Goal: Task Accomplishment & Management: Complete application form

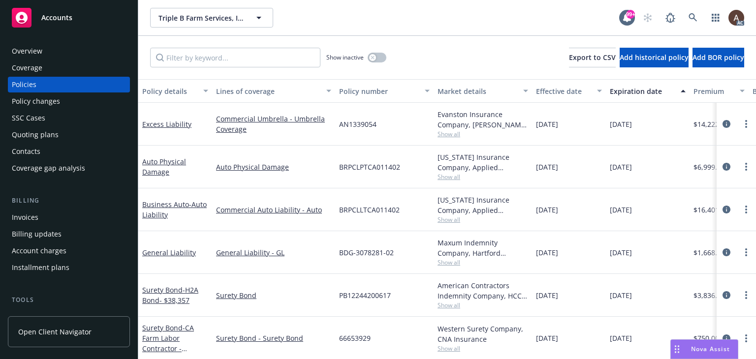
click at [69, 105] on div "Policy changes" at bounding box center [69, 102] width 114 height 16
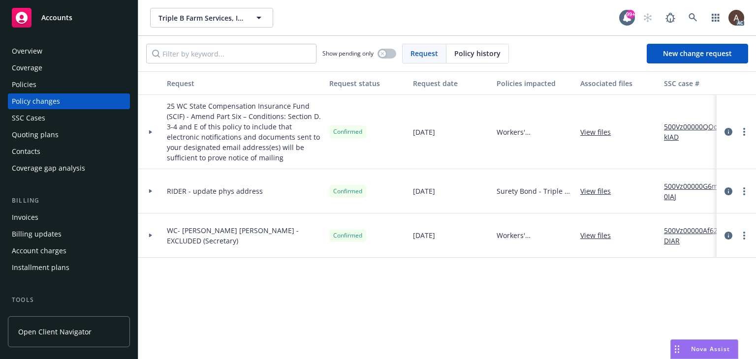
click at [149, 132] on icon at bounding box center [150, 132] width 3 height 4
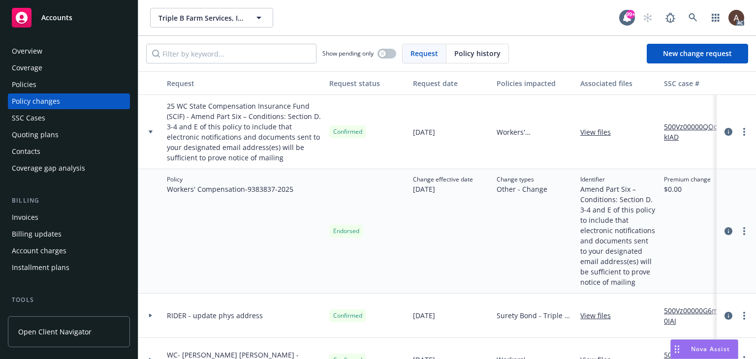
click at [49, 89] on div "Policies" at bounding box center [69, 85] width 114 height 16
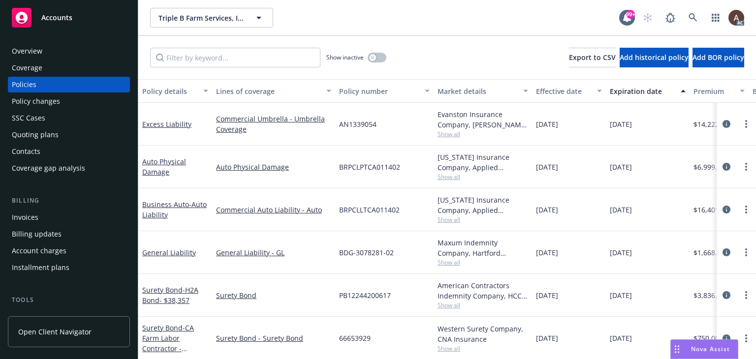
scroll to position [90, 0]
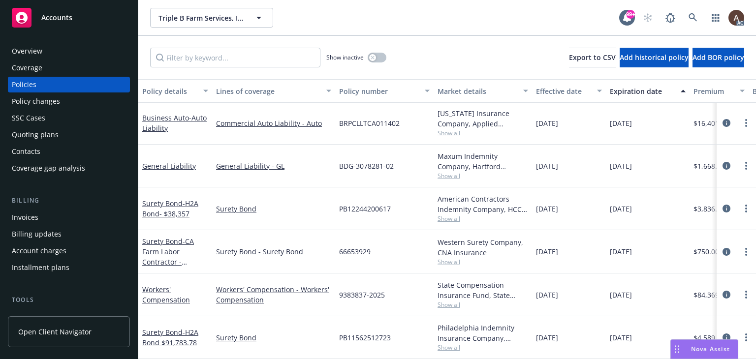
click at [79, 105] on div "Policy changes" at bounding box center [69, 102] width 114 height 16
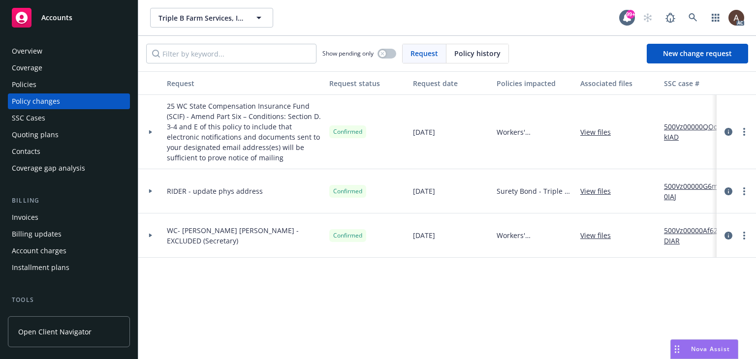
click at [596, 128] on link "View files" at bounding box center [599, 132] width 38 height 10
click at [745, 131] on circle "more" at bounding box center [744, 132] width 2 height 2
click at [729, 131] on icon "circleInformation" at bounding box center [728, 132] width 8 height 8
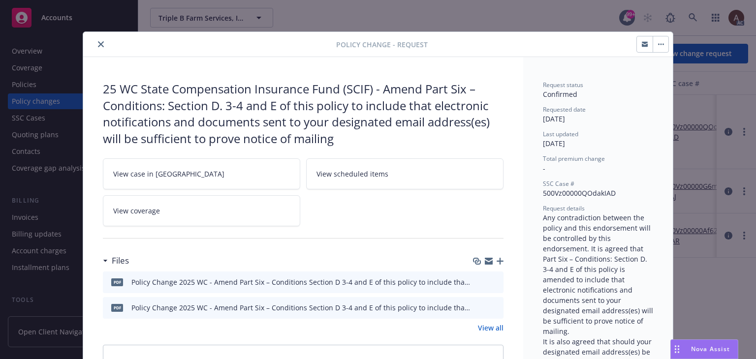
scroll to position [30, 0]
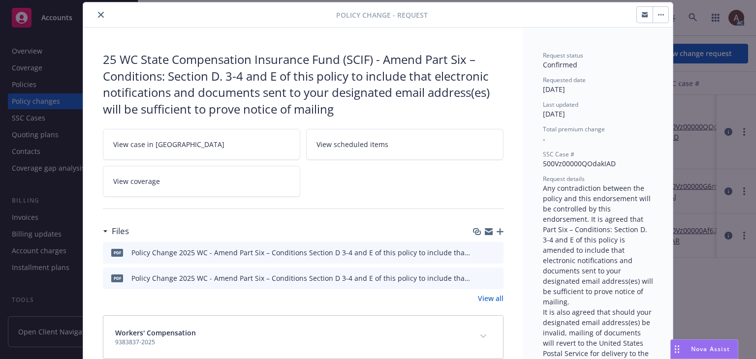
click at [205, 148] on link "View case in SSC" at bounding box center [201, 144] width 197 height 31
click at [98, 16] on icon "close" at bounding box center [101, 15] width 6 height 6
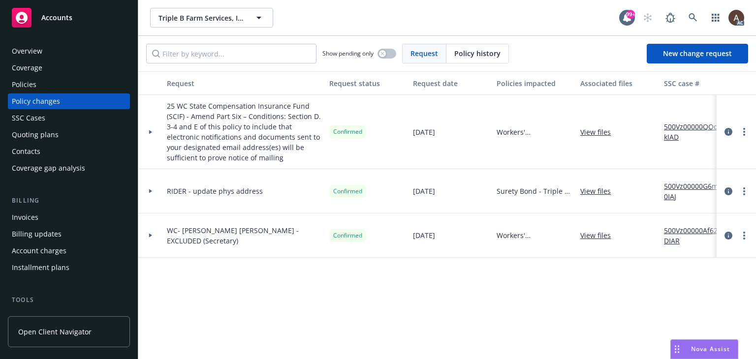
click at [73, 83] on div "Policies" at bounding box center [69, 85] width 114 height 16
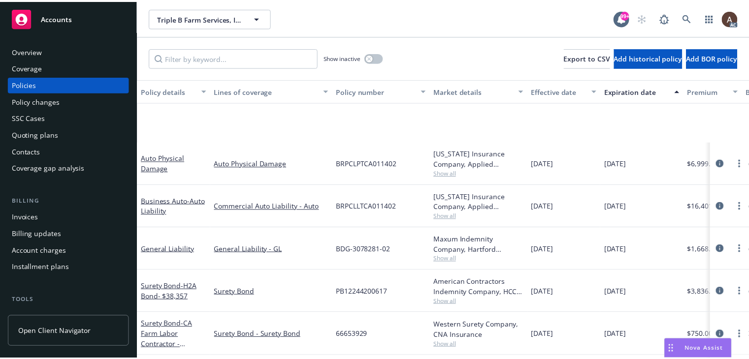
scroll to position [90, 0]
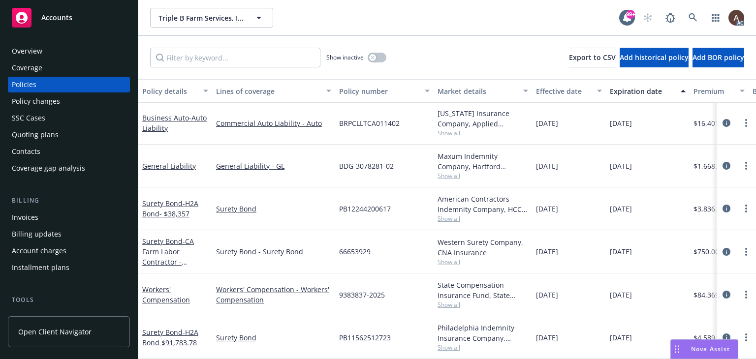
click at [63, 99] on div "Policy changes" at bounding box center [69, 102] width 114 height 16
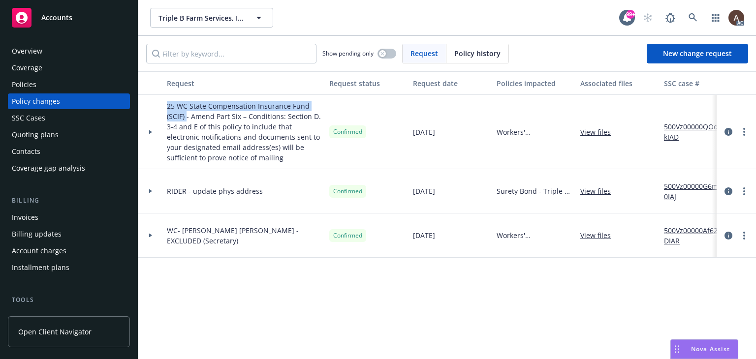
drag, startPoint x: 165, startPoint y: 108, endPoint x: 186, endPoint y: 115, distance: 21.3
click at [186, 115] on div "25 WC State Compensation Insurance Fund (SCIF) - Amend Part Six – Conditions: S…" at bounding box center [244, 132] width 162 height 74
copy span "25 WC State Compensation Insurance Fund (SCIF)"
click at [723, 53] on span "New change request" at bounding box center [697, 53] width 69 height 9
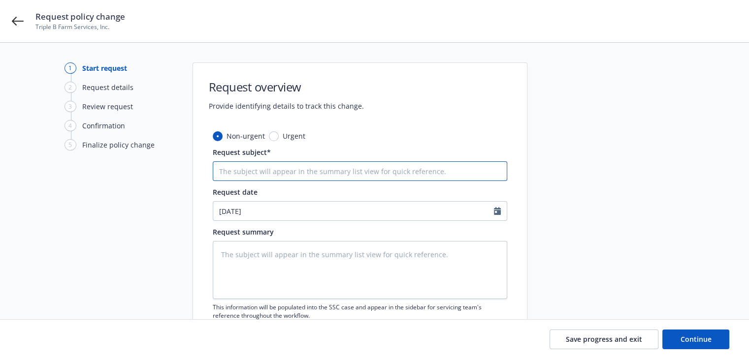
click at [280, 176] on input "Request subject*" at bounding box center [360, 171] width 294 height 20
paste input "25 WC State Compensation Insurance Fund (SCIF)"
type textarea "x"
type input "25 WC State Compensation Insurance Fund (SCIF)"
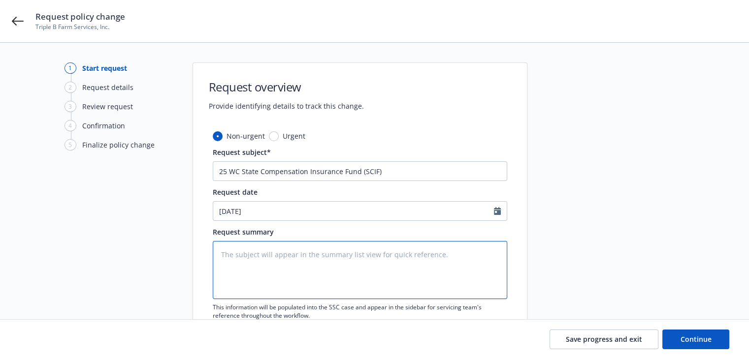
click at [267, 271] on textarea at bounding box center [360, 270] width 294 height 58
paste textarea "Any contradiction between the policy and this endorsement will be controlled by…"
type textarea "x"
type textarea "Any contradiction between the policy and this endorsement will be controlled by…"
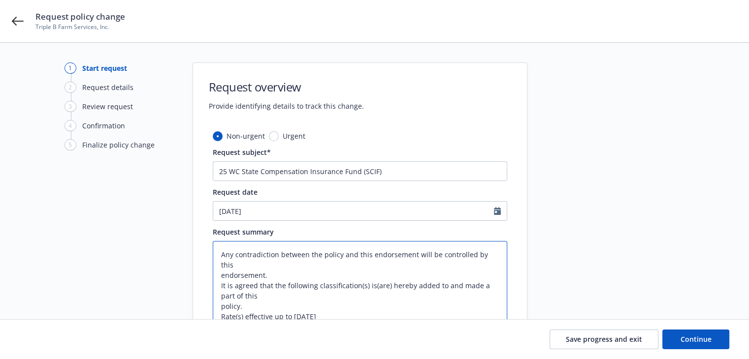
scroll to position [115, 0]
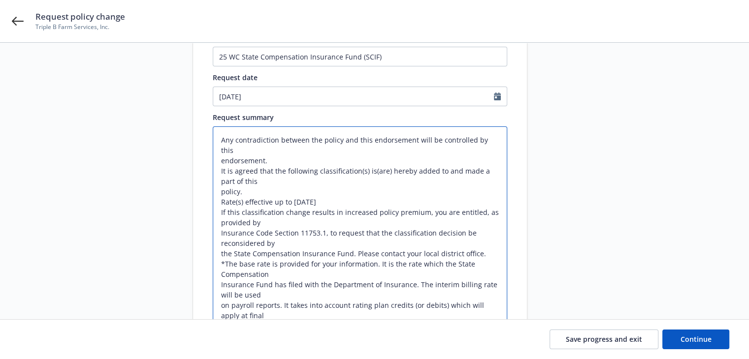
click at [275, 181] on textarea "Any contradiction between the policy and this endorsement will be controlled by…" at bounding box center [360, 243] width 294 height 234
click at [220, 157] on textarea "Any contradiction between the policy and this endorsement will be controlled by…" at bounding box center [360, 243] width 294 height 234
type textarea "x"
type textarea "Any contradiction between the policy and this endorsement will be controlled by…"
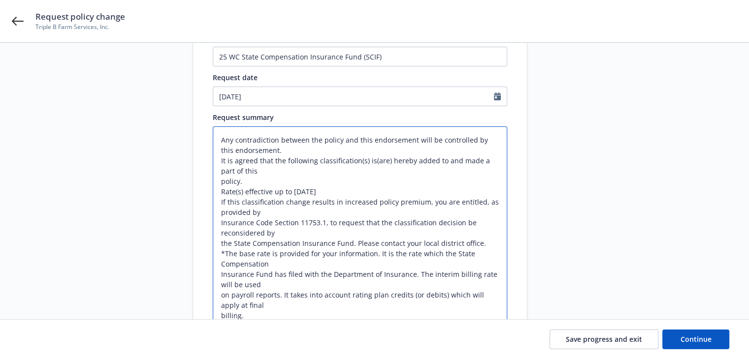
scroll to position [0, 0]
click at [261, 174] on textarea "Any contradiction between the policy and this endorsement will be controlled by…" at bounding box center [360, 243] width 294 height 234
click at [217, 181] on textarea "Any contradiction between the policy and this endorsement will be controlled by…" at bounding box center [360, 243] width 294 height 234
type textarea "x"
type textarea "Any contradiction between the policy and this endorsement will be controlled by…"
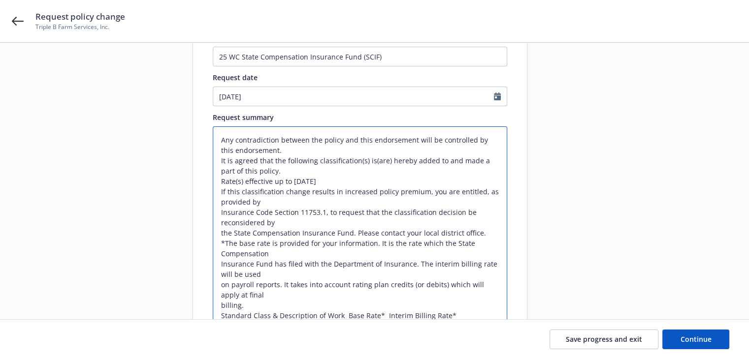
type textarea "x"
type textarea "Any contradiction between the policy and this endorsement will be controlled by…"
click at [329, 182] on textarea "Any contradiction between the policy and this endorsement will be controlled by…" at bounding box center [360, 237] width 294 height 223
drag, startPoint x: 220, startPoint y: 190, endPoint x: 466, endPoint y: 318, distance: 277.6
click at [466, 318] on textarea "Any contradiction between the policy and this endorsement will be controlled by…" at bounding box center [360, 237] width 294 height 223
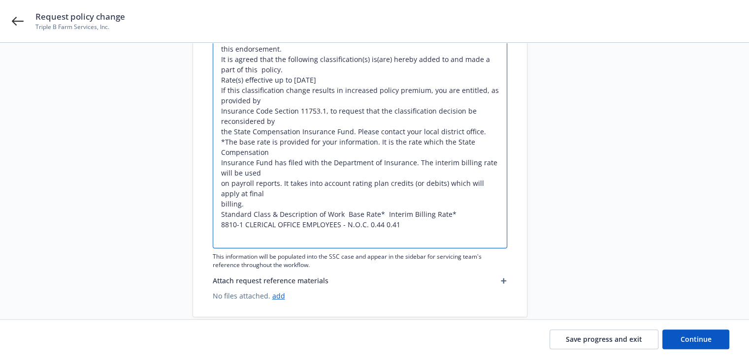
scroll to position [233, 0]
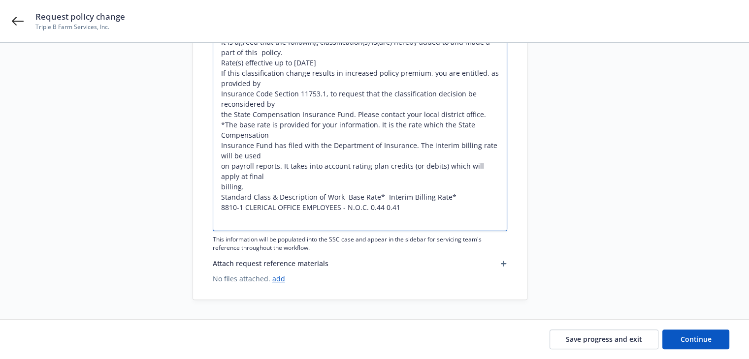
click at [291, 194] on textarea "Any contradiction between the policy and this endorsement will be controlled by…" at bounding box center [360, 119] width 294 height 223
click at [255, 188] on textarea "Any contradiction between the policy and this endorsement will be controlled by…" at bounding box center [360, 119] width 294 height 223
drag, startPoint x: 220, startPoint y: 198, endPoint x: 414, endPoint y: 206, distance: 194.1
click at [414, 206] on textarea "Any contradiction between the policy and this endorsement will be controlled by…" at bounding box center [360, 119] width 294 height 223
type textarea "x"
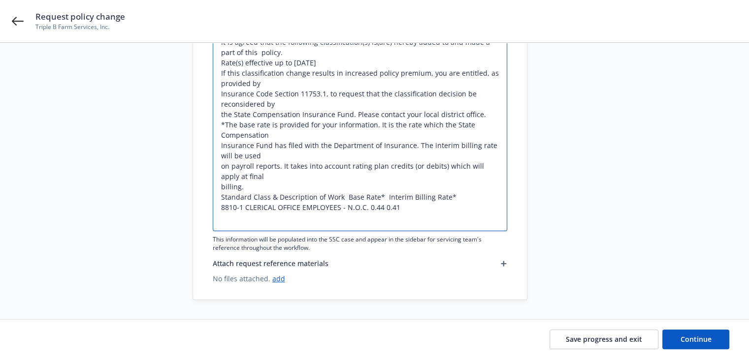
type textarea "Any contradiction between the policy and this endorsement will be controlled by…"
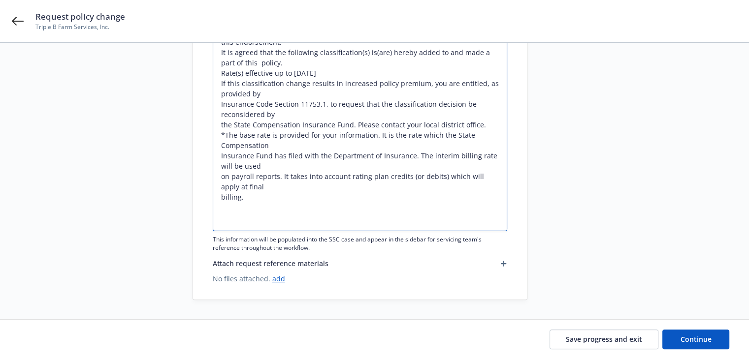
scroll to position [125, 0]
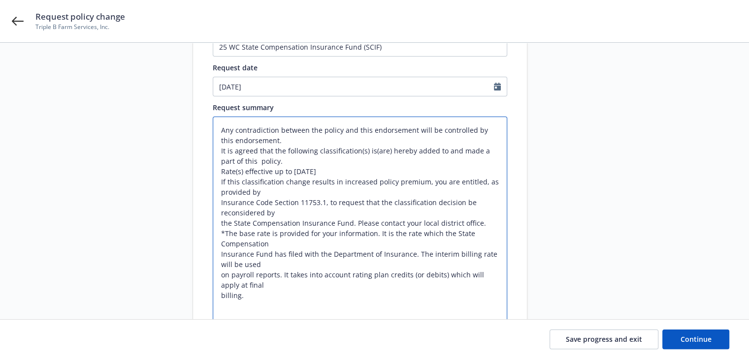
click at [343, 172] on textarea "Any contradiction between the policy and this endorsement will be controlled by…" at bounding box center [360, 223] width 294 height 213
type textarea "x"
type textarea "Any contradiction between the policy and this endorsement will be controlled by…"
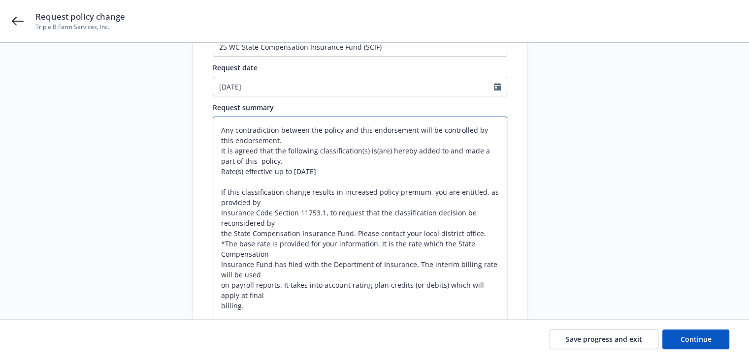
type textarea "x"
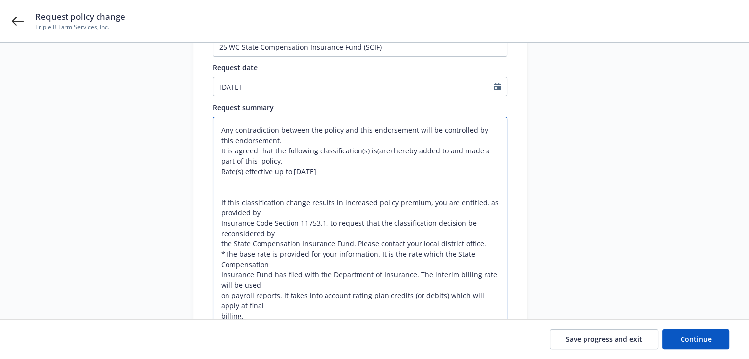
paste textarea "Standard Class & Description of Work Base Rate* Interim Billing Rate* 8810-1 CL…"
type textarea "Any contradiction between the policy and this endorsement will be controlled by…"
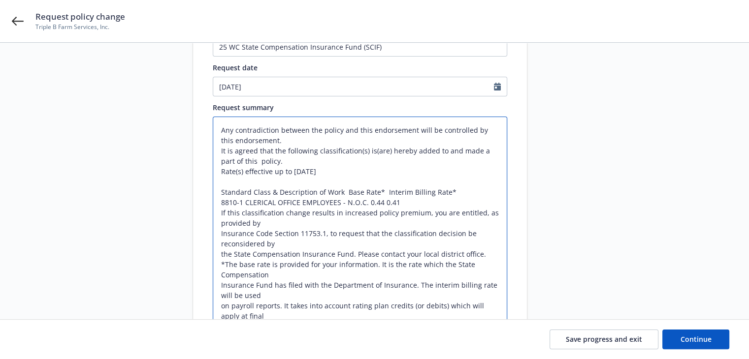
type textarea "x"
type textarea "Any contradiction between the policy and this endorsement will be controlled by…"
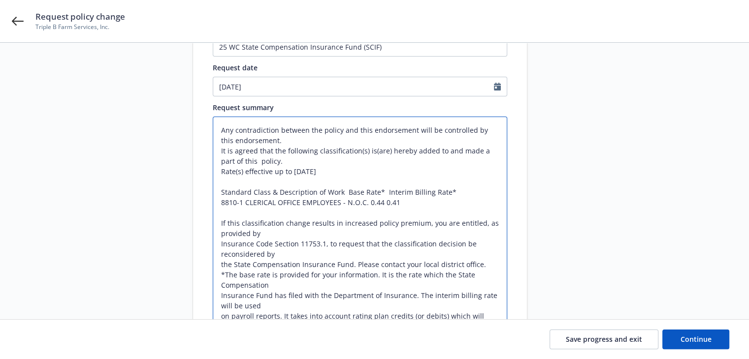
type textarea "x"
type textarea "Any contradiction between the policy and this endorsement will be controlled by…"
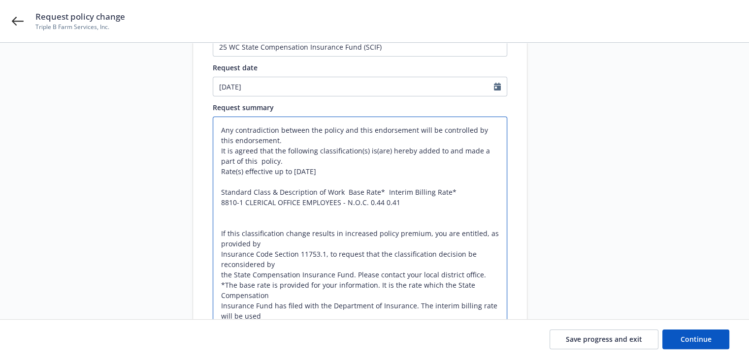
click at [272, 161] on textarea "Any contradiction between the policy and this endorsement will be controlled by…" at bounding box center [360, 249] width 294 height 265
type textarea "x"
type textarea "Any contradiction between the policy and this endorsement will be controlled by…"
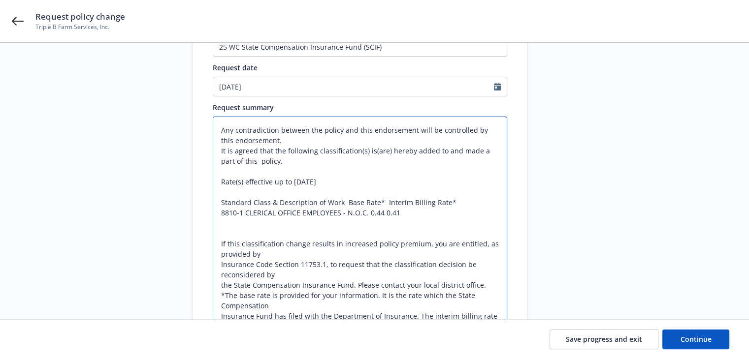
click at [367, 212] on textarea "Any contradiction between the policy and this endorsement will be controlled by…" at bounding box center [360, 254] width 294 height 275
click at [382, 212] on textarea "Any contradiction between the policy and this endorsement will be controlled by…" at bounding box center [360, 254] width 294 height 275
type textarea "x"
type textarea "Any contradiction between the policy and this endorsement will be controlled by…"
type textarea "x"
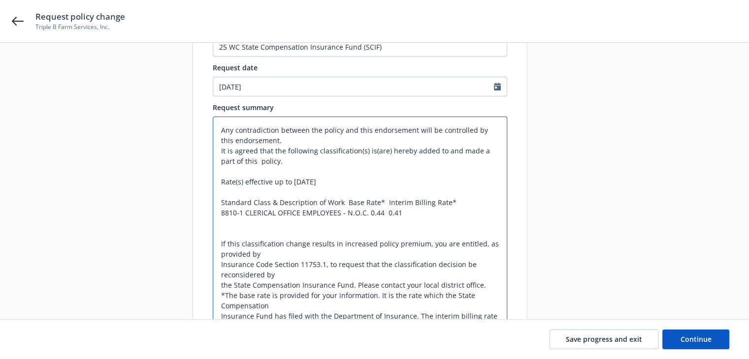
type textarea "Any contradiction between the policy and this endorsement will be controlled by…"
type textarea "x"
type textarea "Any contradiction between the policy and this endorsement will be controlled by…"
click at [366, 212] on textarea "Any contradiction between the policy and this endorsement will be controlled by…" at bounding box center [360, 254] width 294 height 275
type textarea "x"
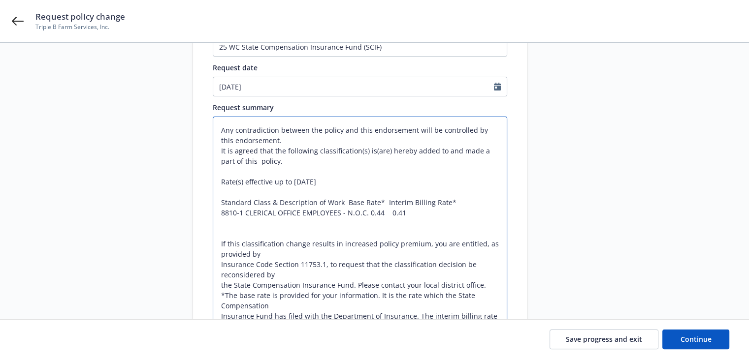
type textarea "Any contradiction between the policy and this endorsement will be controlled by…"
type textarea "x"
type textarea "Any contradiction between the policy and this endorsement will be controlled by…"
type textarea "x"
type textarea "Any contradiction between the policy and this endorsement will be controlled by…"
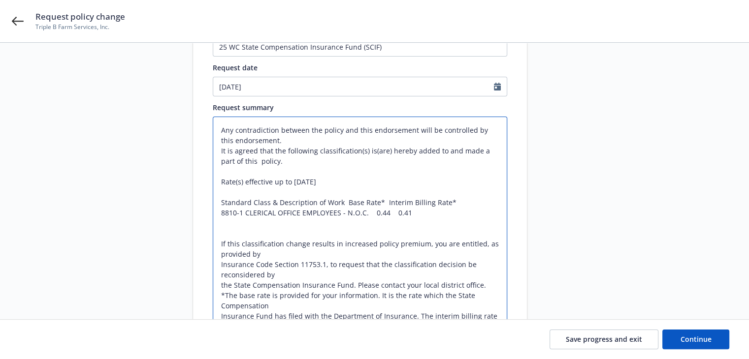
drag, startPoint x: 345, startPoint y: 203, endPoint x: 452, endPoint y: 203, distance: 107.3
click at [452, 203] on textarea "Any contradiction between the policy and this endorsement will be controlled by…" at bounding box center [360, 254] width 294 height 275
type textarea "x"
type textarea "Any contradiction between the policy and this endorsement will be controlled by…"
click at [222, 222] on textarea "Any contradiction between the policy and this endorsement will be controlled by…" at bounding box center [360, 254] width 294 height 275
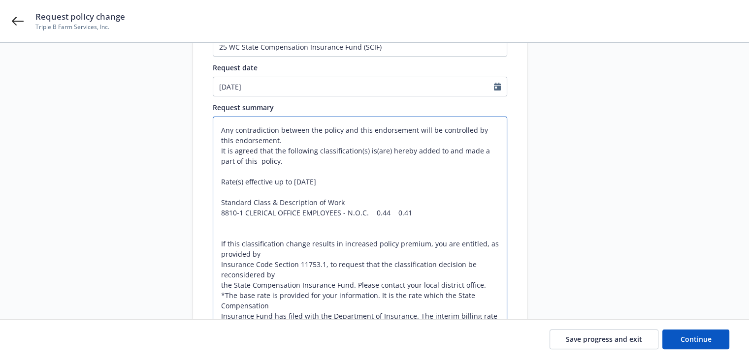
paste textarea "Base Rate* Interim Billing Rate*"
type textarea "x"
type textarea "Any contradiction between the policy and this endorsement will be controlled by…"
drag, startPoint x: 369, startPoint y: 212, endPoint x: 427, endPoint y: 215, distance: 58.6
click at [427, 215] on textarea "Any contradiction between the policy and this endorsement will be controlled by…" at bounding box center [360, 254] width 294 height 275
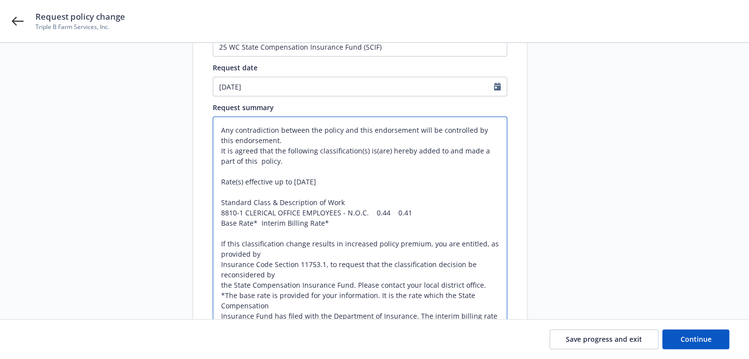
type textarea "x"
type textarea "Any contradiction between the policy and this endorsement will be controlled by…"
click at [226, 231] on textarea "Any contradiction between the policy and this endorsement will be controlled by…" at bounding box center [360, 254] width 294 height 275
paste textarea "0.44 0.41"
type textarea "x"
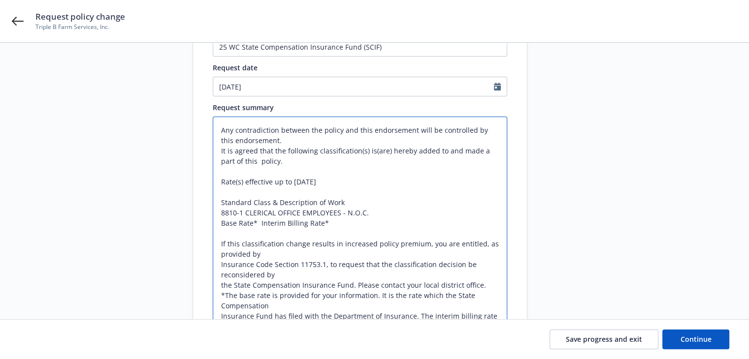
type textarea "Any contradiction between the policy and this endorsement will be controlled by…"
click at [334, 223] on textarea "Any contradiction between the policy and this endorsement will be controlled by…" at bounding box center [360, 254] width 294 height 275
type textarea "x"
type textarea "Any contradiction between the policy and this endorsement will be controlled by…"
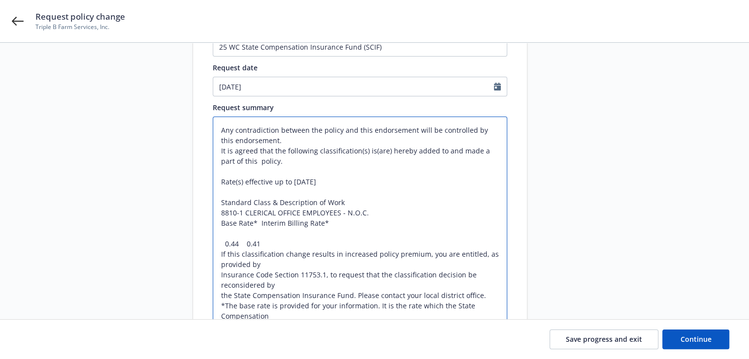
click at [270, 242] on textarea "Any contradiction between the policy and this endorsement will be controlled by…" at bounding box center [360, 259] width 294 height 285
type textarea "x"
type textarea "Any contradiction between the policy and this endorsement will be controlled by…"
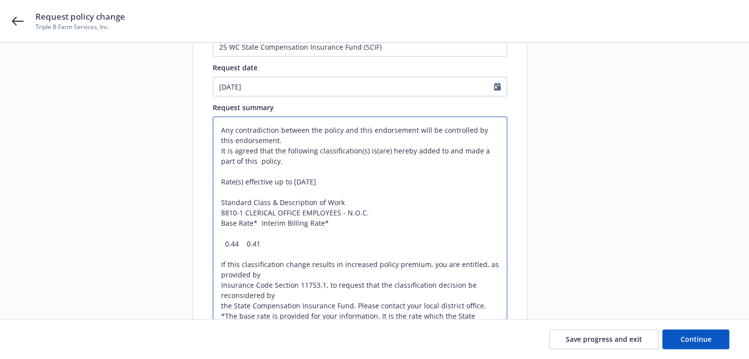
type textarea "x"
type textarea "Any contradiction between the policy and this endorsement will be controlled by…"
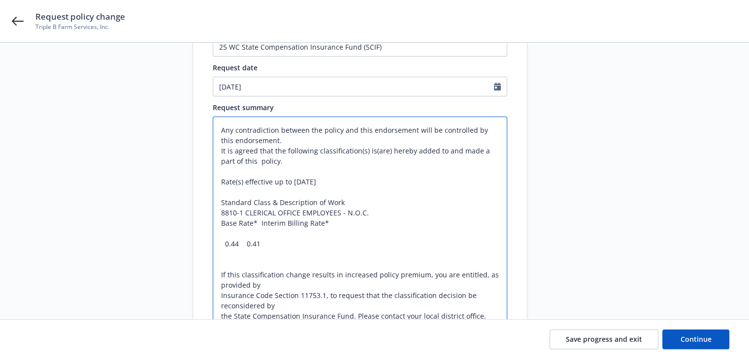
click at [257, 225] on textarea "Any contradiction between the policy and this endorsement will be controlled by…" at bounding box center [360, 270] width 294 height 306
type textarea "x"
type textarea "Any contradiction between the policy and this endorsement will be controlled by…"
type textarea "x"
type textarea "Any contradiction between the policy and this endorsement will be controlled by…"
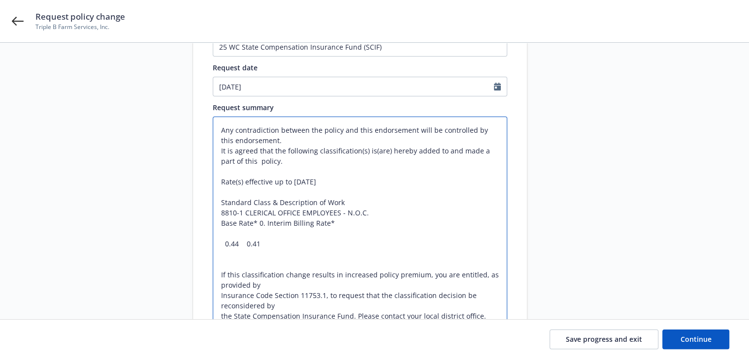
type textarea "x"
type textarea "Any contradiction between the policy and this endorsement will be controlled by…"
type textarea "x"
type textarea "Any contradiction between the policy and this endorsement will be controlled by…"
type textarea "x"
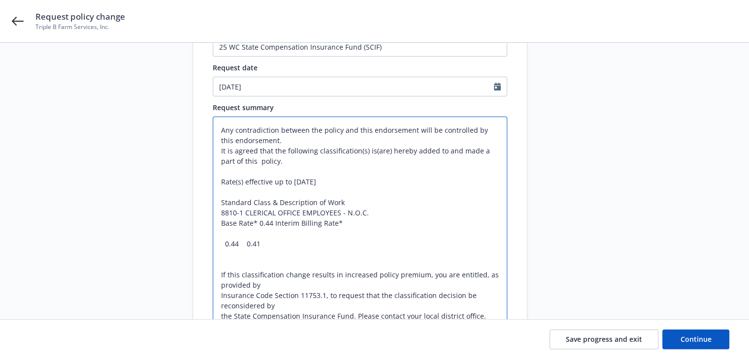
type textarea "Any contradiction between the policy and this endorsement will be controlled by…"
click at [347, 223] on textarea "Any contradiction between the policy and this endorsement will be controlled by…" at bounding box center [360, 270] width 294 height 306
type textarea "x"
type textarea "Any contradiction between the policy and this endorsement will be controlled by…"
type textarea "x"
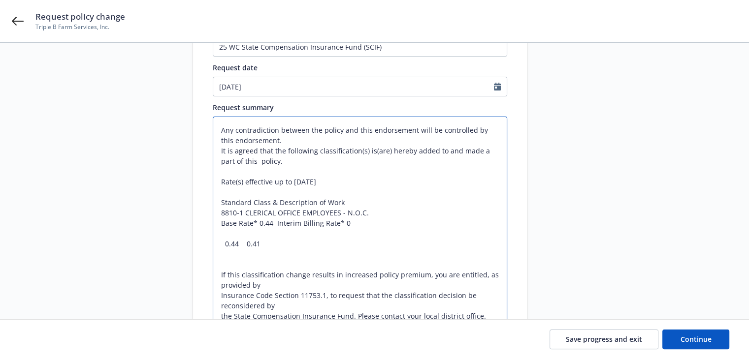
type textarea "Any contradiction between the policy and this endorsement will be controlled by…"
type textarea "x"
type textarea "Any contradiction between the policy and this endorsement will be controlled by…"
type textarea "x"
type textarea "Any contradiction between the policy and this endorsement will be controlled by…"
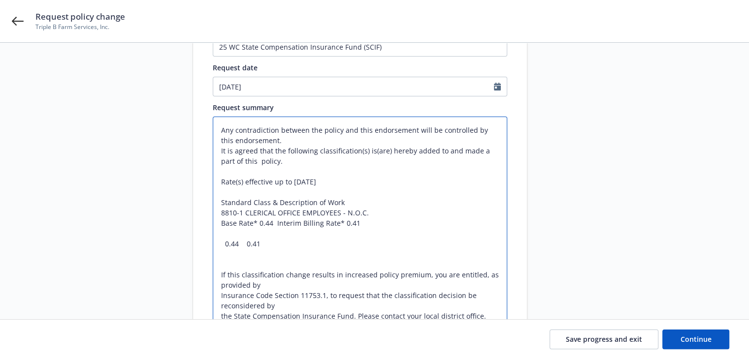
click at [296, 249] on textarea "Any contradiction between the policy and this endorsement will be controlled by…" at bounding box center [360, 270] width 294 height 306
drag, startPoint x: 267, startPoint y: 243, endPoint x: 214, endPoint y: 243, distance: 53.2
click at [214, 243] on textarea "Any contradiction between the policy and this endorsement will be controlled by…" at bounding box center [360, 270] width 294 height 306
type textarea "x"
type textarea "Any contradiction between the policy and this endorsement will be controlled by…"
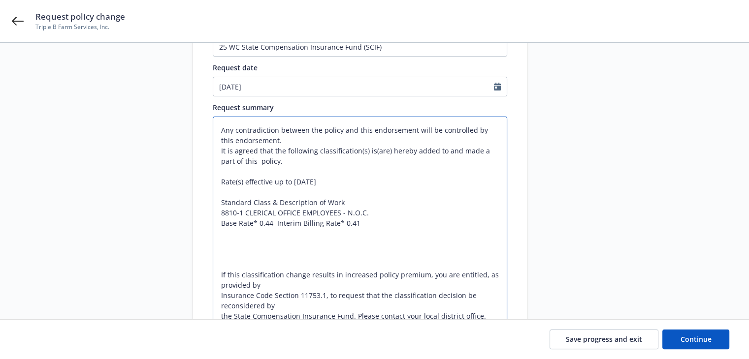
type textarea "x"
type textarea "Any contradiction between the policy and this endorsement will be controlled by…"
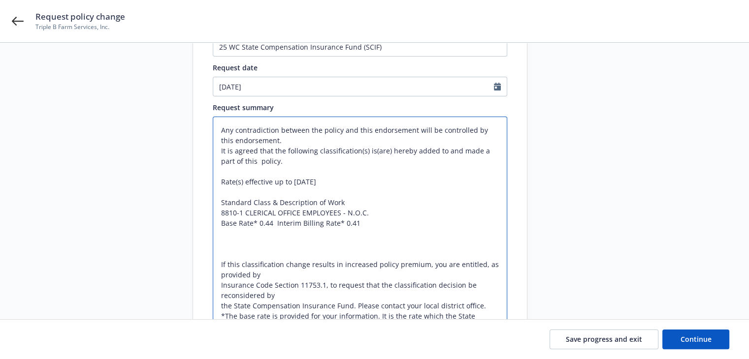
click at [219, 256] on textarea "Any contradiction between the policy and this endorsement will be controlled by…" at bounding box center [360, 265] width 294 height 296
type textarea "x"
type textarea "Any contradiction between the policy and this endorsement will be controlled by…"
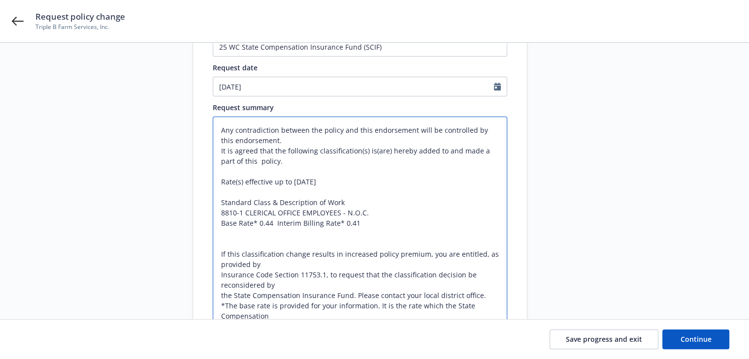
type textarea "x"
type textarea "Any contradiction between the policy and this endorsement will be controlled by…"
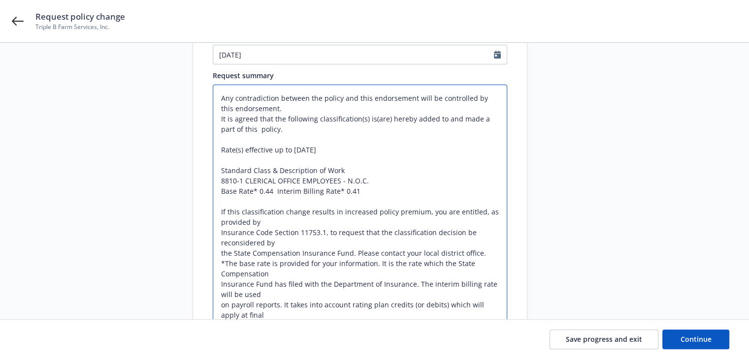
scroll to position [174, 0]
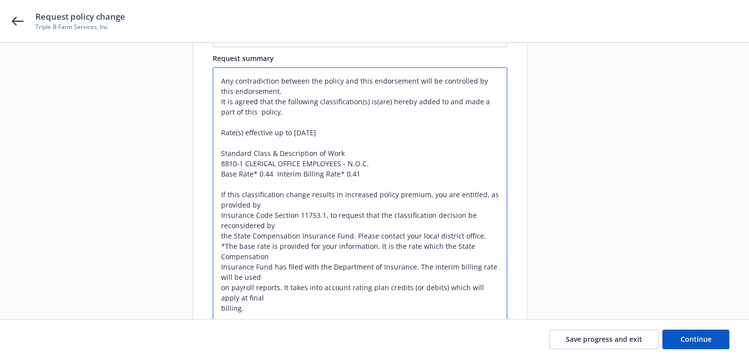
click at [297, 267] on textarea "Any contradiction between the policy and this endorsement will be controlled by…" at bounding box center [360, 204] width 294 height 275
click at [219, 218] on textarea "Any contradiction between the policy and this endorsement will be controlled by…" at bounding box center [360, 204] width 294 height 275
type textarea "x"
type textarea "Any contradiction between the policy and this endorsement will be controlled by…"
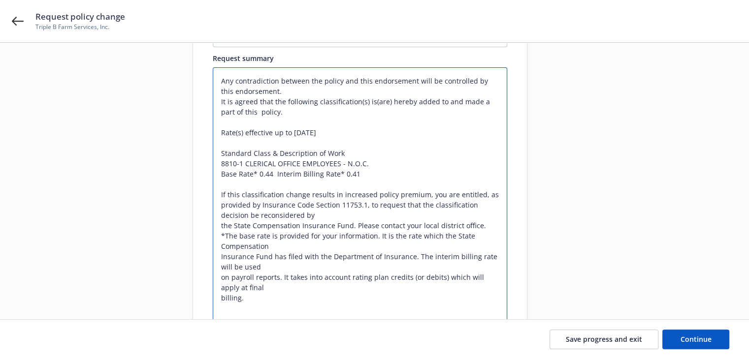
click at [218, 225] on textarea "Any contradiction between the policy and this endorsement will be controlled by…" at bounding box center [360, 199] width 294 height 265
type textarea "x"
type textarea "Any contradiction between the policy and this endorsement will be controlled by…"
click at [270, 249] on textarea "Any contradiction between the policy and this endorsement will be controlled by…" at bounding box center [360, 199] width 294 height 265
click at [277, 224] on textarea "Any contradiction between the policy and this endorsement will be controlled by…" at bounding box center [360, 199] width 294 height 265
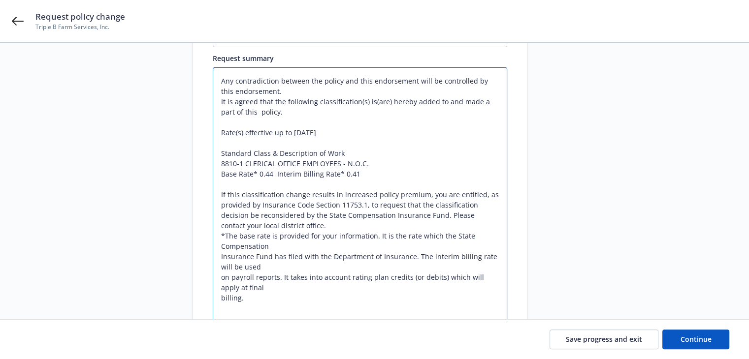
type textarea "x"
type textarea "Any contradiction between the policy and this endorsement will be controlled by…"
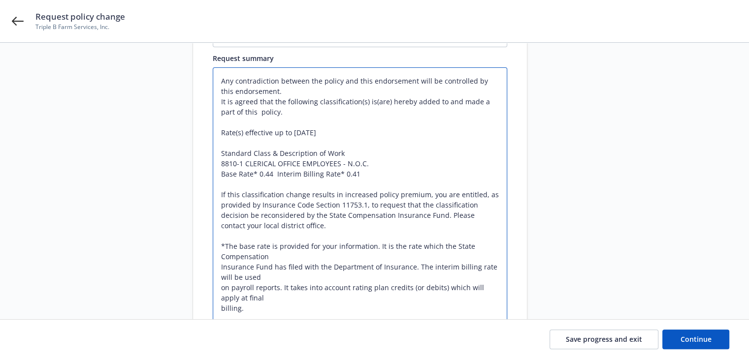
click at [219, 266] on textarea "Any contradiction between the policy and this endorsement will be controlled by…" at bounding box center [360, 204] width 294 height 275
type textarea "x"
type textarea "Any contradiction between the policy and this endorsement will be controlled by…"
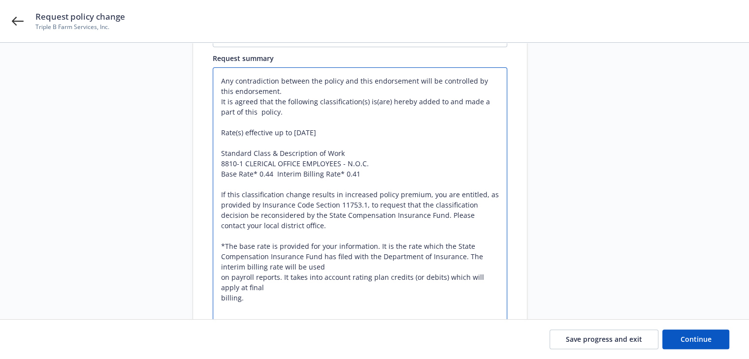
click at [218, 276] on textarea "Any contradiction between the policy and this endorsement will be controlled by…" at bounding box center [360, 199] width 294 height 265
type textarea "x"
type textarea "Any contradiction between the policy and this endorsement will be controlled by…"
click at [217, 288] on textarea "Any contradiction between the policy and this endorsement will be controlled by…" at bounding box center [360, 194] width 294 height 254
type textarea "x"
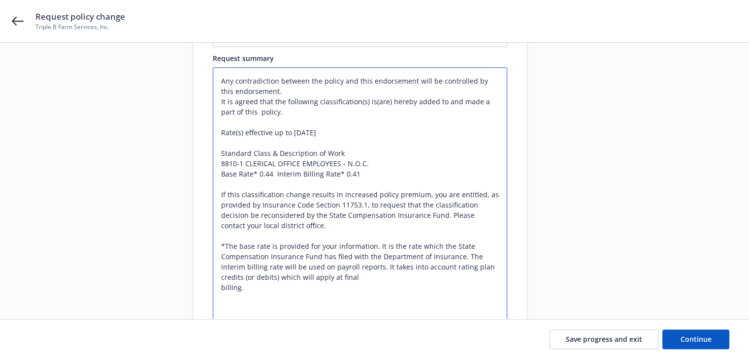
type textarea "Any contradiction between the policy and this endorsement will be controlled by…"
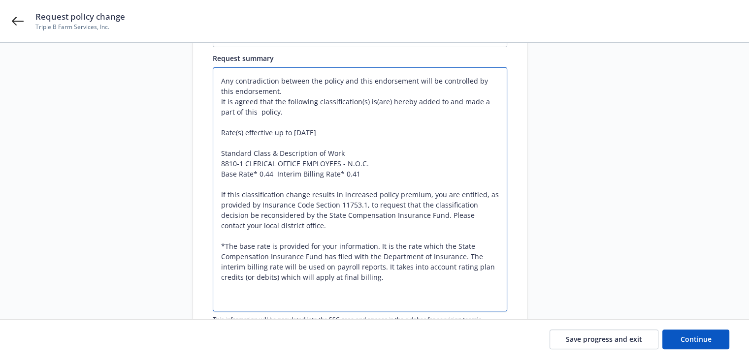
click at [387, 285] on textarea "Any contradiction between the policy and this endorsement will be controlled by…" at bounding box center [360, 189] width 294 height 244
click at [226, 301] on textarea "Any contradiction between the policy and this endorsement will be controlled by…" at bounding box center [360, 189] width 294 height 244
type textarea "x"
type textarea "Any contradiction between the policy and this endorsement will be controlled by…"
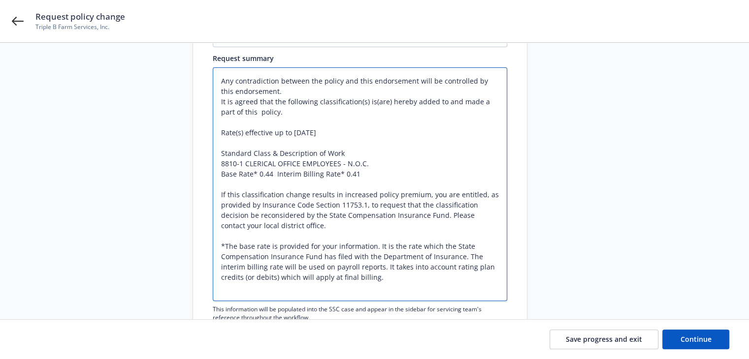
click at [226, 291] on textarea "Any contradiction between the policy and this endorsement will be controlled by…" at bounding box center [360, 184] width 294 height 234
type textarea "x"
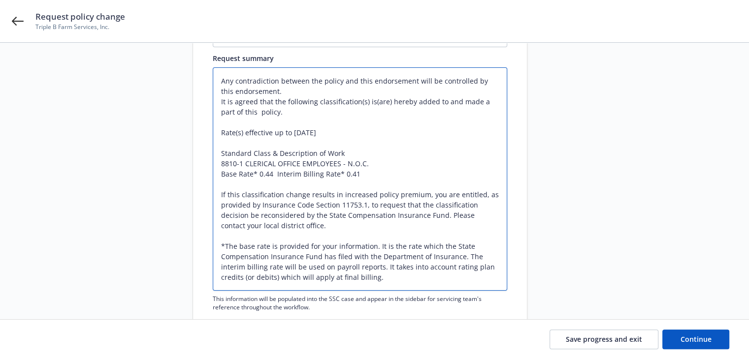
type textarea "Any contradiction between the policy and this endorsement will be controlled by…"
click at [333, 241] on textarea "Any contradiction between the policy and this endorsement will be controlled by…" at bounding box center [360, 178] width 294 height 223
drag, startPoint x: 219, startPoint y: 196, endPoint x: 457, endPoint y: 285, distance: 254.8
click at [457, 285] on textarea "Any contradiction between the policy and this endorsement will be controlled by…" at bounding box center [360, 178] width 294 height 223
type textarea "x"
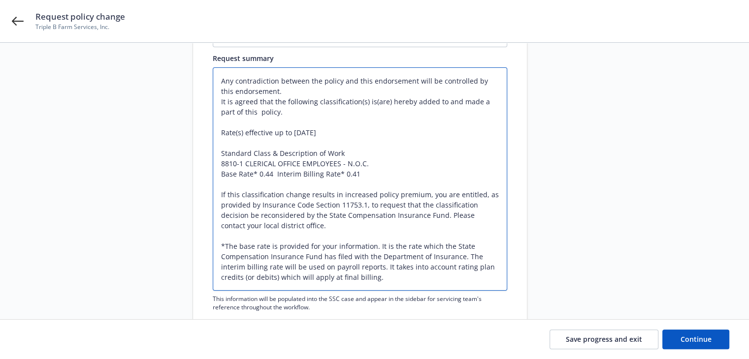
type textarea "Any contradiction between the policy and this endorsement will be controlled by…"
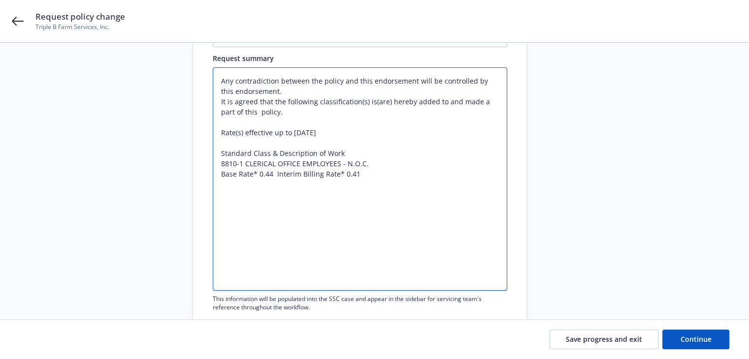
scroll to position [151, 0]
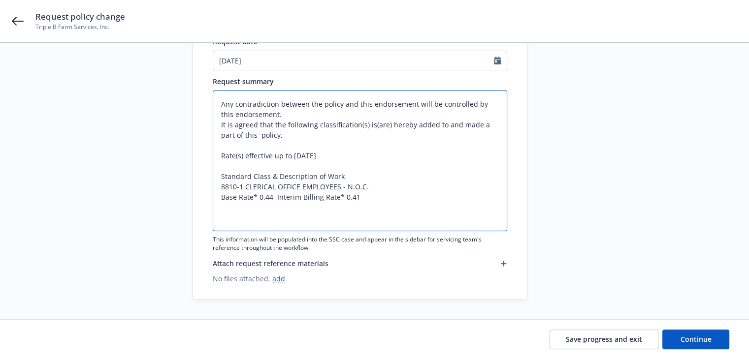
click at [232, 222] on textarea "Any contradiction between the policy and this endorsement will be controlled by…" at bounding box center [360, 161] width 294 height 141
type textarea "x"
type textarea "Any contradiction between the policy and this endorsement will be controlled by…"
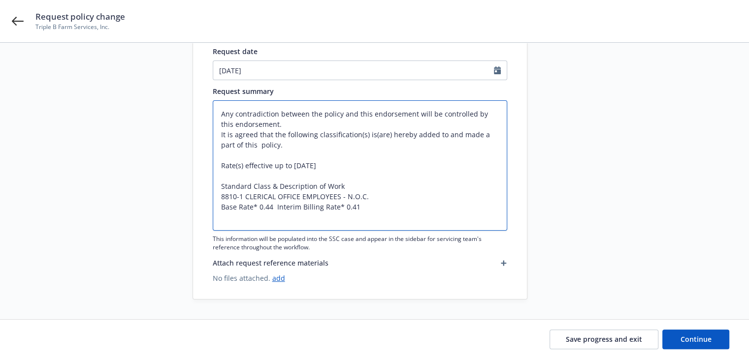
scroll to position [140, 0]
drag, startPoint x: 270, startPoint y: 126, endPoint x: 204, endPoint y: 104, distance: 69.7
click at [206, 104] on div "Non-urgent Urgent Request subject* 25 WC State Compensation Insurance Fund (SCI…" at bounding box center [360, 145] width 334 height 309
type textarea "x"
type textarea "It is agreed that the following classification(s) is(are) hereby added to and m…"
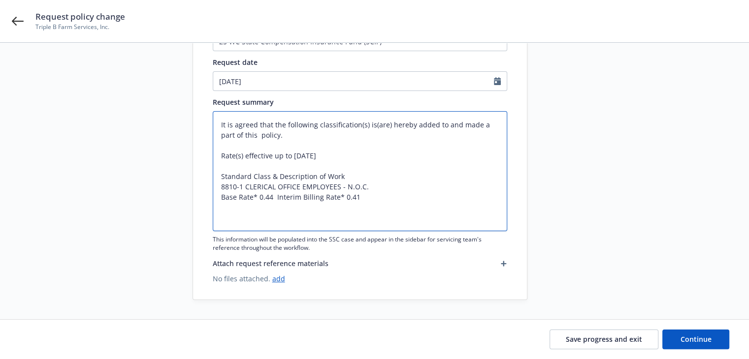
click at [219, 136] on textarea "It is agreed that the following classification(s) is(are) hereby added to and m…" at bounding box center [360, 171] width 294 height 120
type textarea "x"
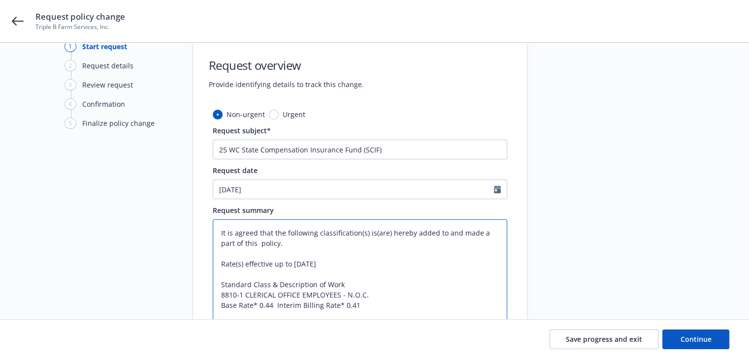
scroll to position [21, 0]
type textarea "It is agreed that the following classification(s) is(are) hereby added to and m…"
click at [394, 151] on input "25 WC State Compensation Insurance Fund (SCIF)" at bounding box center [360, 150] width 294 height 20
type textarea "x"
type input "25 WC State Compensation Insurance Fund (SCIF) -"
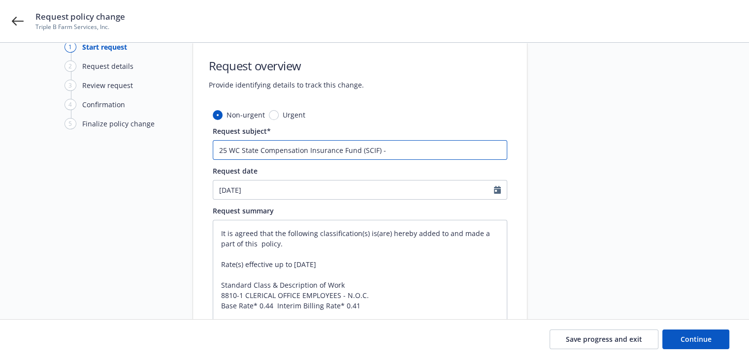
type textarea "x"
type input "25 WC State Compensation Insurance Fund (SCIF) -"
type textarea "x"
type input "25 WC State Compensation Insurance Fund (SCIF) - A"
type textarea "x"
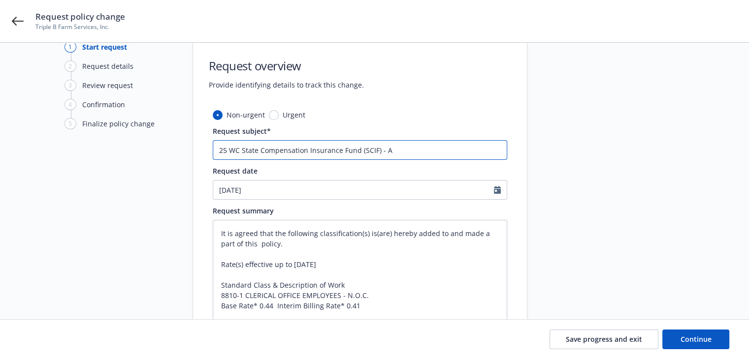
type input "25 WC State Compensation Insurance Fund (SCIF) - Ad"
type textarea "x"
type input "25 WC State Compensation Insurance Fund (SCIF) - Add"
type textarea "x"
type input "25 WC State Compensation Insurance Fund (SCIF) - Add"
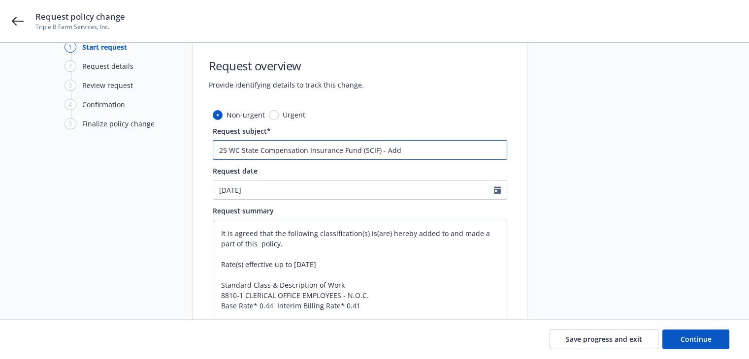
type textarea "x"
type input "25 WC State Compensation Insurance Fund (SCIF) - Add c"
type textarea "x"
type input "25 WC State Compensation Insurance Fund (SCIF) - Add cl"
type textarea "x"
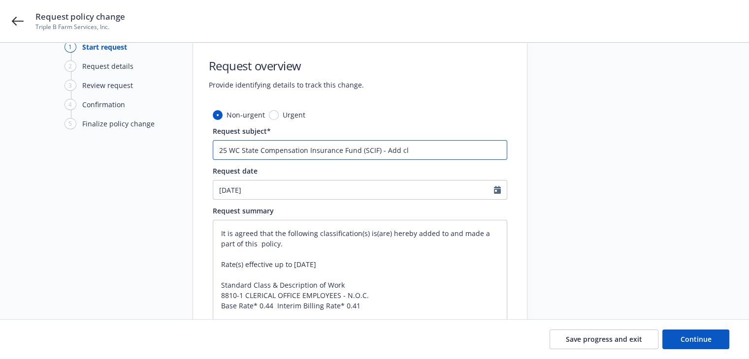
type input "25 WC State Compensation Insurance Fund (SCIF) - Add cla"
type textarea "x"
type input "25 WC State Compensation Insurance Fund (SCIF) - Add claa"
type textarea "x"
type input "25 WC State Compensation Insurance Fund (SCIF) - Add claa"
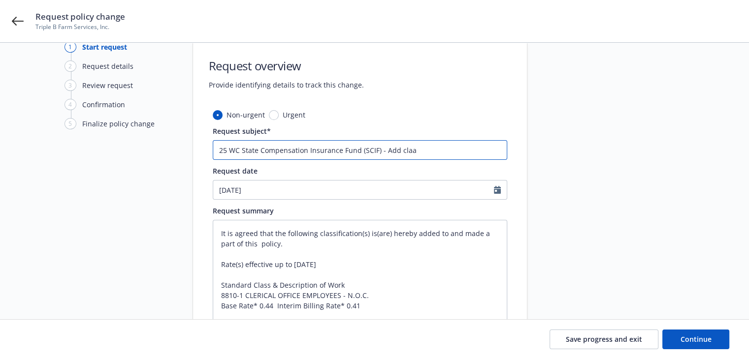
type textarea "x"
type input "25 WC State Compensation Insurance Fund (SCIF) - Add claa c"
type textarea "x"
type input "25 WC State Compensation Insurance Fund (SCIF) - Add claa co"
type textarea "x"
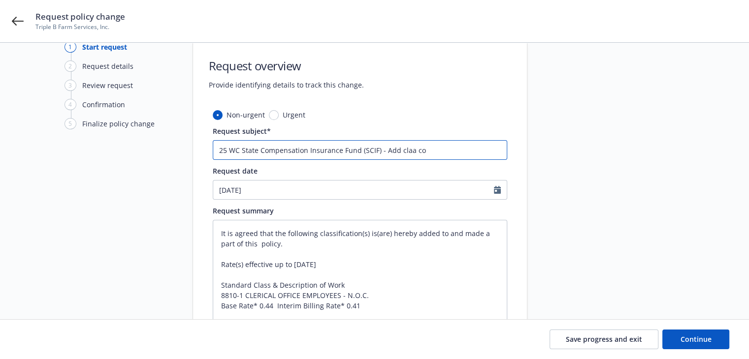
type input "25 WC State Compensation Insurance Fund (SCIF) - Add claa cod"
type textarea "x"
type input "25 WC State Compensation Insurance Fund (SCIF) - Add claa code"
type textarea "x"
type input "25 WC State Compensation Insurance Fund (SCIF) - Add claa code"
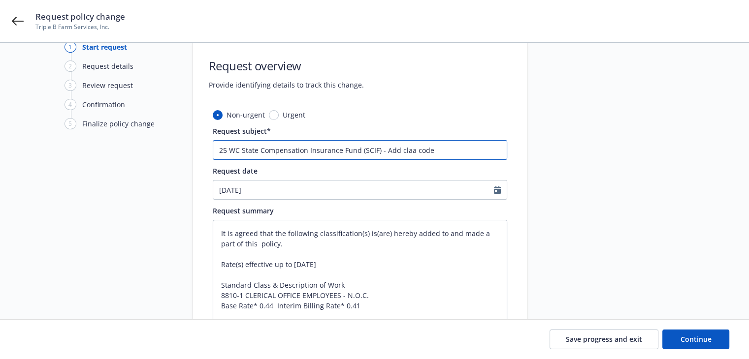
click at [410, 152] on input "25 WC State Compensation Insurance Fund (SCIF) - Add claa code" at bounding box center [360, 150] width 294 height 20
type textarea "x"
type input "25 WC State Compensation Insurance Fund (SCIF) - Add claacode"
type textarea "x"
type input "25 WC State Compensation Insurance Fund (SCIF) - Add clacode"
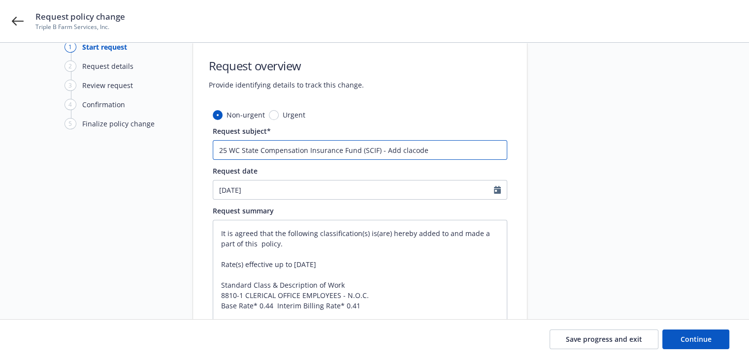
type textarea "x"
type input "25 WC State Compensation Insurance Fund (SCIF) - Add clascode"
type textarea "x"
type input "25 WC State Compensation Insurance Fund (SCIF) - Add classcode"
type textarea "x"
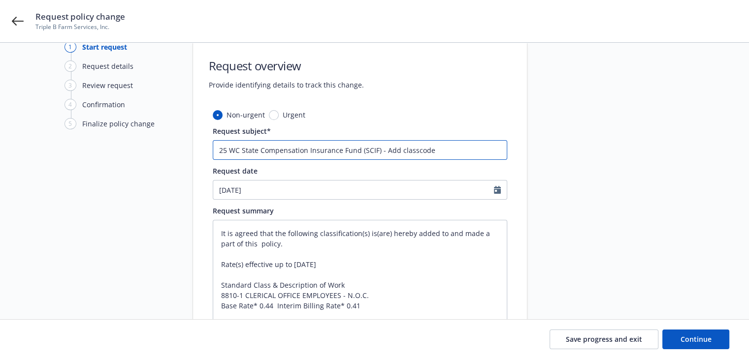
type input "25 WC State Compensation Insurance Fund (SCIF) - Add class code"
click at [441, 153] on input "25 WC State Compensation Insurance Fund (SCIF) - Add class code" at bounding box center [360, 150] width 294 height 20
type textarea "x"
type input "25 WC State Compensation Insurance Fund (SCIF) - Add class code 8"
type textarea "x"
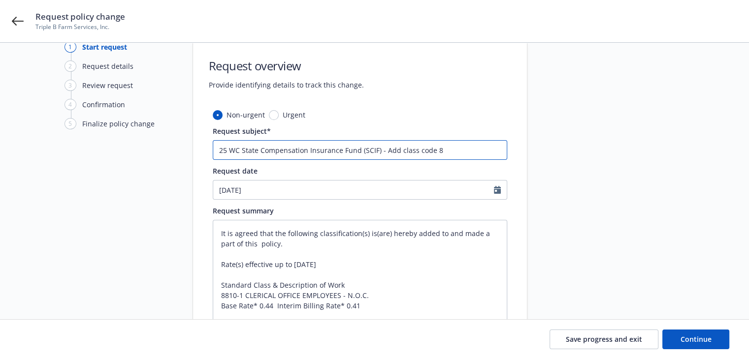
type input "25 WC State Compensation Insurance Fund (SCIF) - Add class code 88"
type textarea "x"
type input "25 WC State Compensation Insurance Fund (SCIF) - Add class code 881"
type textarea "x"
type input "25 WC State Compensation Insurance Fund (SCIF) - Add class code 8810"
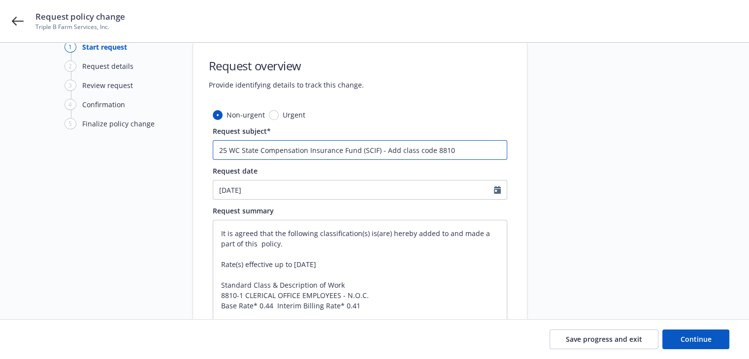
type textarea "x"
type input "25 WC State Compensation Insurance Fund (SCIF) - Add class code 8810-"
type textarea "x"
type input "25 WC State Compensation Insurance Fund (SCIF) - Add class code 8810-1"
type textarea "x"
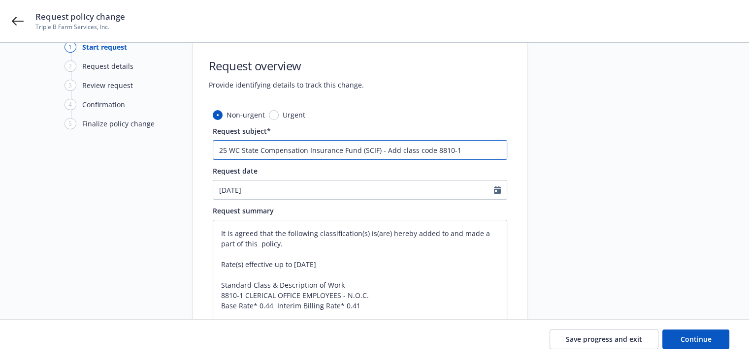
type input "25 WC State Compensation Insurance Fund (SCIF) - Add class code 8810-1"
type textarea "x"
type input "25 WC State Compensation Insurance Fund (SCIF) - Add class code 8810-1 w"
type textarea "x"
type input "25 WC State Compensation Insurance Fund (SCIF) - Add class code 8810-1 wi"
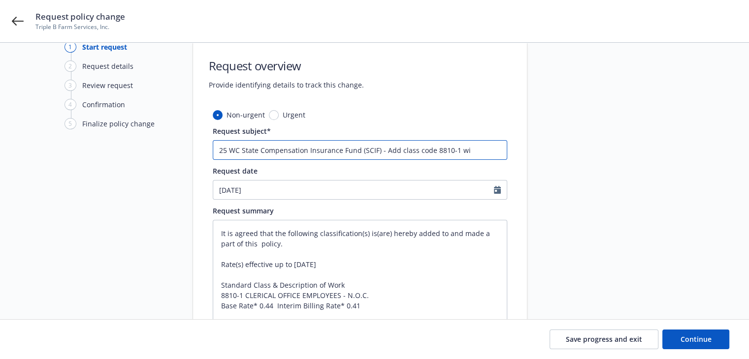
type textarea "x"
type input "25 WC State Compensation Insurance Fund (SCIF) - Add class code 8810-1 wit"
type textarea "x"
type input "25 WC State Compensation Insurance Fund (SCIF) - Add class code 8810-1 wi"
type textarea "x"
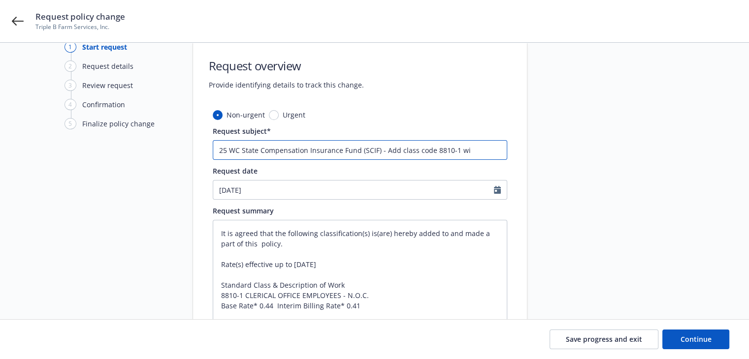
type input "25 WC State Compensation Insurance Fund (SCIF) - Add class code 8810-1 w"
type textarea "x"
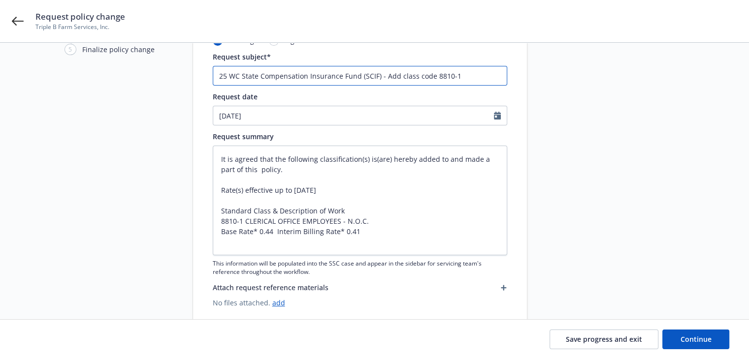
scroll to position [120, 0]
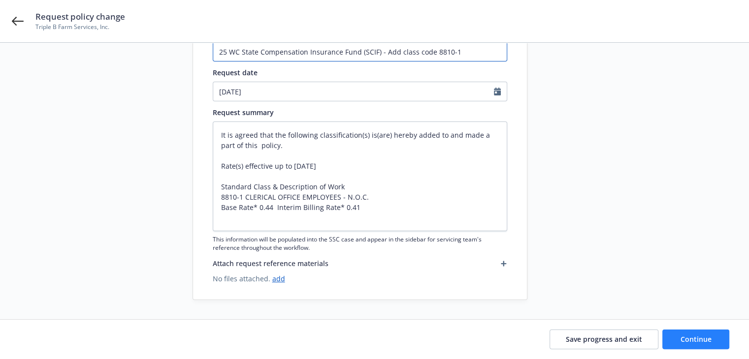
type input "25 WC State Compensation Insurance Fund (SCIF) - Add class code 8810-1"
click at [698, 335] on span "Continue" at bounding box center [695, 339] width 31 height 9
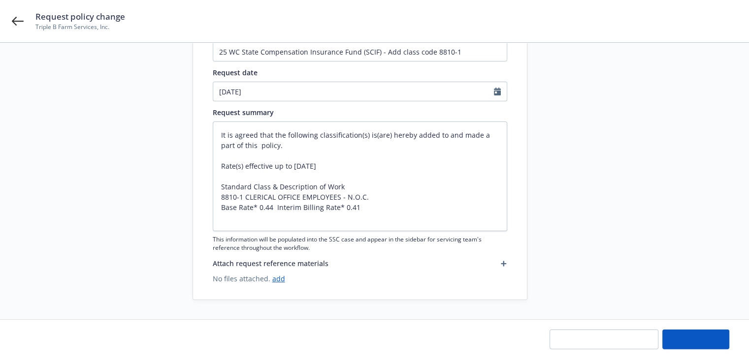
type textarea "x"
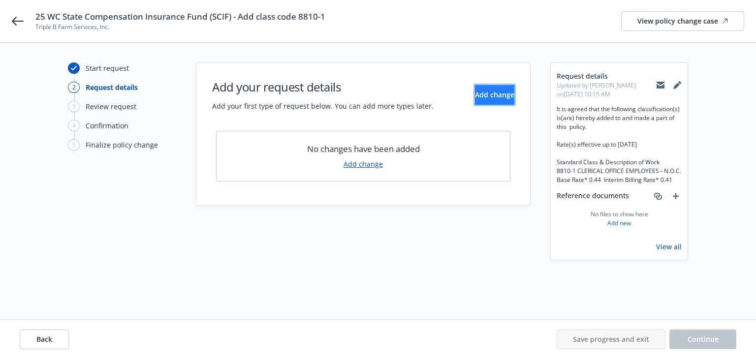
click at [488, 94] on span "Add change" at bounding box center [494, 94] width 39 height 9
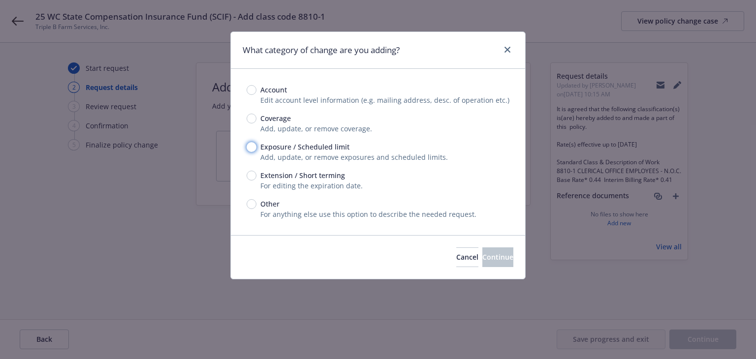
click at [250, 148] on input "Exposure / Scheduled limit" at bounding box center [252, 147] width 10 height 10
radio input "true"
click at [487, 259] on span "Continue" at bounding box center [497, 256] width 31 height 9
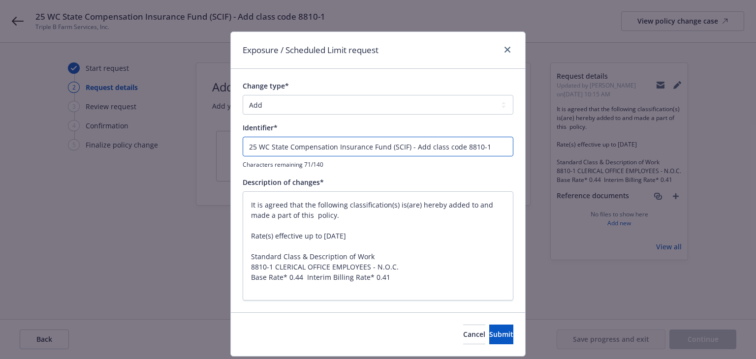
drag, startPoint x: 404, startPoint y: 146, endPoint x: 362, endPoint y: 146, distance: 41.8
click at [362, 146] on input "25 WC State Compensation Insurance Fund (SCIF) - Add class code 8810-1" at bounding box center [378, 147] width 271 height 20
drag, startPoint x: 409, startPoint y: 146, endPoint x: 149, endPoint y: 115, distance: 262.7
click at [150, 115] on div "Exposure / Scheduled Limit request Change type* Add Audit Change Remove Identif…" at bounding box center [378, 179] width 756 height 359
type textarea "x"
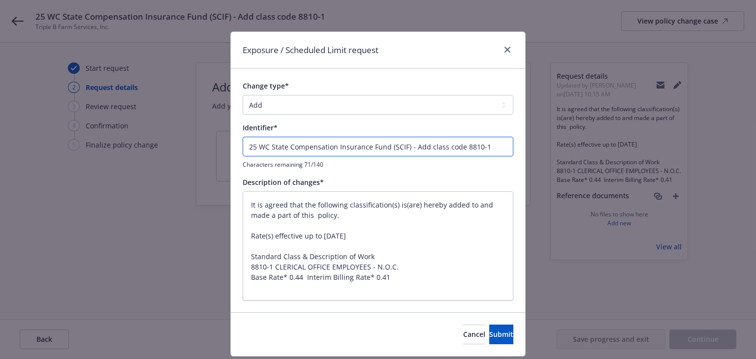
type input "Add class code 8810-1"
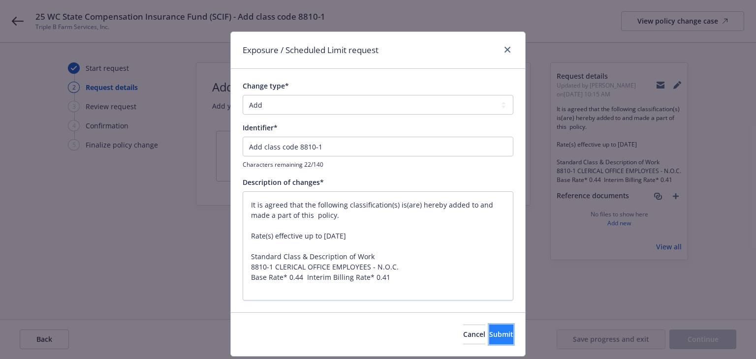
click at [489, 333] on button "Submit" at bounding box center [501, 335] width 24 height 20
type textarea "x"
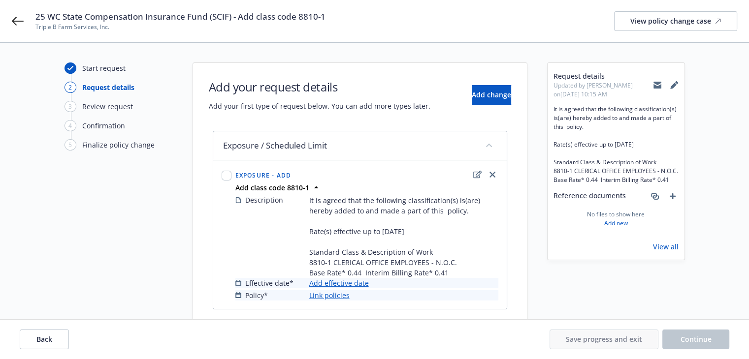
click at [344, 284] on link "Add effective date" at bounding box center [339, 283] width 60 height 10
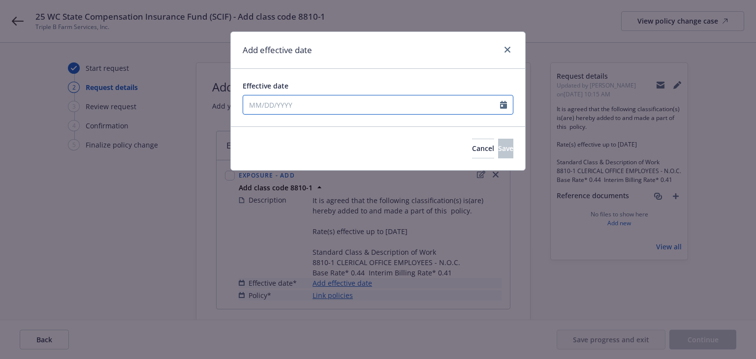
click at [283, 108] on input "Effective date" at bounding box center [371, 104] width 257 height 19
select select "8"
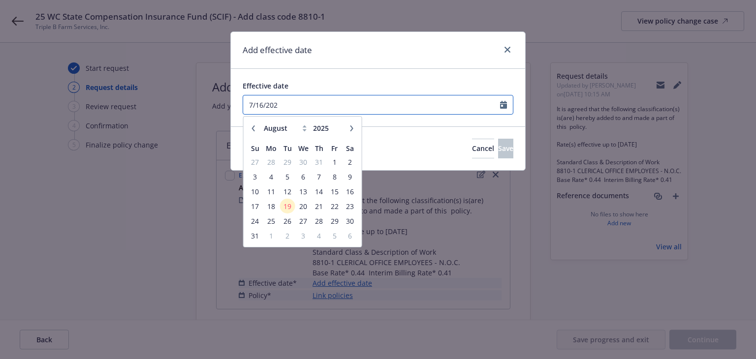
type input "7/16/2025"
click at [500, 153] on button "Save" at bounding box center [505, 149] width 15 height 20
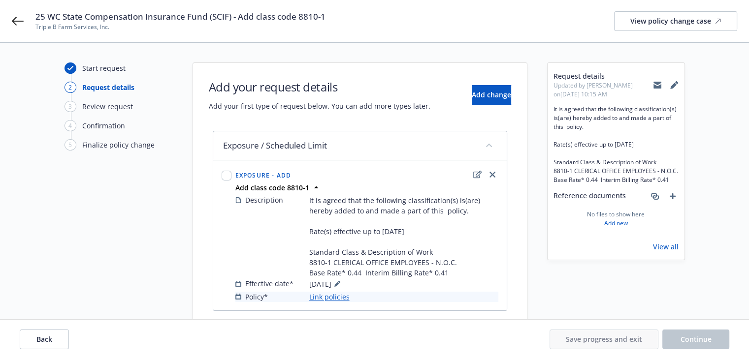
click at [336, 299] on link "Link policies" at bounding box center [329, 297] width 40 height 10
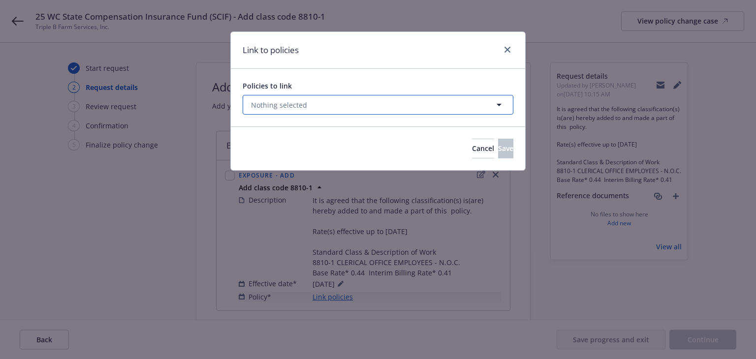
click at [316, 106] on button "Nothing selected" at bounding box center [378, 105] width 271 height 20
select select "ACTIVE"
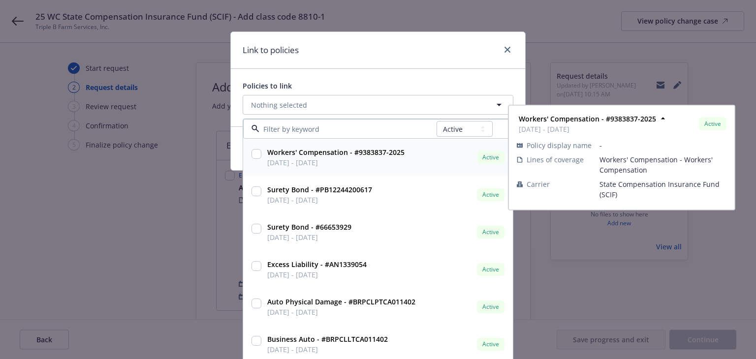
click at [382, 160] on span "07/11/2025 - 07/11/2026" at bounding box center [335, 162] width 137 height 10
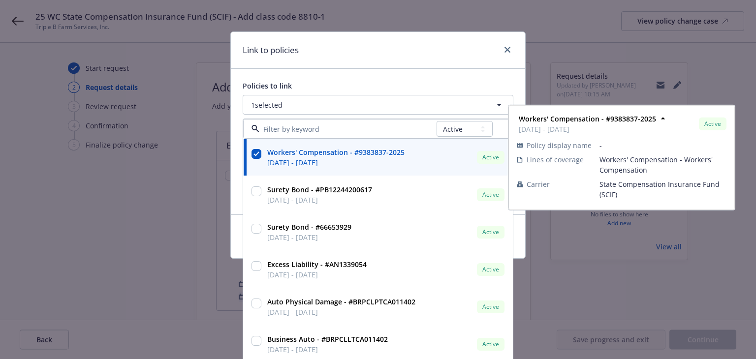
checkbox input "true"
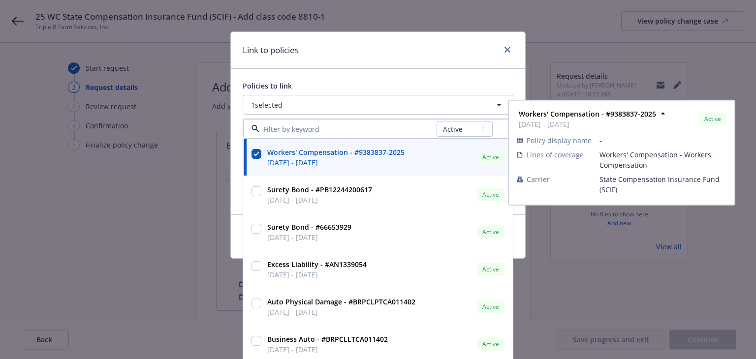
click at [416, 59] on div "Link to policies" at bounding box center [378, 50] width 294 height 37
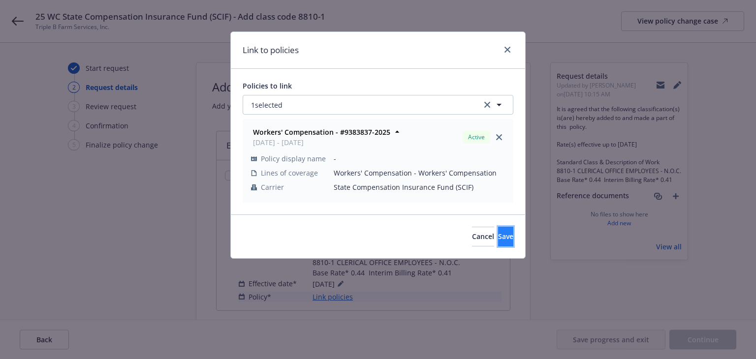
click at [498, 238] on span "Save" at bounding box center [505, 236] width 15 height 9
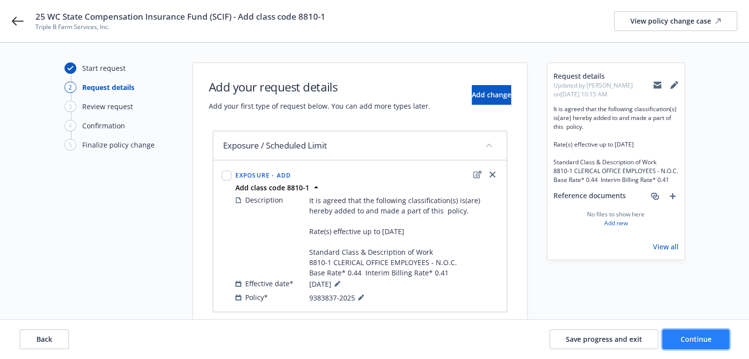
click at [687, 339] on span "Continue" at bounding box center [695, 339] width 31 height 9
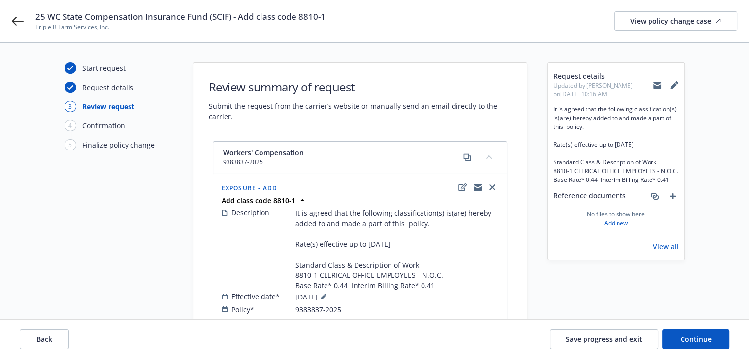
click at [156, 239] on div "Start request Request details 3 Review request 4 Confirmation 5 Finalize policy…" at bounding box center [118, 205] width 108 height 285
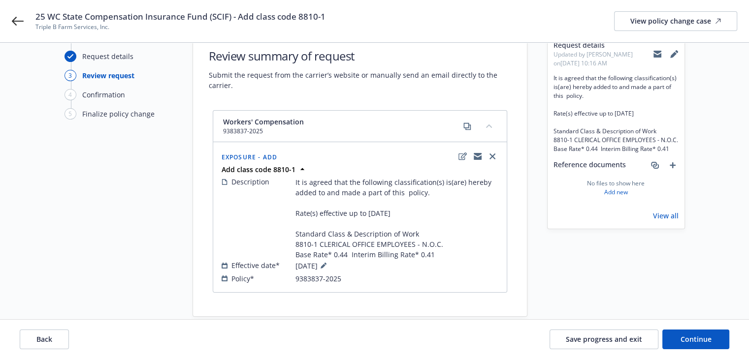
scroll to position [47, 0]
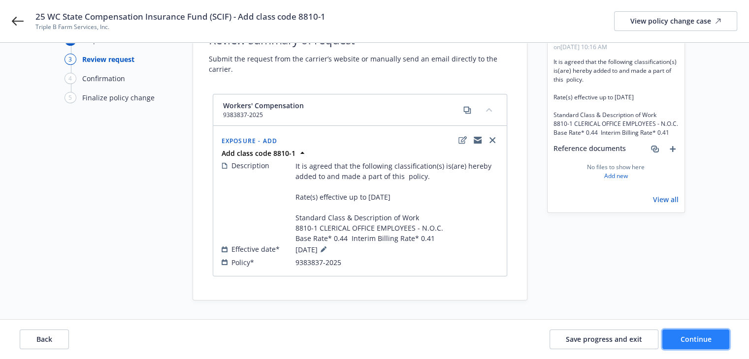
click at [670, 336] on button "Continue" at bounding box center [695, 340] width 67 height 20
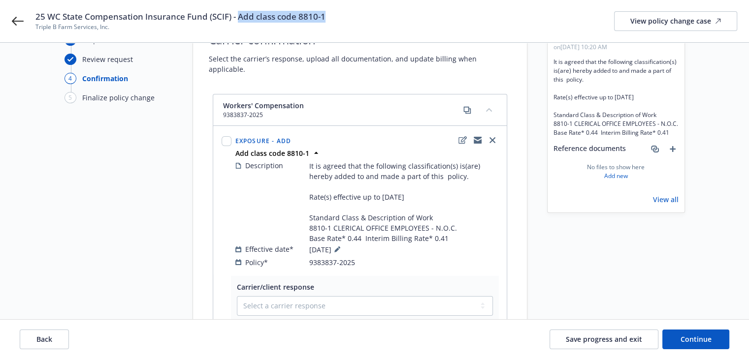
drag, startPoint x: 238, startPoint y: 16, endPoint x: 374, endPoint y: 17, distance: 136.3
click at [374, 17] on div "25 WC State Compensation Insurance Fund (SCIF) - Add class code 8810-1 Triple B…" at bounding box center [385, 21] width 701 height 21
copy span "Add class code 8810-1"
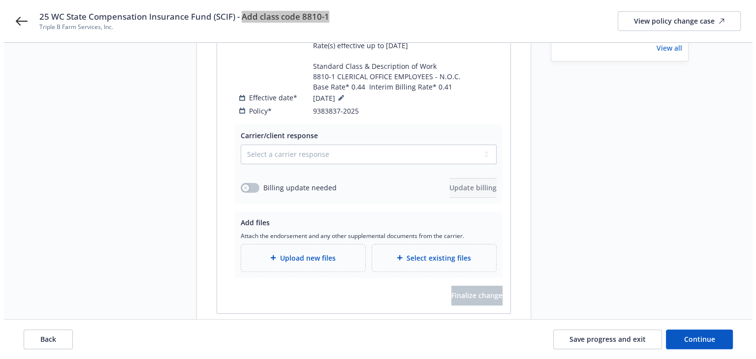
scroll to position [226, 0]
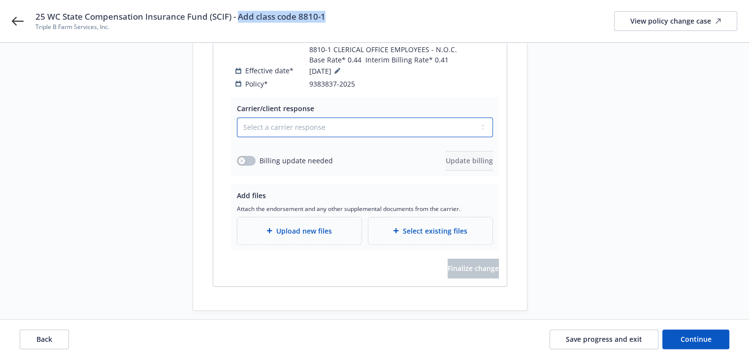
click at [264, 118] on select "Select a carrier response Accepted Accepted with revision No endorsement needed…" at bounding box center [365, 128] width 256 height 20
select select "ACCEPTED"
click at [237, 118] on select "Select a carrier response Accepted Accepted with revision No endorsement needed…" at bounding box center [365, 128] width 256 height 20
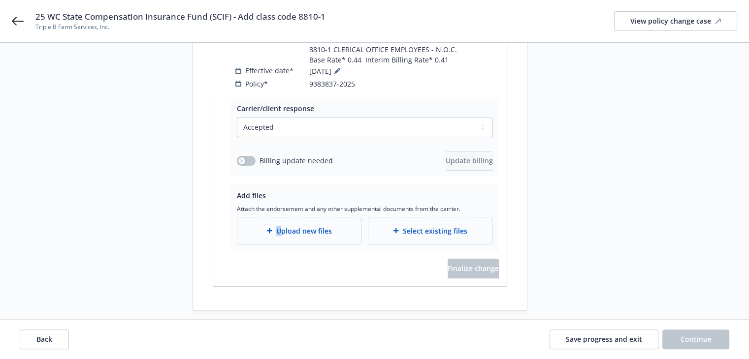
click at [279, 218] on div "Upload new files" at bounding box center [299, 231] width 124 height 27
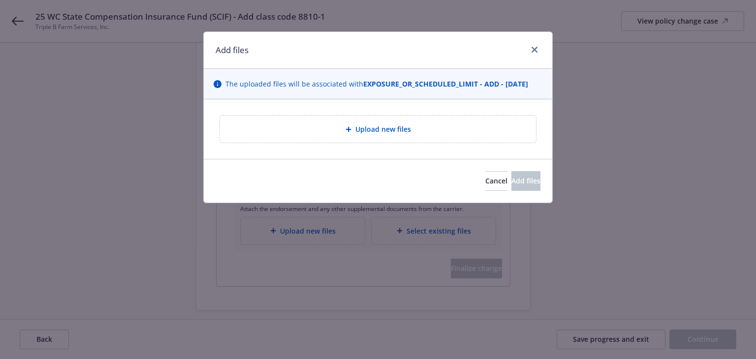
click at [343, 130] on div "Upload new files" at bounding box center [378, 129] width 300 height 11
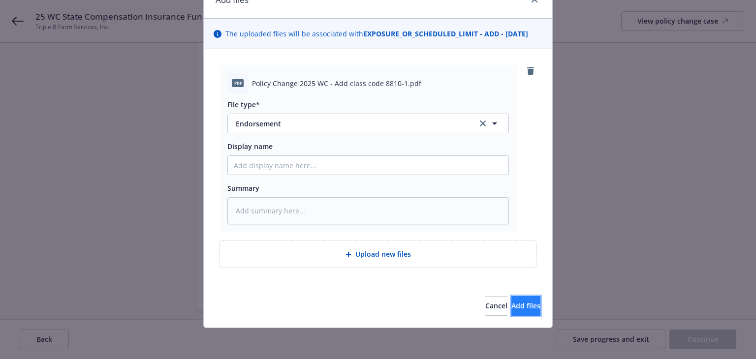
click at [511, 306] on span "Add files" at bounding box center [525, 305] width 29 height 9
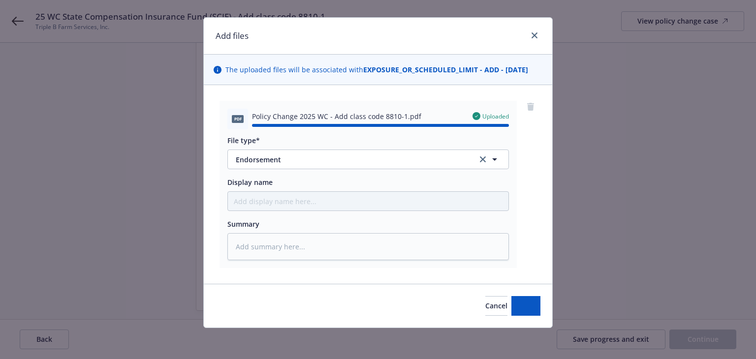
type textarea "x"
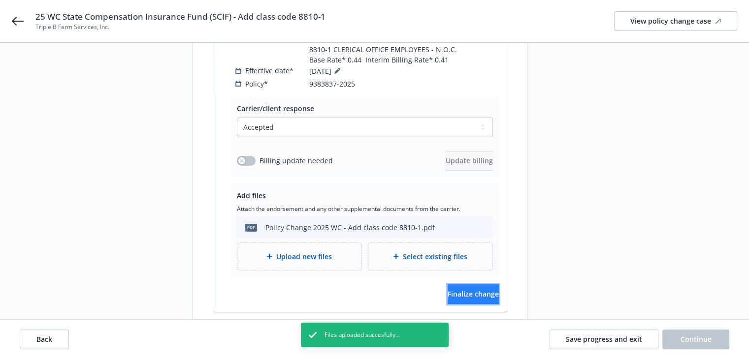
click at [466, 289] on span "Finalize change" at bounding box center [472, 293] width 51 height 9
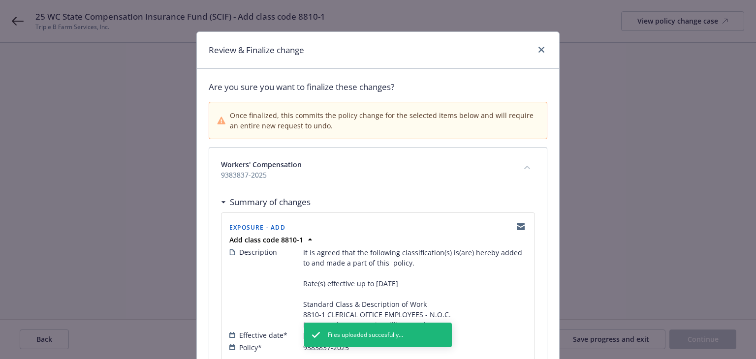
scroll to position [101, 0]
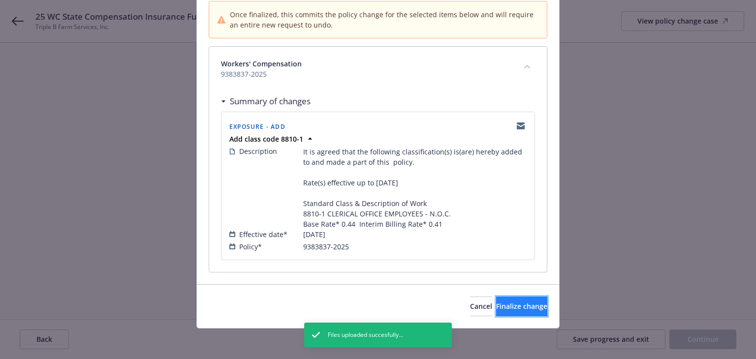
click at [496, 304] on span "Finalize change" at bounding box center [521, 306] width 51 height 9
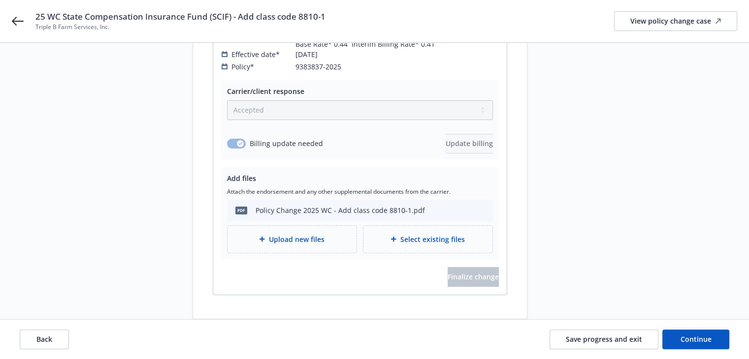
scroll to position [251, 0]
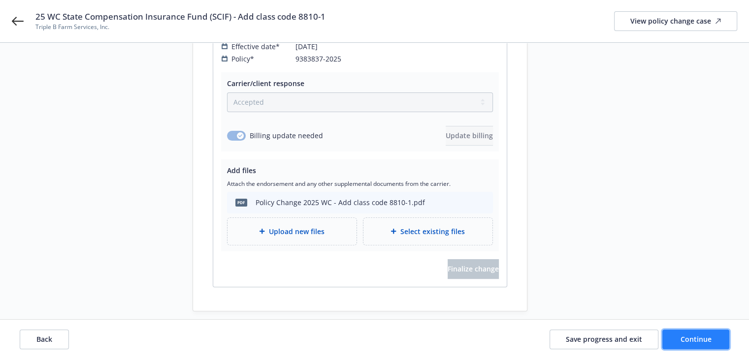
click at [690, 336] on span "Continue" at bounding box center [695, 339] width 31 height 9
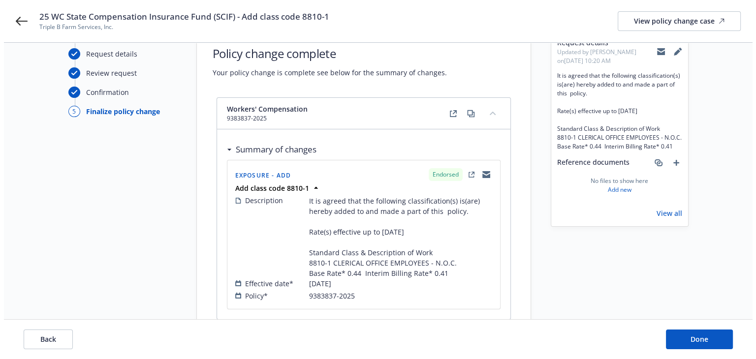
scroll to position [0, 0]
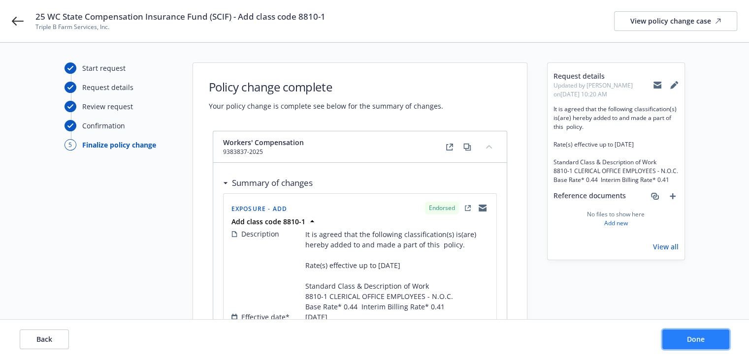
click at [682, 333] on button "Done" at bounding box center [695, 340] width 67 height 20
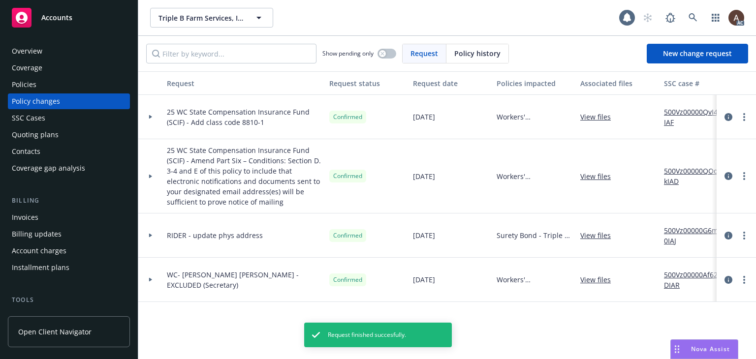
click at [700, 112] on link "500Vz00000QvI4aIAF" at bounding box center [697, 117] width 66 height 21
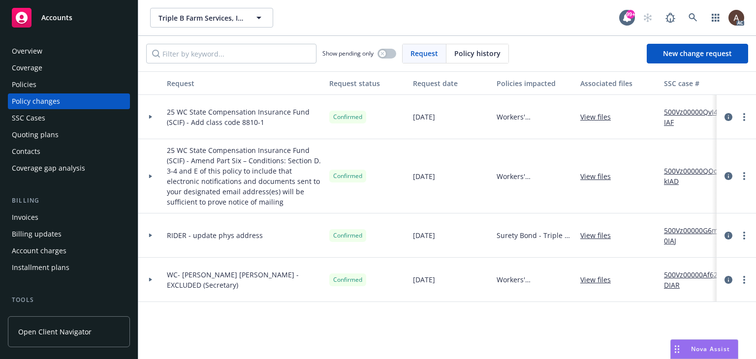
click at [49, 88] on div "Policies" at bounding box center [69, 85] width 114 height 16
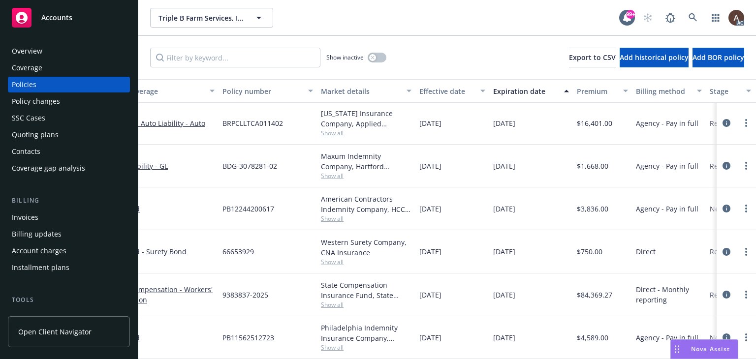
scroll to position [90, 340]
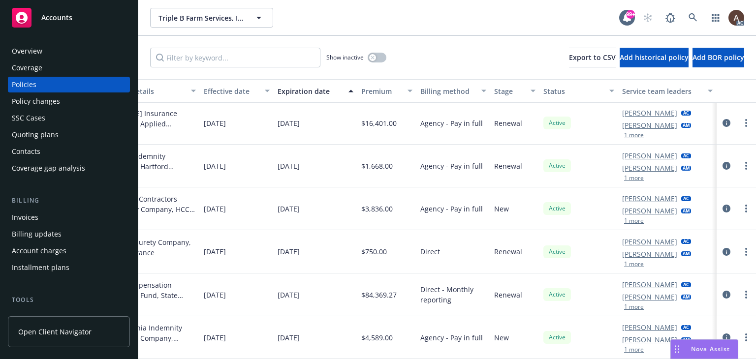
click at [70, 101] on div "Policy changes" at bounding box center [69, 102] width 114 height 16
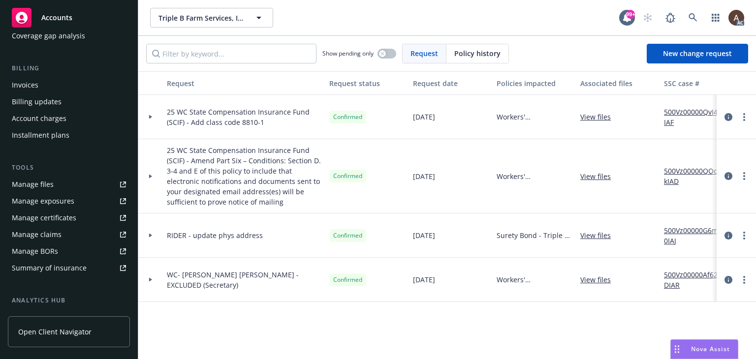
scroll to position [197, 0]
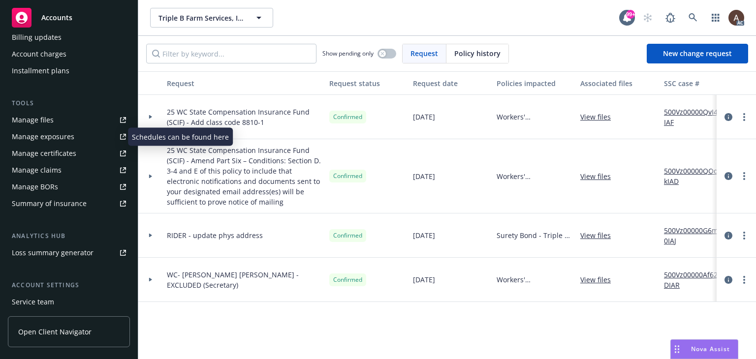
click at [64, 137] on div "Manage exposures" at bounding box center [43, 137] width 63 height 16
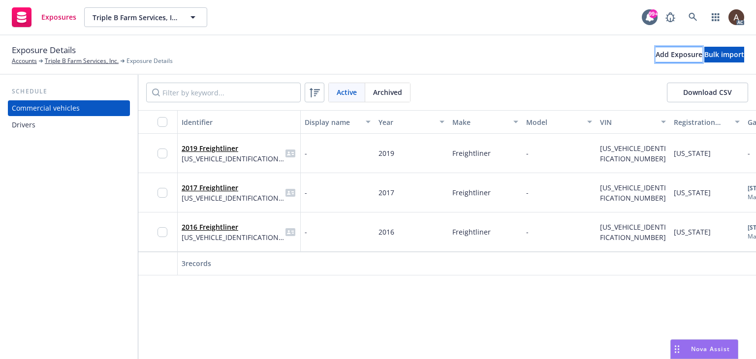
click at [656, 55] on div "Add Exposure" at bounding box center [679, 54] width 47 height 15
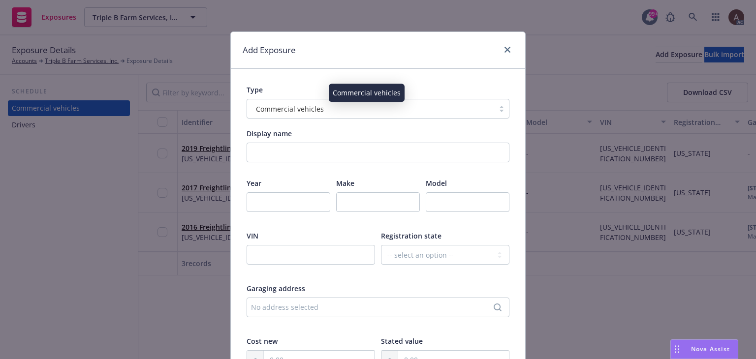
click at [295, 113] on span "Commercial vehicles" at bounding box center [290, 109] width 68 height 10
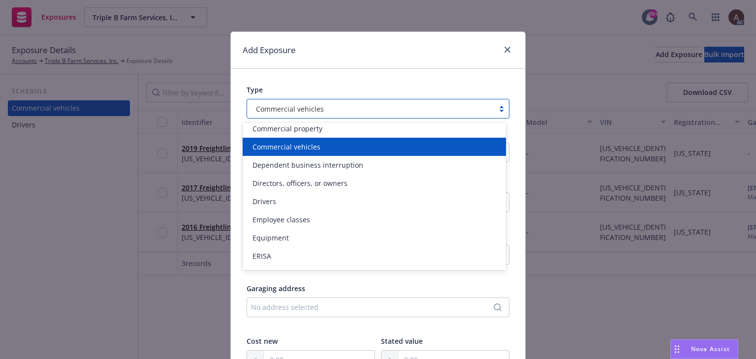
scroll to position [49, 0]
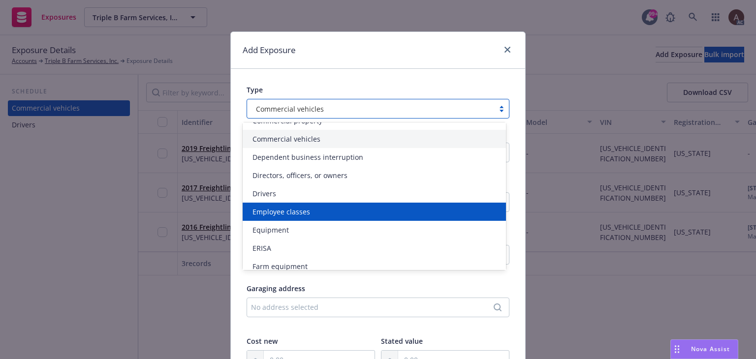
click at [283, 214] on span "Employee classes" at bounding box center [281, 212] width 58 height 10
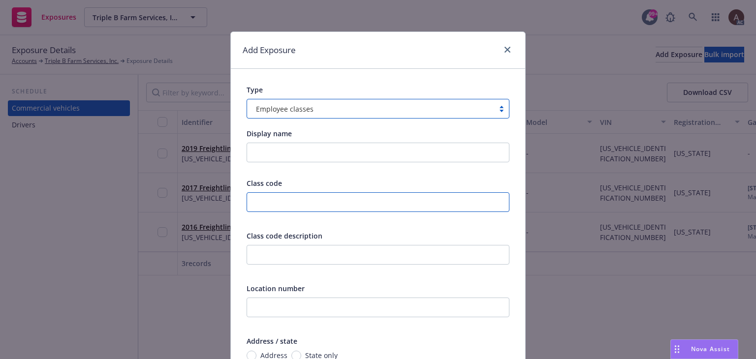
click at [286, 204] on input "text" at bounding box center [378, 202] width 263 height 20
type input "8810"
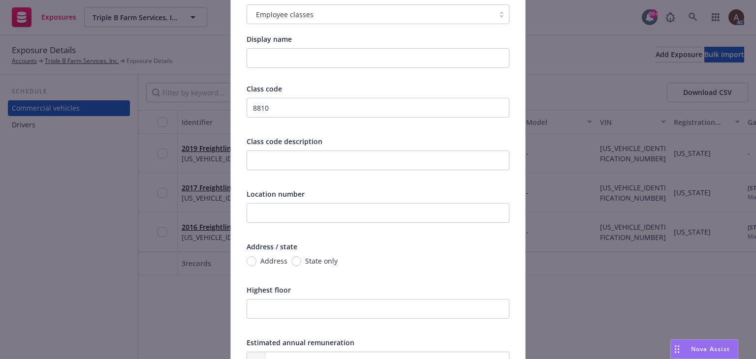
scroll to position [148, 0]
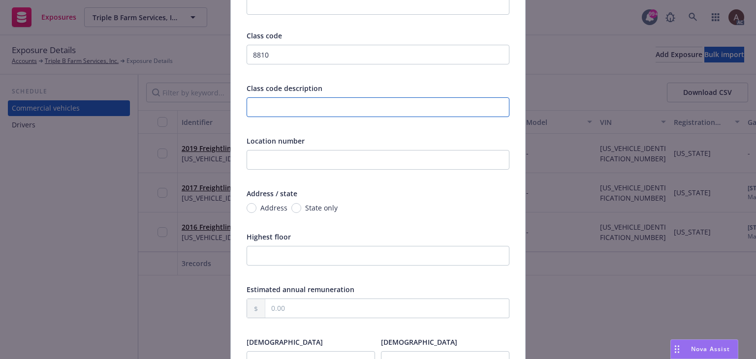
click at [282, 110] on input "text" at bounding box center [378, 107] width 263 height 20
paste input "CLERICAL OFFICE EMPLOYEES - N.O.C."
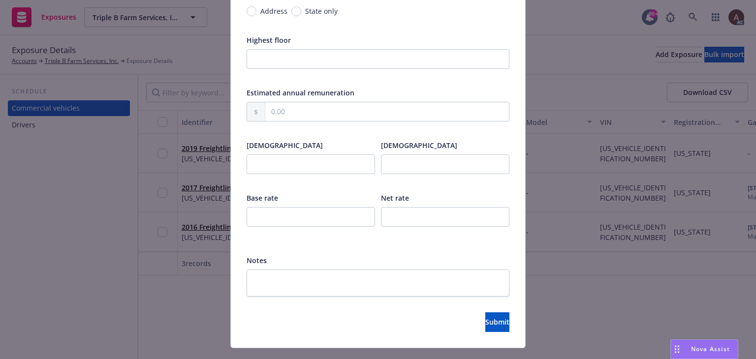
type input "CLERICAL OFFICE EMPLOYEES - N.O.C."
click at [286, 115] on input "text" at bounding box center [387, 111] width 244 height 19
type input "0.00"
click at [488, 321] on span "Submit" at bounding box center [497, 321] width 24 height 9
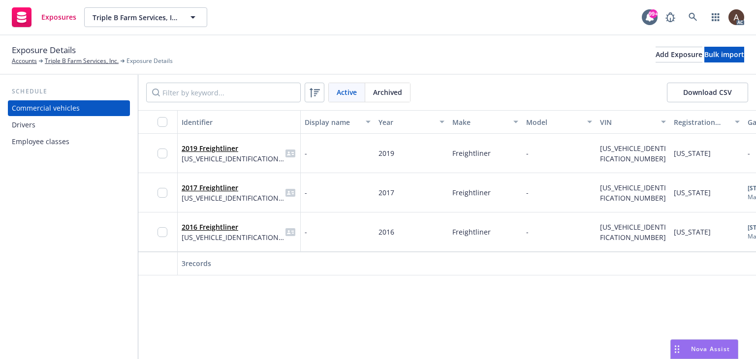
click at [47, 142] on div "Employee classes" at bounding box center [41, 142] width 58 height 16
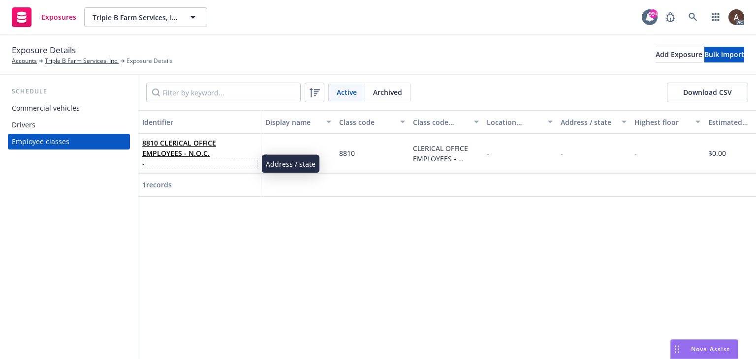
click at [215, 159] on span "-" at bounding box center [199, 163] width 115 height 10
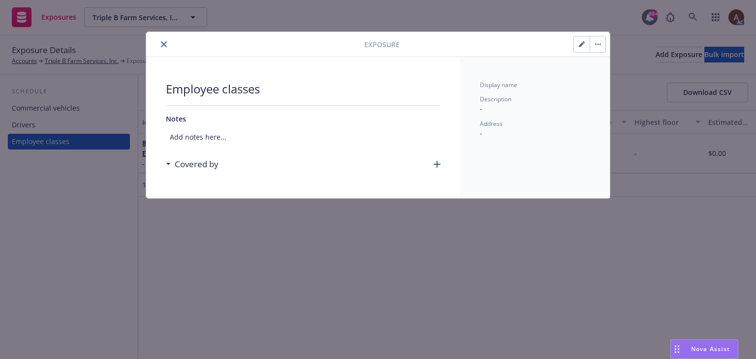
click at [582, 46] on icon "button" at bounding box center [582, 44] width 6 height 6
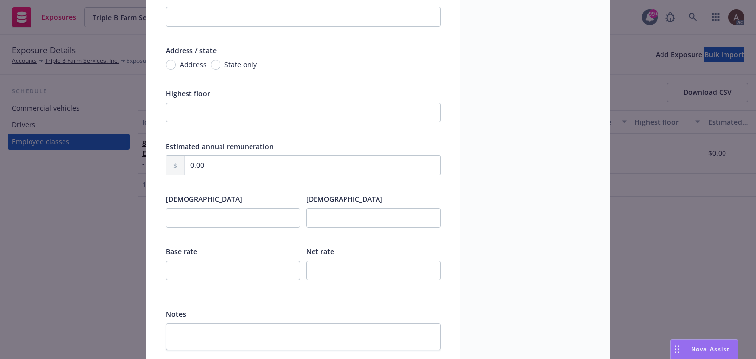
scroll to position [292, 0]
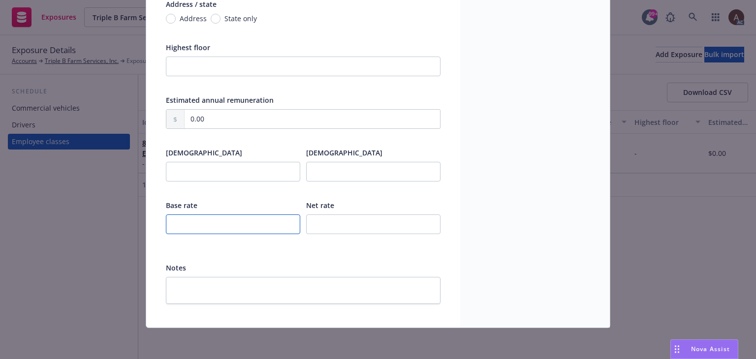
click at [224, 226] on input "number" at bounding box center [233, 225] width 134 height 20
type input "0.44"
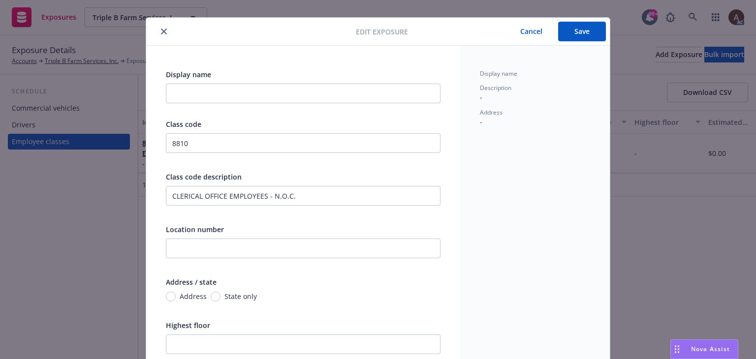
scroll to position [0, 0]
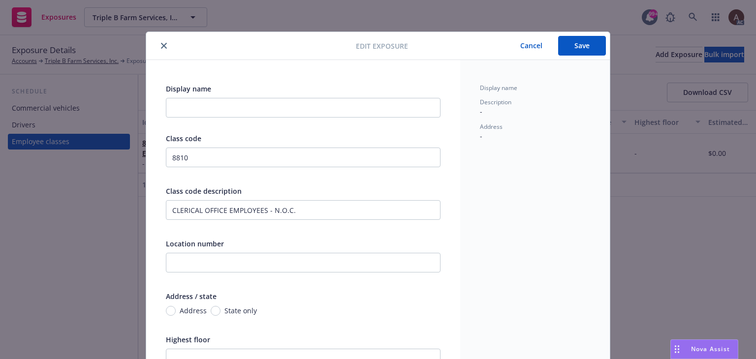
click at [581, 54] on button "Save" at bounding box center [582, 46] width 48 height 20
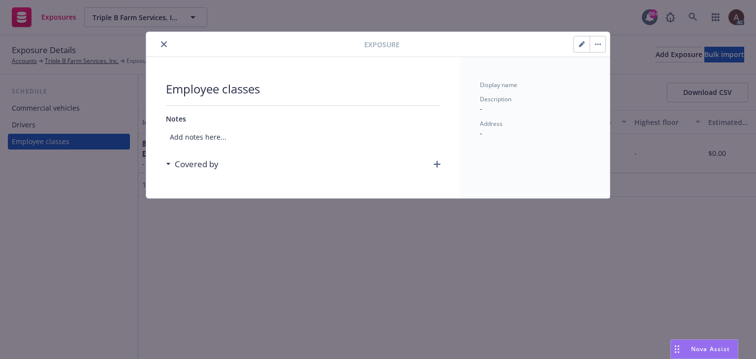
click at [437, 165] on icon "button" at bounding box center [437, 164] width 7 height 7
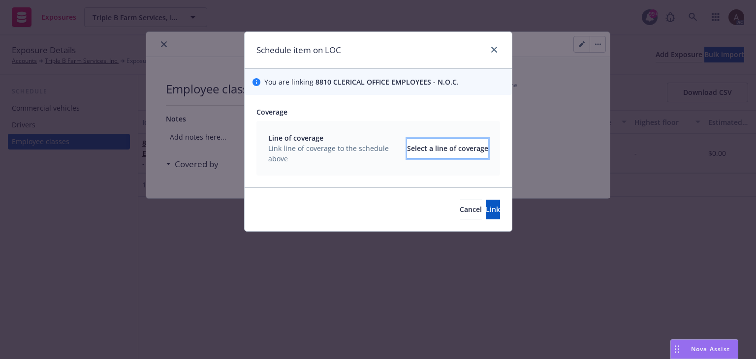
click at [421, 144] on div "Select a line of coverage" at bounding box center [447, 148] width 81 height 19
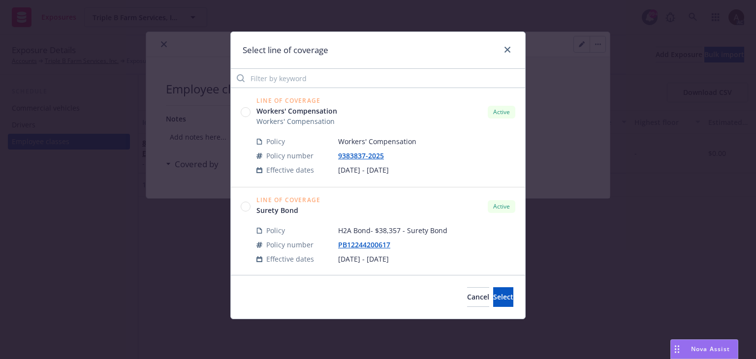
drag, startPoint x: 244, startPoint y: 114, endPoint x: 382, endPoint y: 149, distance: 142.6
click at [244, 113] on circle at bounding box center [245, 112] width 9 height 9
click at [493, 304] on button "Select" at bounding box center [503, 297] width 20 height 20
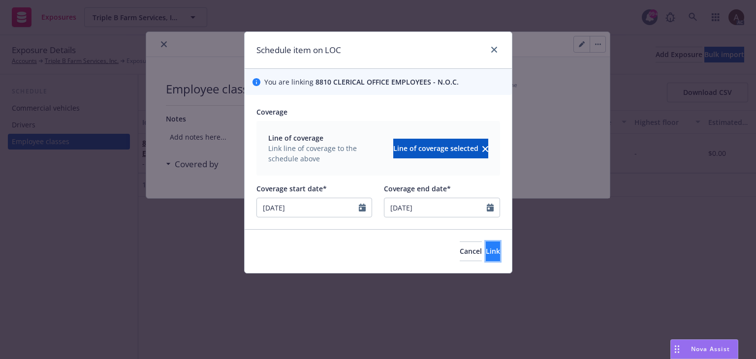
click at [486, 251] on span "Link" at bounding box center [493, 251] width 14 height 9
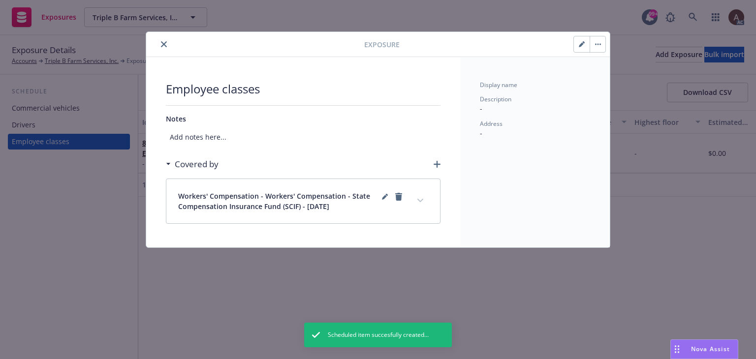
click at [420, 201] on icon "expand content" at bounding box center [420, 200] width 6 height 3
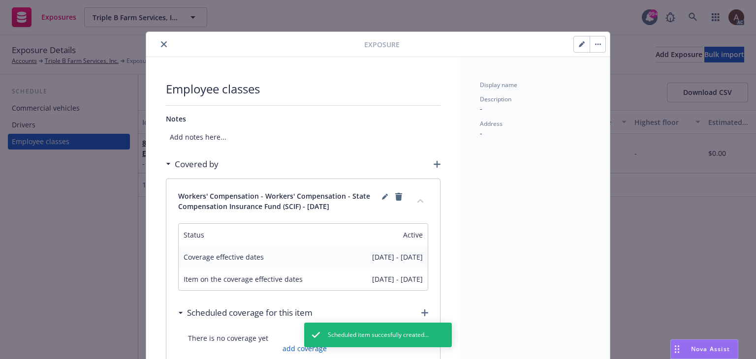
scroll to position [148, 0]
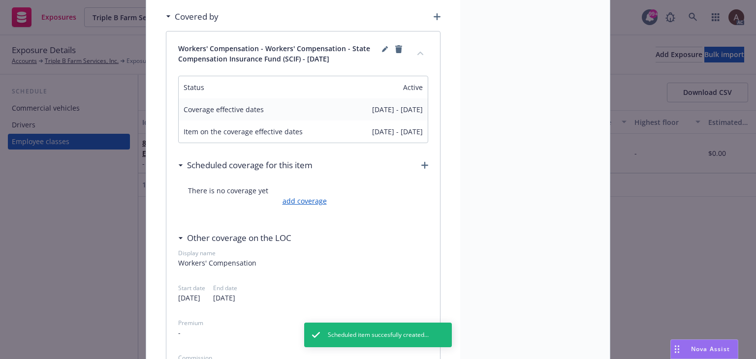
click at [300, 205] on link "add coverage" at bounding box center [303, 201] width 47 height 10
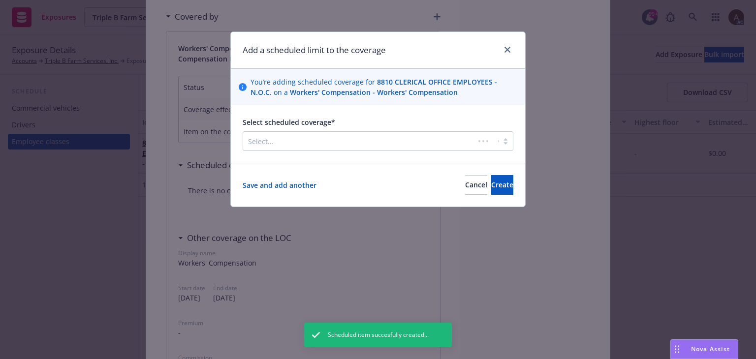
click at [308, 144] on div at bounding box center [358, 141] width 221 height 12
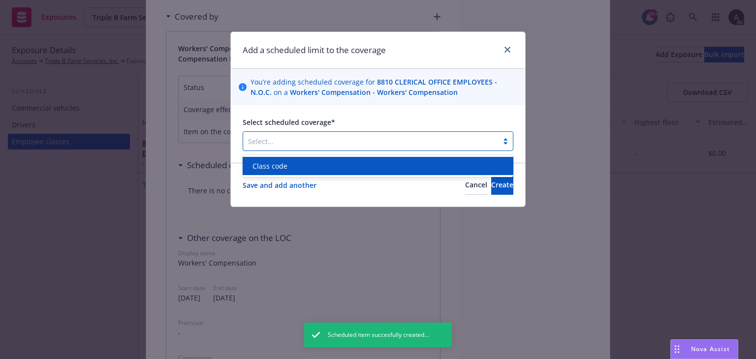
click at [287, 163] on div "Class code" at bounding box center [378, 166] width 259 height 10
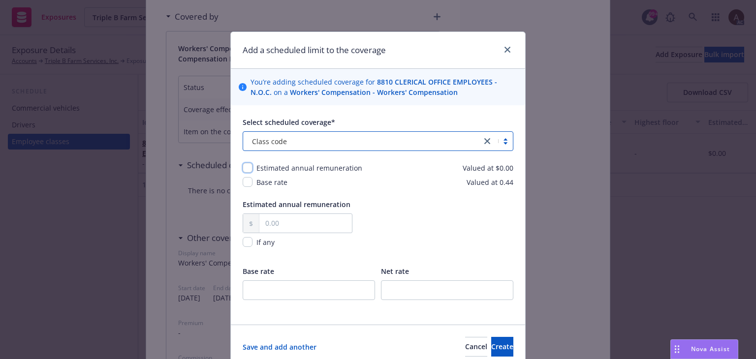
click at [247, 167] on input "checkbox" at bounding box center [248, 168] width 10 height 10
checkbox input "true"
click at [279, 225] on input "text" at bounding box center [305, 223] width 93 height 19
click at [246, 243] on input "checkbox" at bounding box center [248, 242] width 10 height 10
checkbox input "true"
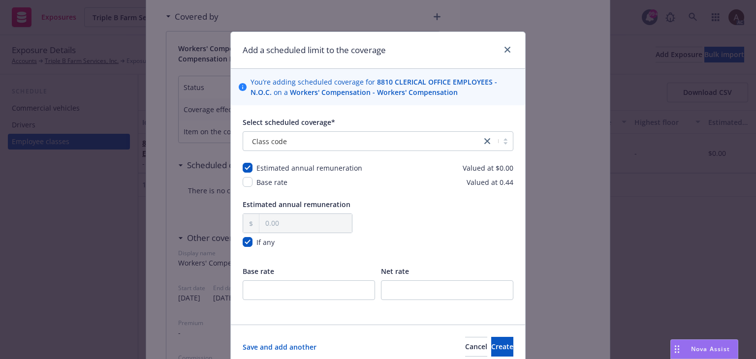
click at [380, 222] on div "Estimated annual remuneration If any" at bounding box center [378, 229] width 271 height 61
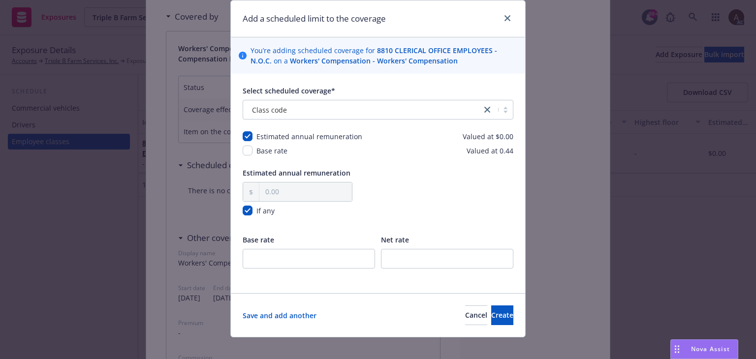
scroll to position [41, 0]
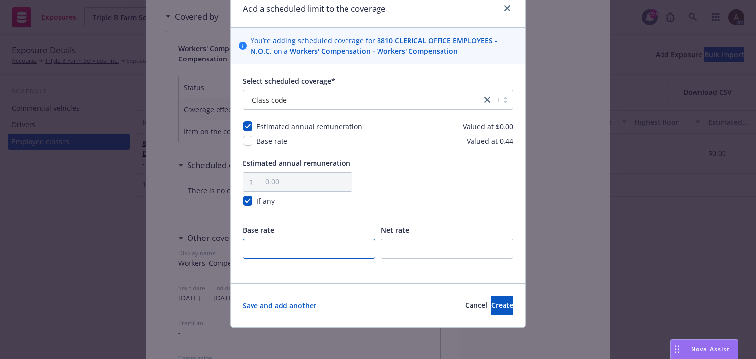
click at [318, 245] on input "number" at bounding box center [309, 249] width 132 height 20
type input "0.44"
click at [491, 302] on span "Create" at bounding box center [502, 305] width 22 height 9
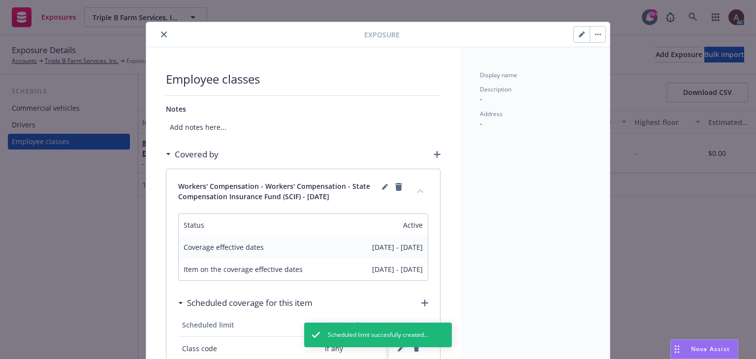
scroll to position [0, 0]
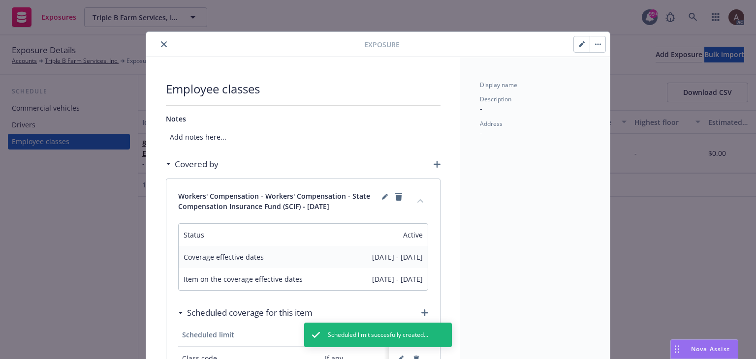
click at [161, 46] on icon "close" at bounding box center [164, 44] width 6 height 6
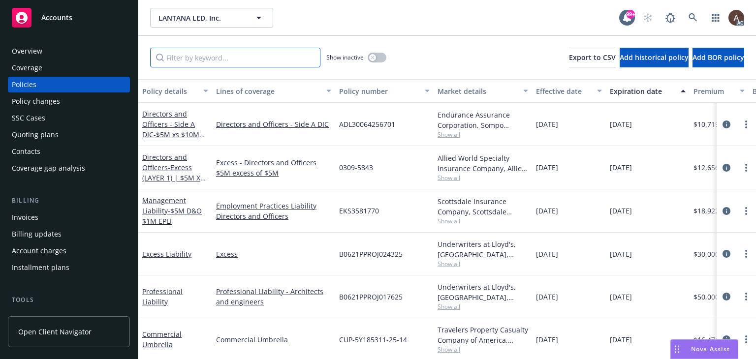
click at [238, 60] on input "Filter by keyword..." at bounding box center [235, 58] width 170 height 20
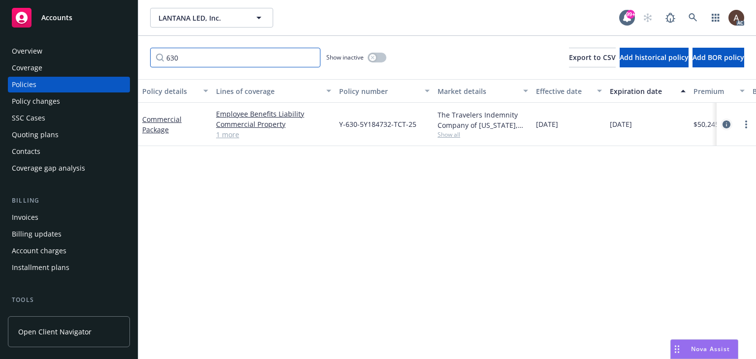
type input "630"
click at [726, 123] on icon "circleInformation" at bounding box center [727, 125] width 8 height 8
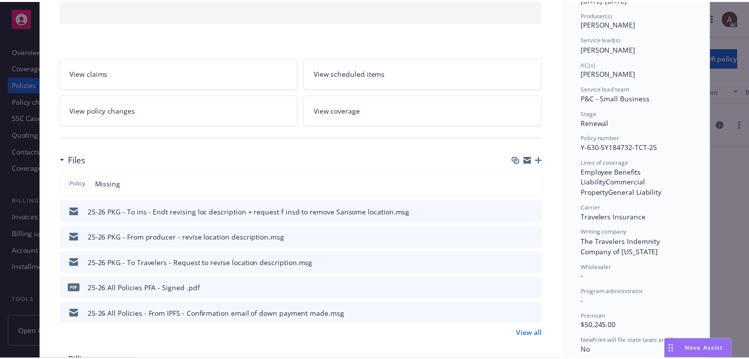
scroll to position [148, 0]
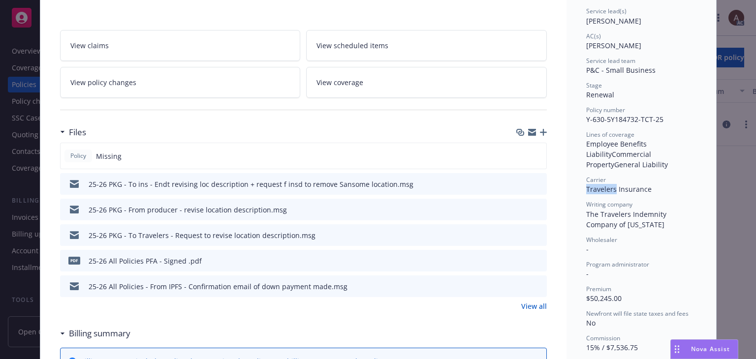
drag, startPoint x: 583, startPoint y: 190, endPoint x: 612, endPoint y: 190, distance: 29.0
click at [612, 190] on span "Travelers Insurance" at bounding box center [618, 189] width 65 height 9
copy span "Travelers"
click at [130, 85] on link "View policy changes" at bounding box center [180, 82] width 241 height 31
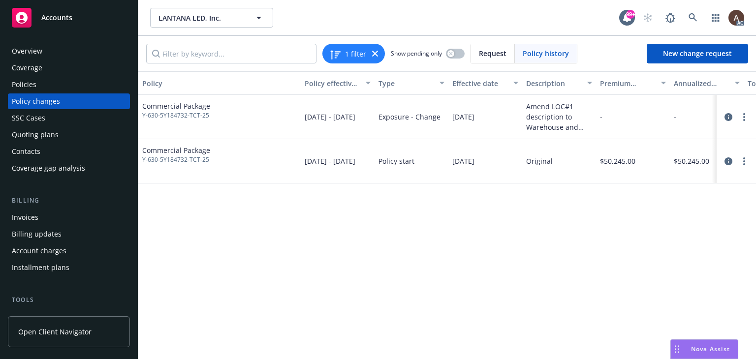
click at [53, 102] on div "Policy changes" at bounding box center [36, 102] width 48 height 16
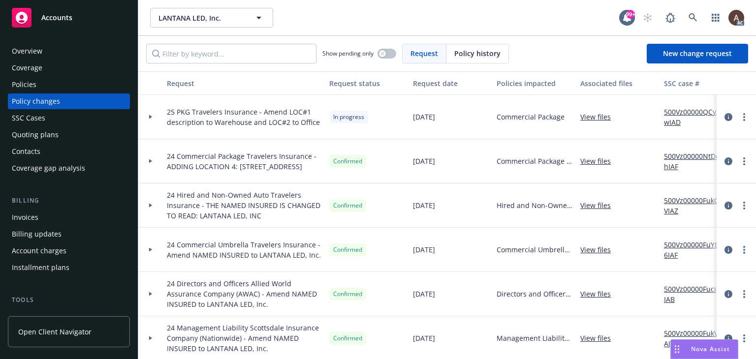
click at [149, 117] on icon at bounding box center [151, 116] width 4 height 3
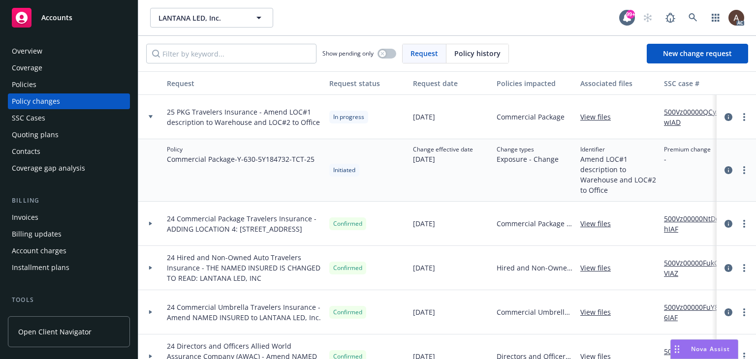
click at [151, 117] on icon at bounding box center [151, 116] width 4 height 3
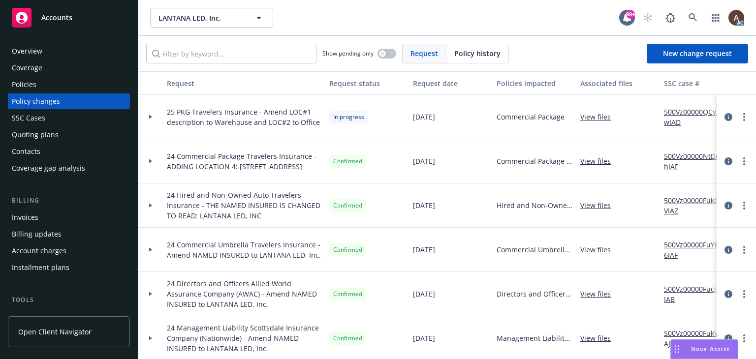
click at [152, 116] on icon at bounding box center [151, 116] width 4 height 3
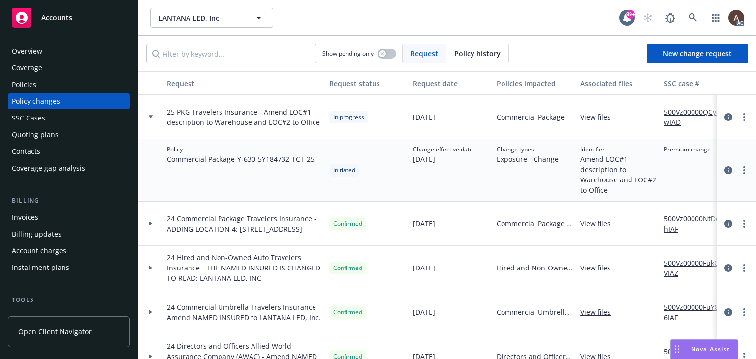
click at [692, 115] on link "500Vz00000QCyawIAD" at bounding box center [697, 117] width 66 height 21
click at [743, 116] on circle "more" at bounding box center [744, 117] width 2 height 2
click at [620, 194] on link "Resume workflow" at bounding box center [657, 197] width 169 height 20
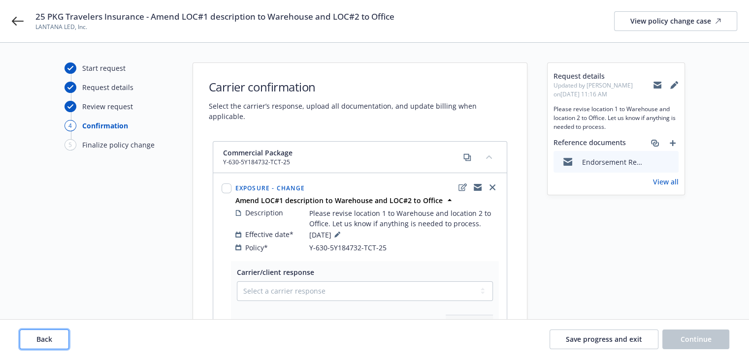
click at [43, 348] on button "Back" at bounding box center [44, 340] width 49 height 20
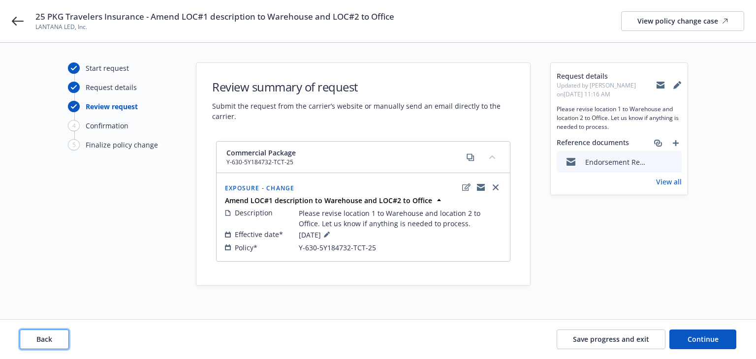
click at [51, 339] on span "Back" at bounding box center [44, 339] width 16 height 9
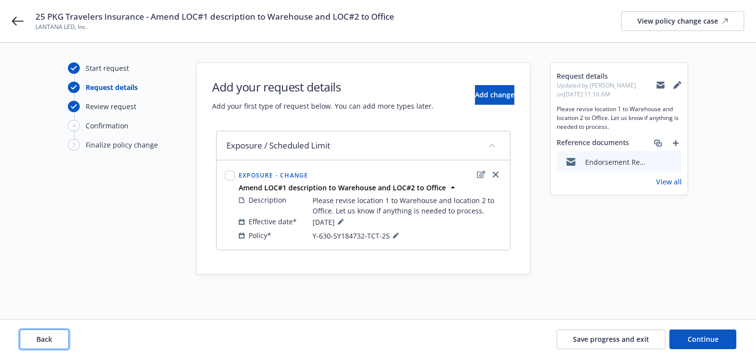
click at [51, 339] on span "Back" at bounding box center [44, 339] width 16 height 9
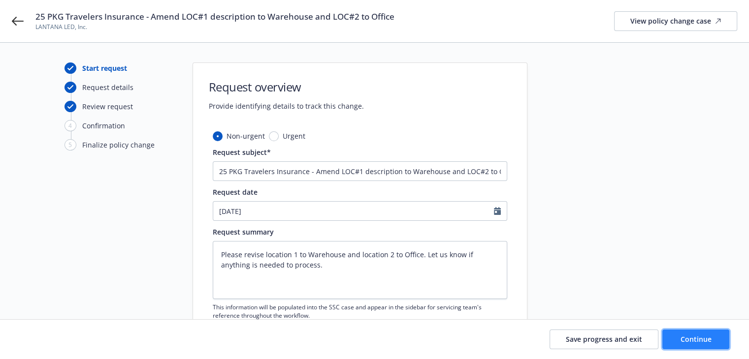
click at [691, 343] on span "Continue" at bounding box center [695, 339] width 31 height 9
type textarea "x"
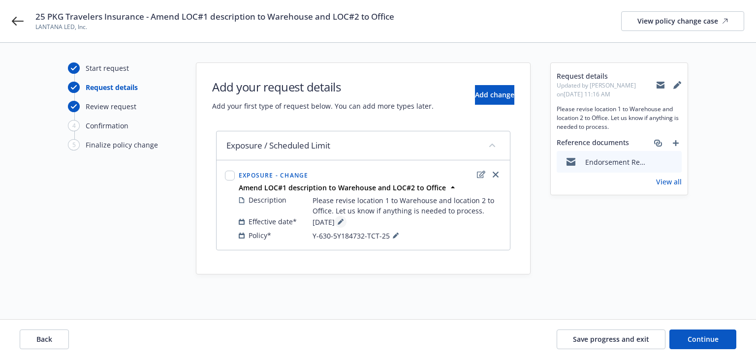
click at [343, 221] on icon at bounding box center [340, 222] width 5 height 5
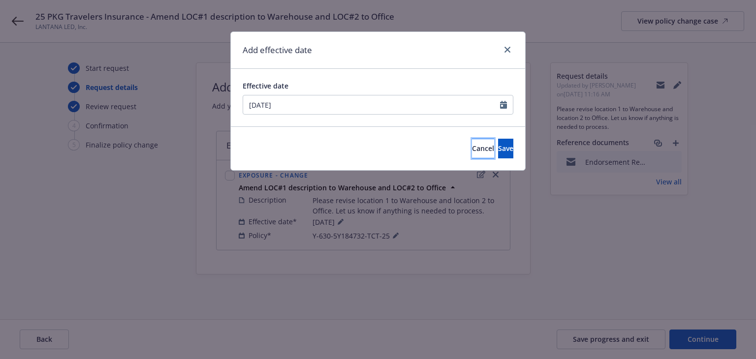
click at [472, 152] on span "Cancel" at bounding box center [483, 148] width 22 height 9
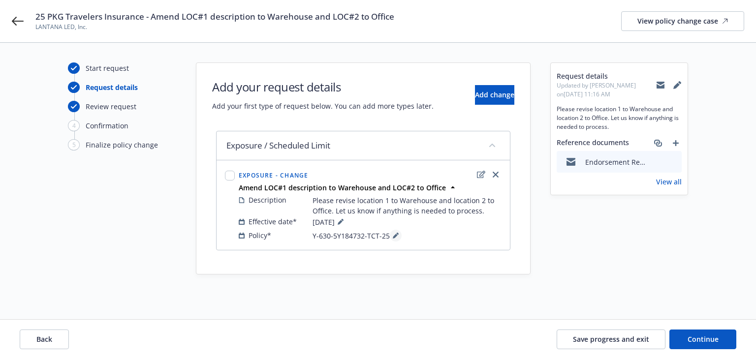
click at [393, 235] on icon at bounding box center [396, 236] width 6 height 6
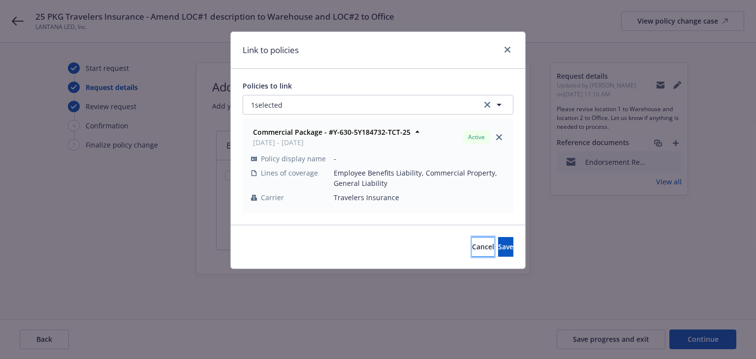
click at [472, 247] on span "Cancel" at bounding box center [483, 246] width 22 height 9
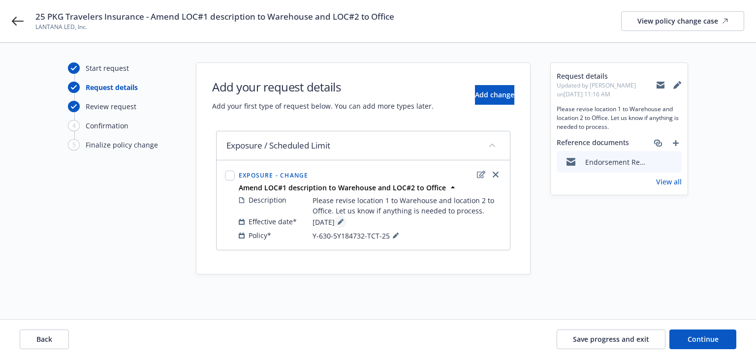
click at [344, 219] on icon at bounding box center [341, 222] width 6 height 6
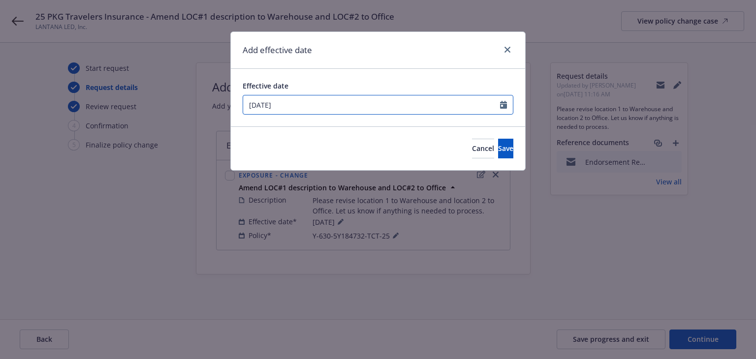
select select "8"
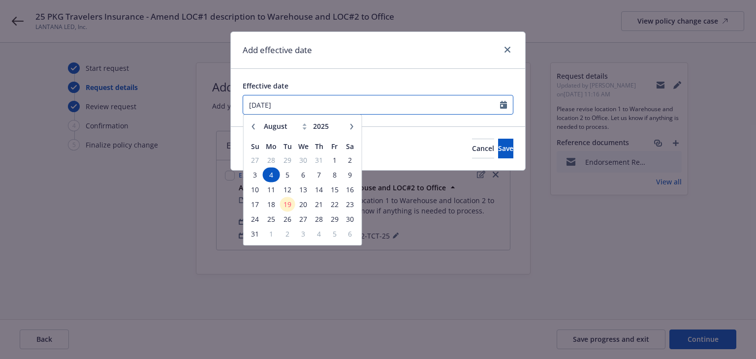
drag, startPoint x: 287, startPoint y: 102, endPoint x: -69, endPoint y: 59, distance: 359.0
click at [0, 59] on html "25 PKG Travelers Insurance - Amend LOC#1 description to Warehouse and LOC#2 to …" at bounding box center [378, 179] width 756 height 359
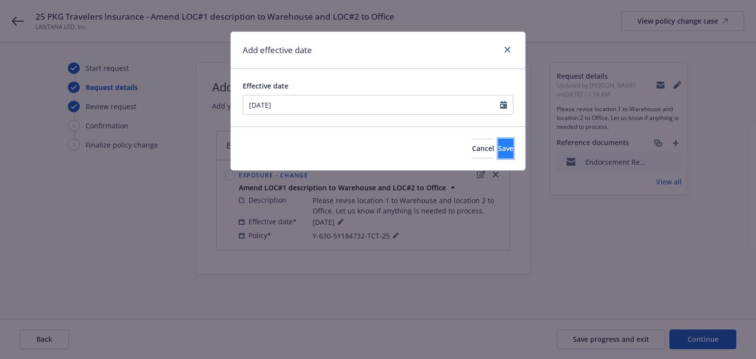
type input "[DATE]"
click at [498, 150] on span "Save" at bounding box center [505, 148] width 15 height 9
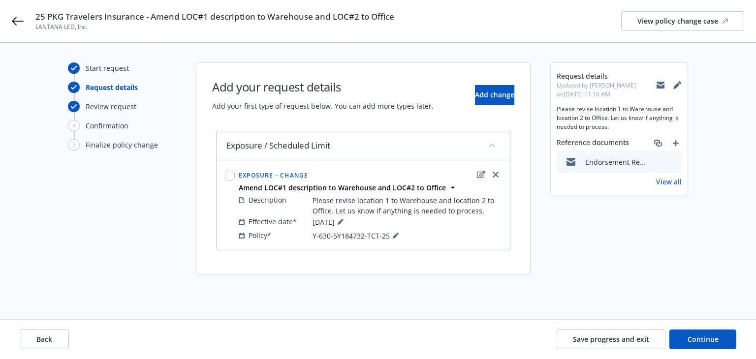
click at [479, 171] on icon "edit" at bounding box center [481, 174] width 8 height 7
type textarea "x"
select select "CHANGE"
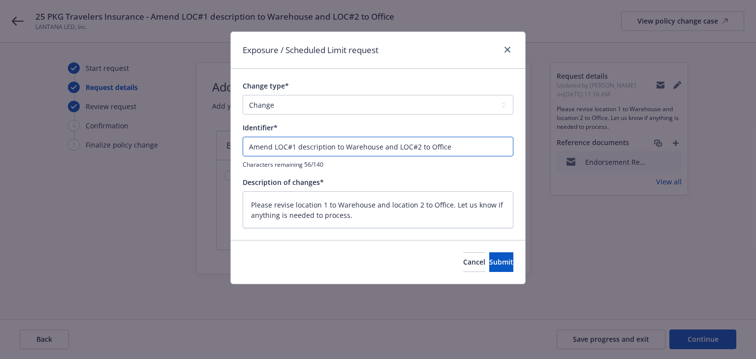
click at [246, 149] on input "Amend LOC#1 description to Warehouse and LOC#2 to Office" at bounding box center [378, 147] width 271 height 20
type textarea "x"
type input "EAmend LOC#1 description to Warehouse and LOC#2 to Office"
type textarea "x"
type input "ENAmend LOC#1 description to Warehouse and LOC#2 to Office"
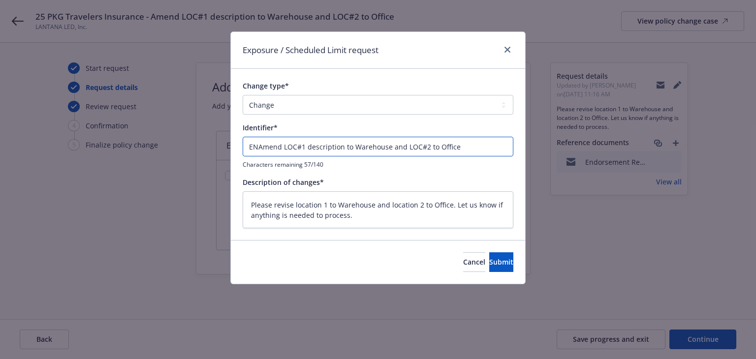
type textarea "x"
type input "ENDAmend LOC#1 description to Warehouse and LOC#2 to Office"
type textarea "x"
type input "ENDTAmend LOC#1 description to Warehouse and LOC#2 to Office"
type textarea "x"
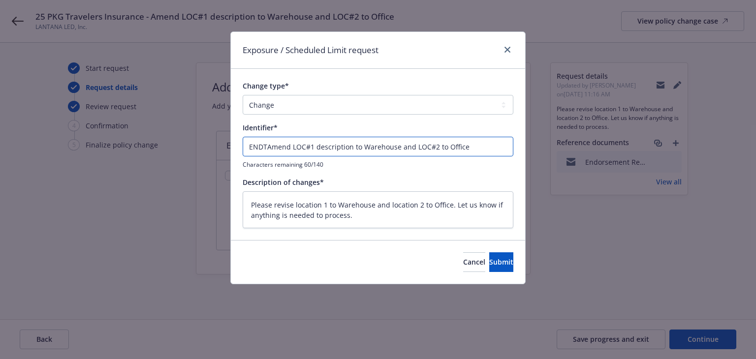
type input "ENDT#Amend LOC#1 description to Warehouse and LOC#2 to Office"
type textarea "x"
type input "ENDT#0Amend LOC#1 description to Warehouse and LOC#2 to Office"
type textarea "x"
type input "ENDT#Amend LOC#1 description to Warehouse and LOC#2 to Office"
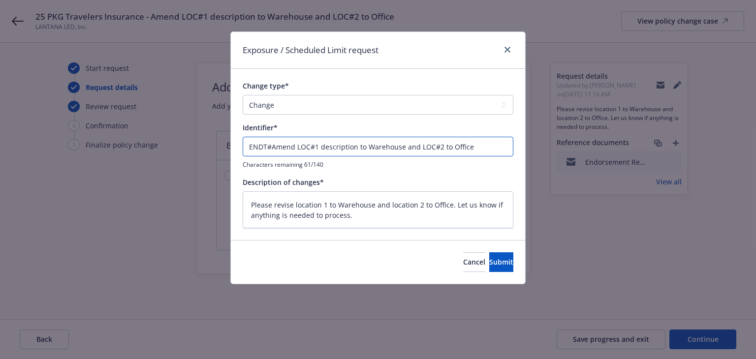
type textarea "x"
type input "ENDT#1Amend LOC#1 description to Warehouse and LOC#2 to Office"
type textarea "x"
type input "ENDT#1 Amend LOC#1 description to Warehouse and LOC#2 to Office"
type textarea "x"
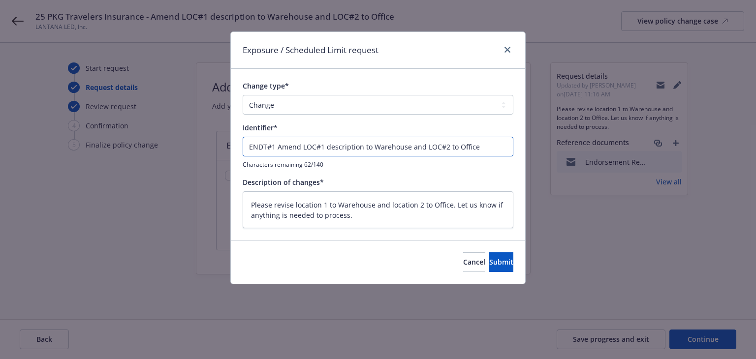
type input "ENDT#1 -Amend LOC#1 description to Warehouse and LOC#2 to Office"
type textarea "x"
type input "ENDT#1 - Amend LOC#1 description to Warehouse and LOC#2 to Office"
click at [489, 258] on span "Submit" at bounding box center [501, 261] width 24 height 9
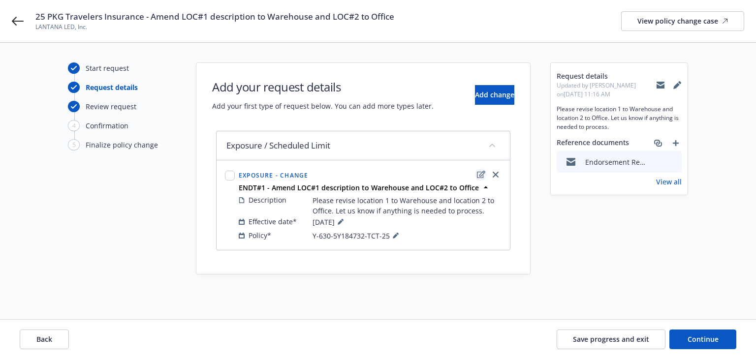
click at [479, 174] on icon "edit" at bounding box center [481, 175] width 8 height 8
type textarea "x"
select select "CHANGE"
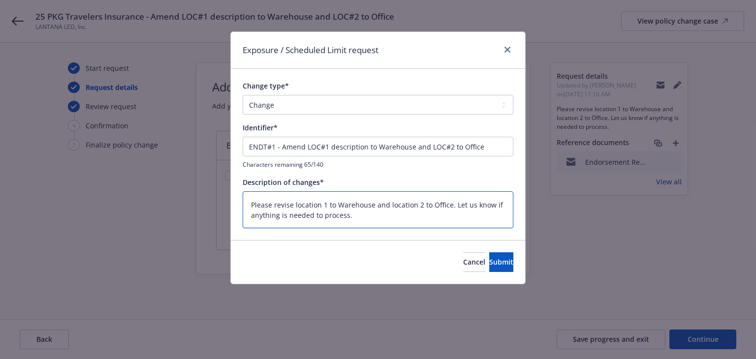
click at [366, 218] on textarea "Please revise location 1 to Warehouse and location 2 to Office. Let us know if …" at bounding box center [378, 209] width 271 height 37
type textarea "x"
type textarea "Please revise location 1 to Warehouse and location 2 to Office. Let us know if …"
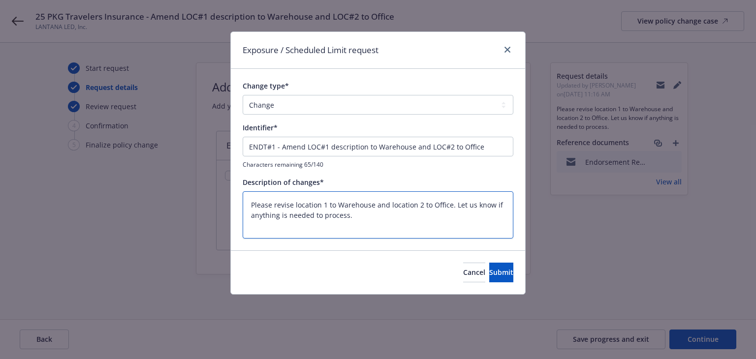
type textarea "x"
type textarea "Please revise location 1 to Warehouse and location 2 to Office. Let us know if …"
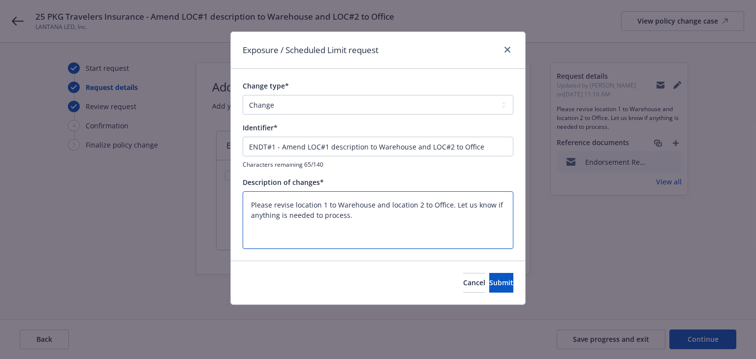
paste textarea "AMENDING IL T0 03 04 96 - LOCATION SCHEDULE AS FOLLOWS: AMENDING LOCATION 01, B…"
type textarea "x"
type textarea "Please revise location 1 to Warehouse and location 2 to Office. Let us know if …"
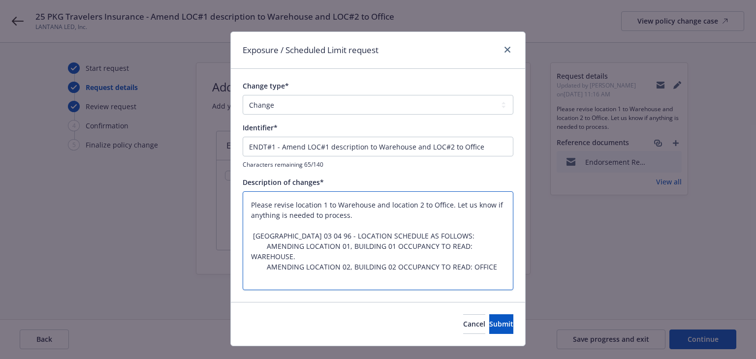
click at [262, 245] on textarea "Please revise location 1 to Warehouse and location 2 to Office. Let us know if …" at bounding box center [378, 240] width 271 height 99
type textarea "x"
type textarea "Please revise location 1 to Warehouse and location 2 to Office. Let us know if …"
type textarea "x"
type textarea "Please revise location 1 to Warehouse and location 2 to Office. Let us know if …"
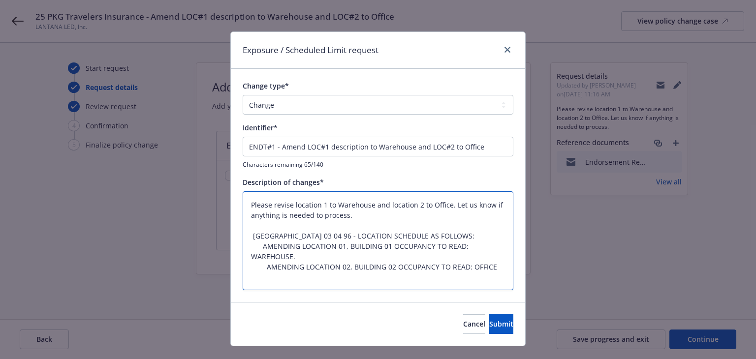
type textarea "x"
type textarea "Please revise location 1 to Warehouse and location 2 to Office. Let us know if …"
type textarea "x"
type textarea "Please revise location 1 to Warehouse and location 2 to Office. Let us know if …"
type textarea "x"
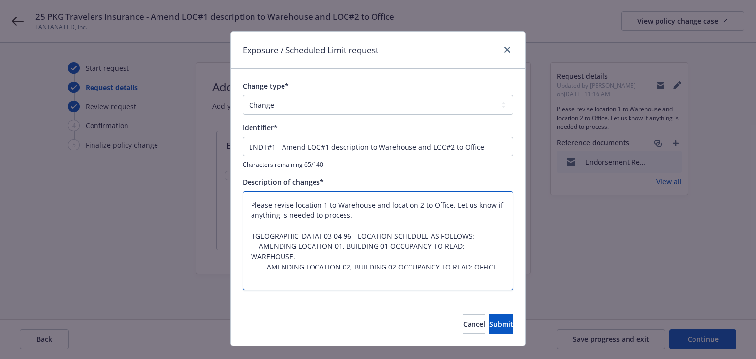
type textarea "Please revise location 1 to Warehouse and location 2 to Office. Let us know if …"
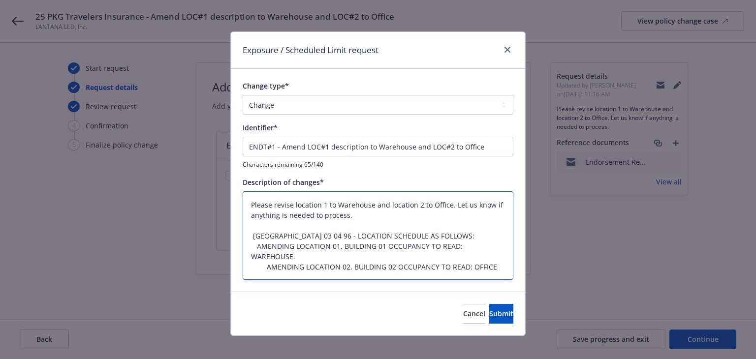
type textarea "x"
type textarea "Please revise location 1 to Warehouse and location 2 to Office. Let us know if …"
type textarea "x"
type textarea "Please revise location 1 to Warehouse and location 2 to Office. Let us know if …"
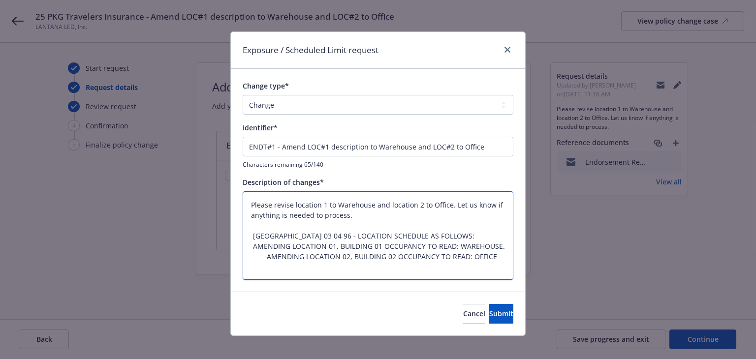
click at [262, 259] on textarea "Please revise location 1 to Warehouse and location 2 to Office. Let us know if …" at bounding box center [378, 235] width 271 height 89
type textarea "x"
type textarea "Please revise location 1 to Warehouse and location 2 to Office. Let us know if …"
type textarea "x"
type textarea "Please revise location 1 to Warehouse and location 2 to Office. Let us know if …"
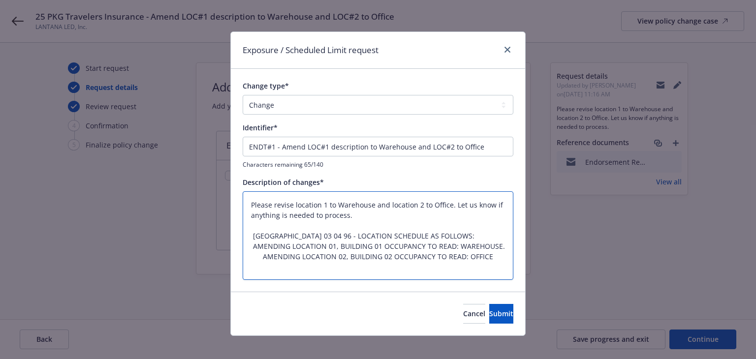
type textarea "x"
type textarea "Please revise location 1 to Warehouse and location 2 to Office. Let us know if …"
type textarea "x"
type textarea "Please revise location 1 to Warehouse and location 2 to Office. Let us know if …"
type textarea "x"
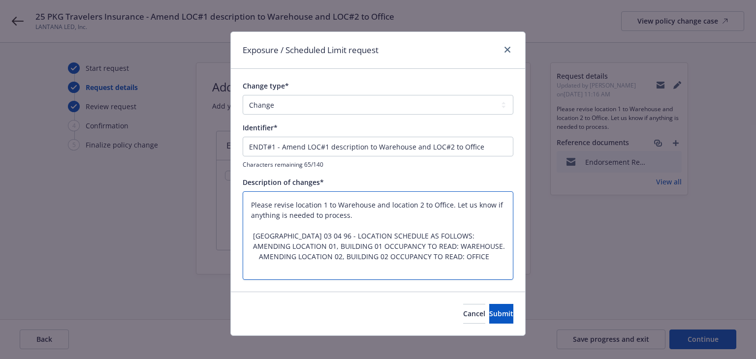
type textarea "Please revise location 1 to Warehouse and location 2 to Office. Let us know if …"
type textarea "x"
type textarea "Please revise location 1 to Warehouse and location 2 to Office. Let us know if …"
type textarea "x"
type textarea "Please revise location 1 to Warehouse and location 2 to Office. Let us know if …"
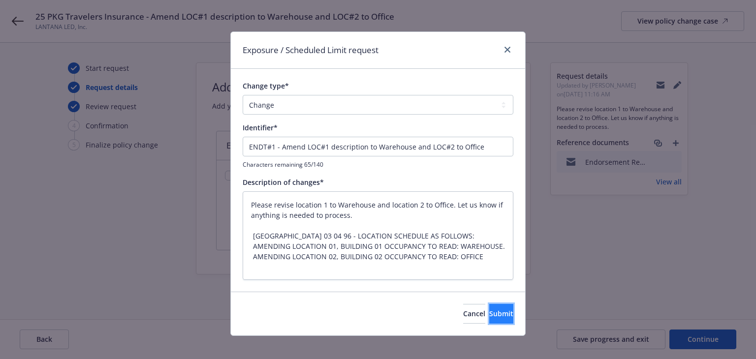
click at [493, 311] on span "Submit" at bounding box center [501, 313] width 24 height 9
type textarea "x"
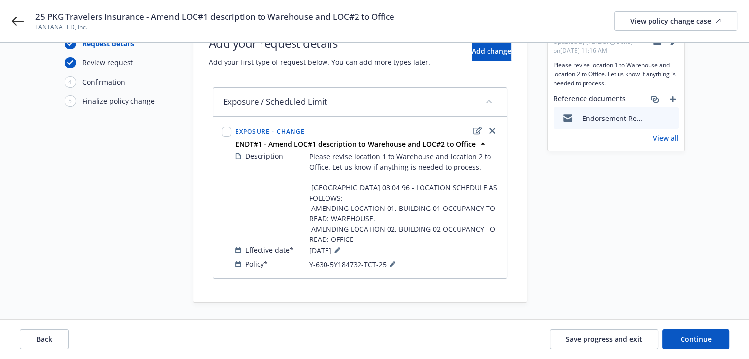
scroll to position [46, 0]
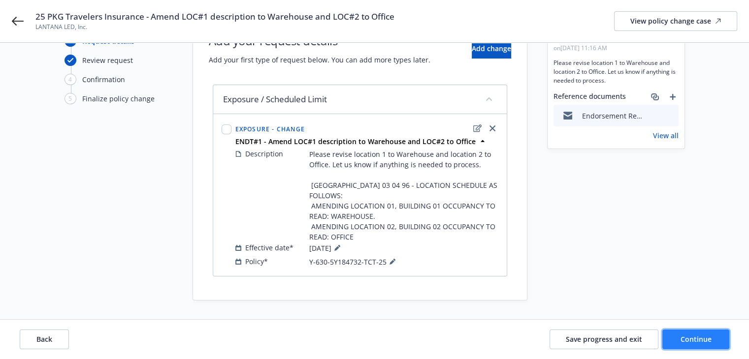
click at [688, 337] on span "Continue" at bounding box center [695, 339] width 31 height 9
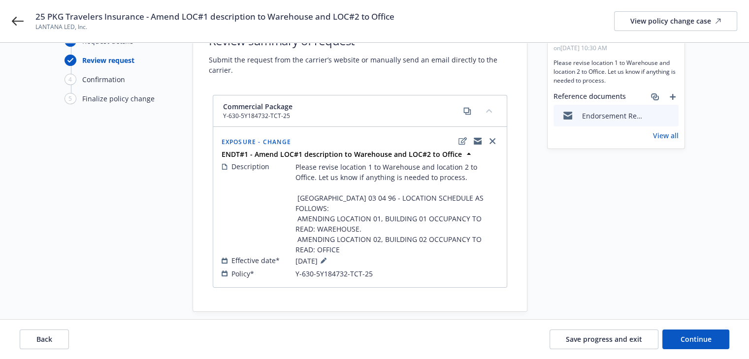
scroll to position [0, 0]
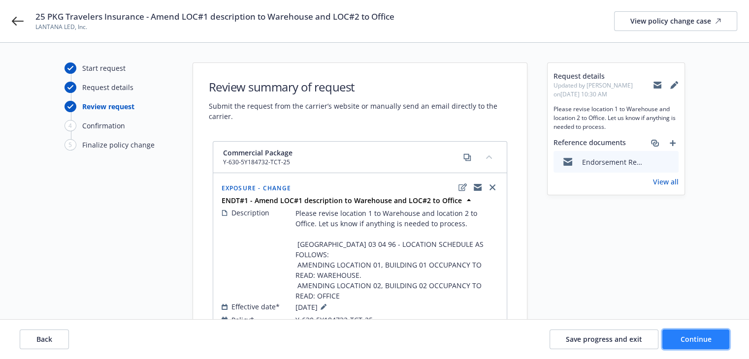
click at [699, 335] on button "Continue" at bounding box center [695, 340] width 67 height 20
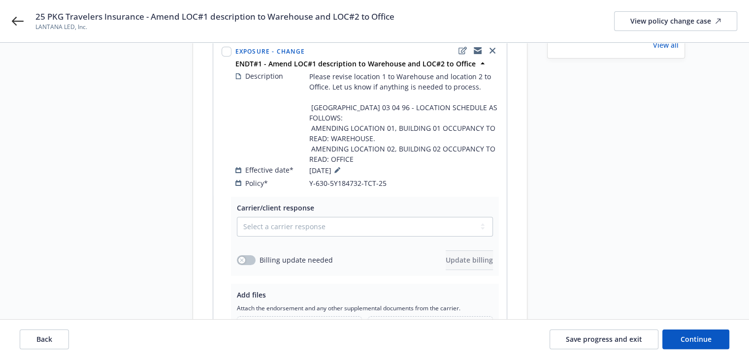
scroll to position [148, 0]
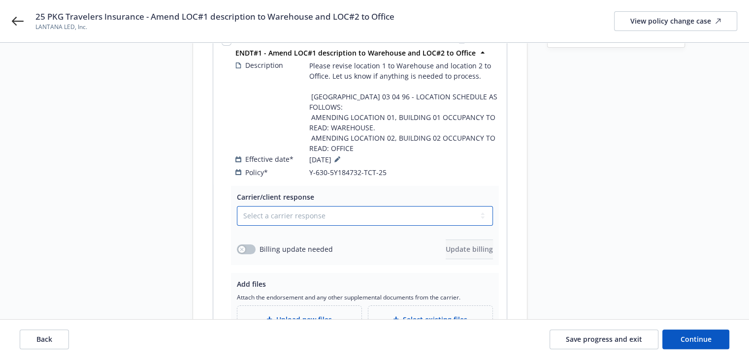
drag, startPoint x: 258, startPoint y: 205, endPoint x: 256, endPoint y: 212, distance: 7.8
click at [258, 206] on select "Select a carrier response Accepted Accepted with revision No endorsement needed…" at bounding box center [365, 216] width 256 height 20
select select "ACCEPTED"
click at [237, 206] on select "Select a carrier response Accepted Accepted with revision No endorsement needed…" at bounding box center [365, 216] width 256 height 20
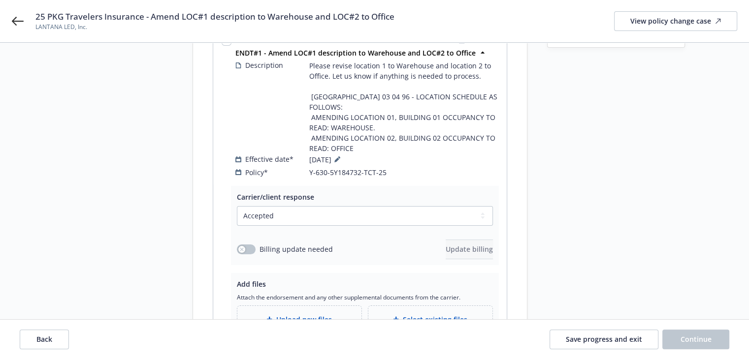
click at [159, 189] on div "Start request Request details Review request 4 Confirmation 5 Finalize policy c…" at bounding box center [118, 157] width 108 height 485
drag, startPoint x: 152, startPoint y: 17, endPoint x: 401, endPoint y: 15, distance: 249.5
click at [401, 15] on div "25 PKG Travelers Insurance - Amend LOC#1 description to Warehouse and LOC#2 to …" at bounding box center [385, 21] width 701 height 21
copy span "Amend LOC#1 description to Warehouse and LOC#2 to Office"
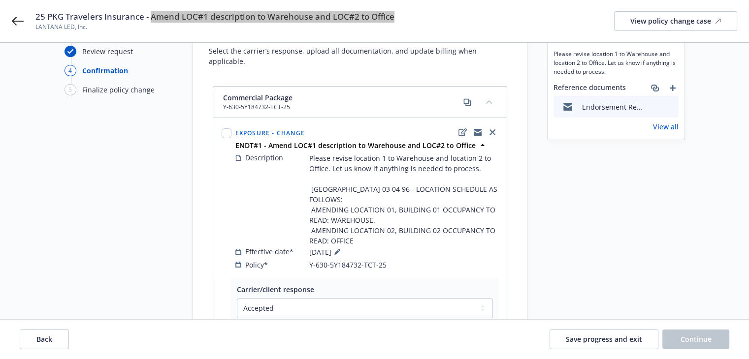
scroll to position [0, 0]
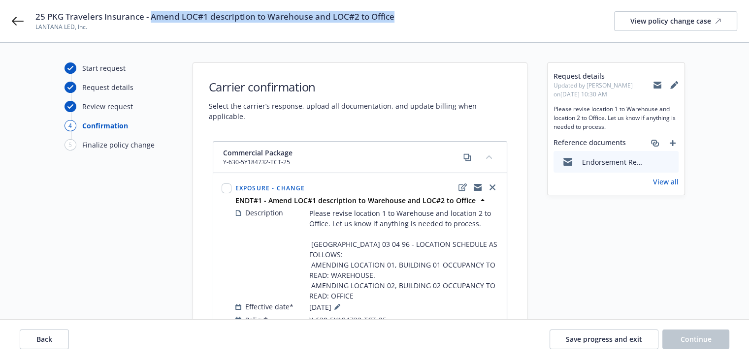
click at [131, 207] on div "Start request Request details Review request 4 Confirmation 5 Finalize policy c…" at bounding box center [118, 305] width 108 height 485
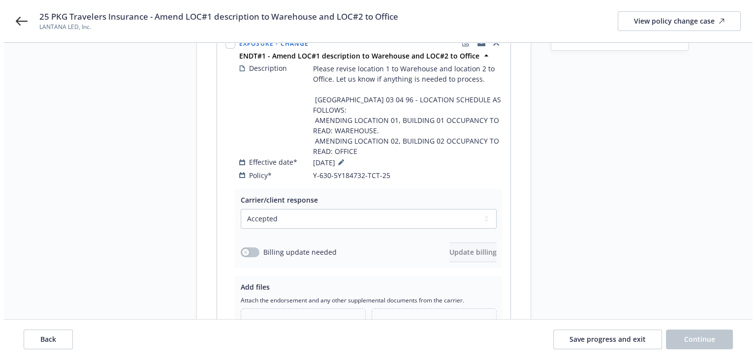
scroll to position [236, 0]
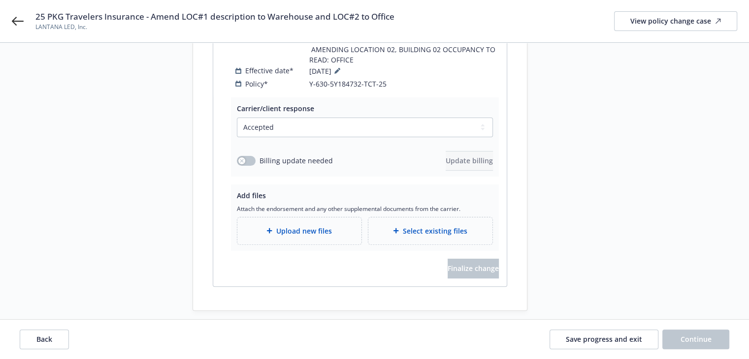
click at [288, 226] on span "Upload new files" at bounding box center [304, 231] width 56 height 10
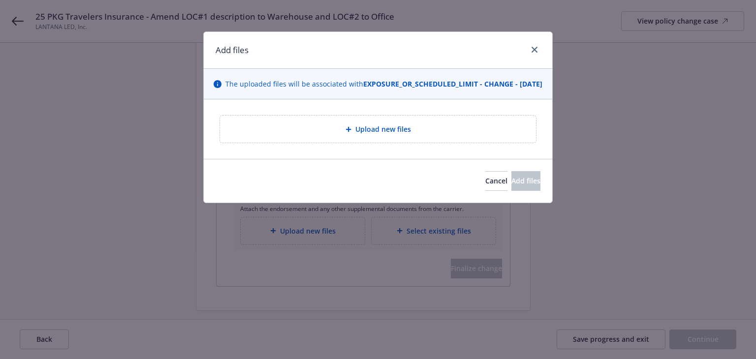
click at [315, 99] on div "The uploaded files will be associated with EXPOSURE_OR_SCHEDULED_LIMIT - CHANGE…" at bounding box center [378, 84] width 348 height 31
click at [311, 135] on div "Upload new files" at bounding box center [378, 129] width 300 height 11
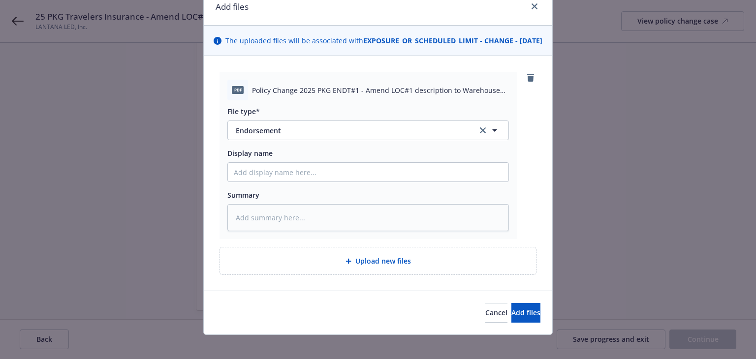
scroll to position [61, 0]
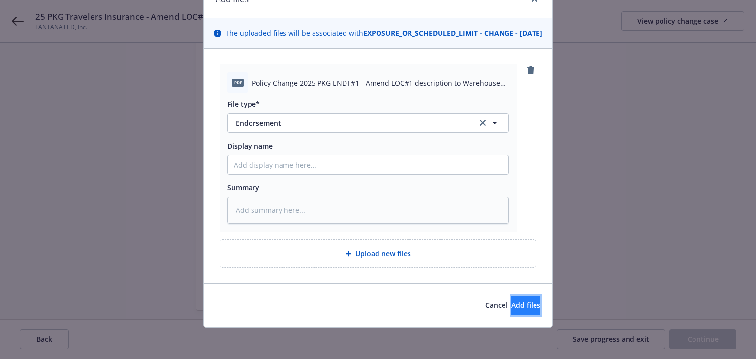
click at [511, 310] on span "Add files" at bounding box center [525, 305] width 29 height 9
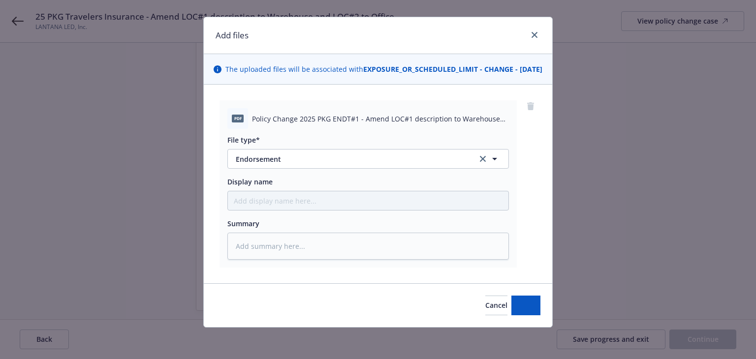
scroll to position [25, 0]
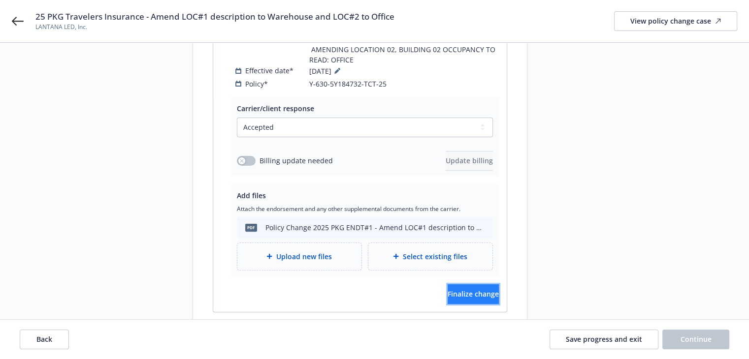
click at [458, 289] on span "Finalize change" at bounding box center [472, 293] width 51 height 9
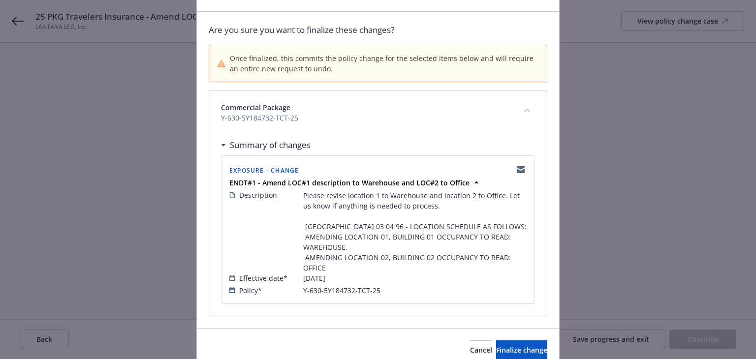
scroll to position [101, 0]
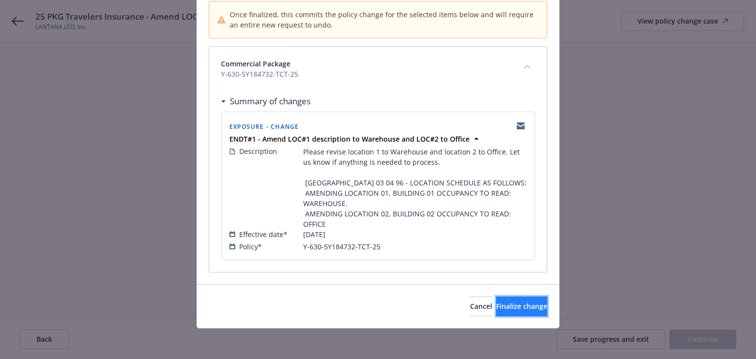
click at [510, 308] on span "Finalize change" at bounding box center [521, 306] width 51 height 9
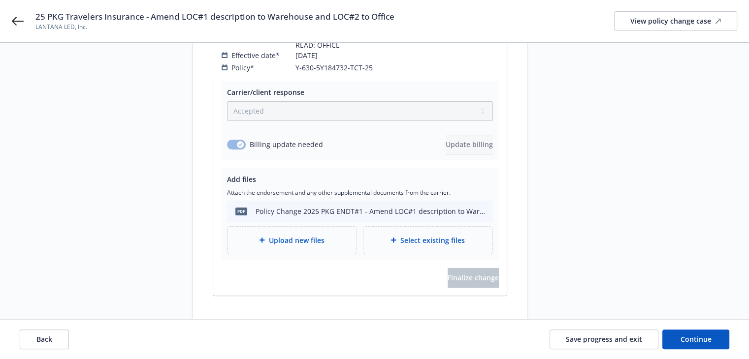
scroll to position [261, 0]
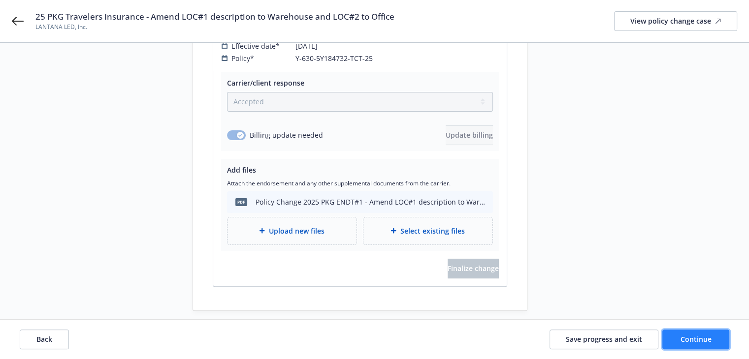
click at [685, 341] on span "Continue" at bounding box center [695, 339] width 31 height 9
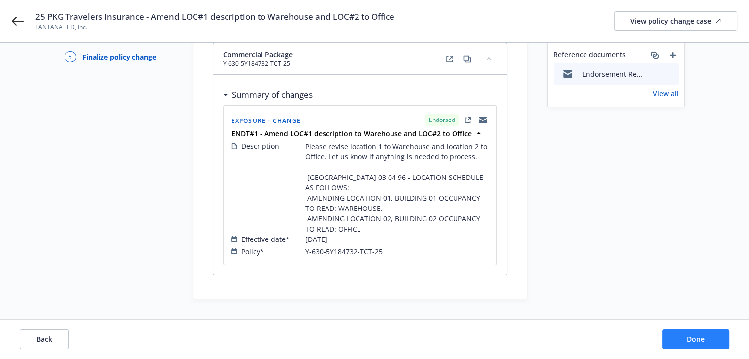
scroll to position [87, 0]
click at [685, 341] on button "Done" at bounding box center [695, 340] width 67 height 20
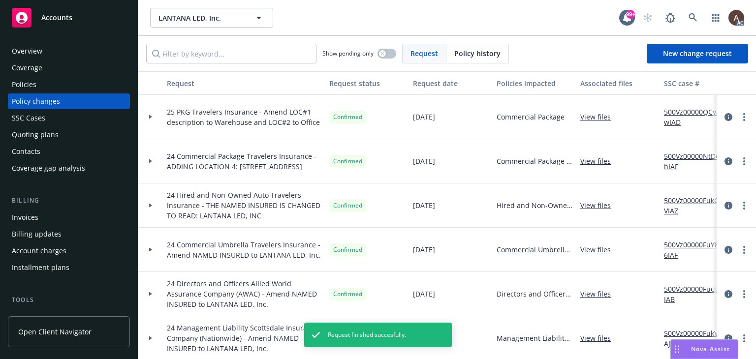
click at [152, 115] on icon at bounding box center [151, 116] width 4 height 3
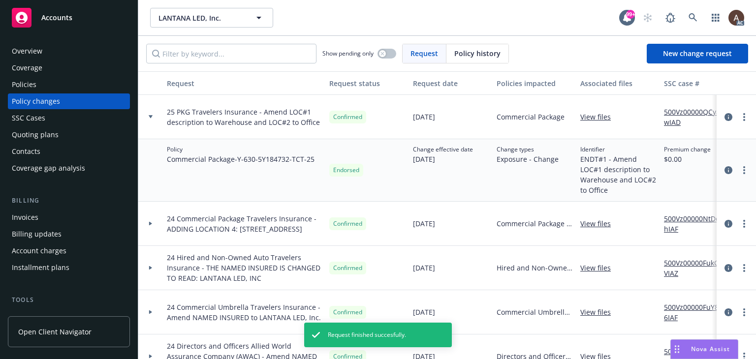
click at [152, 115] on icon at bounding box center [151, 116] width 4 height 3
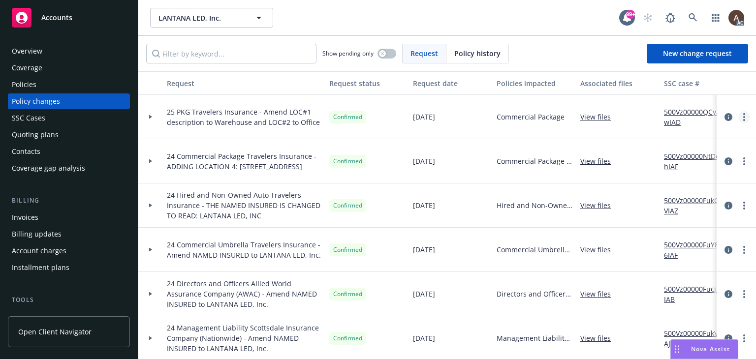
click at [740, 117] on link "more" at bounding box center [744, 117] width 12 height 12
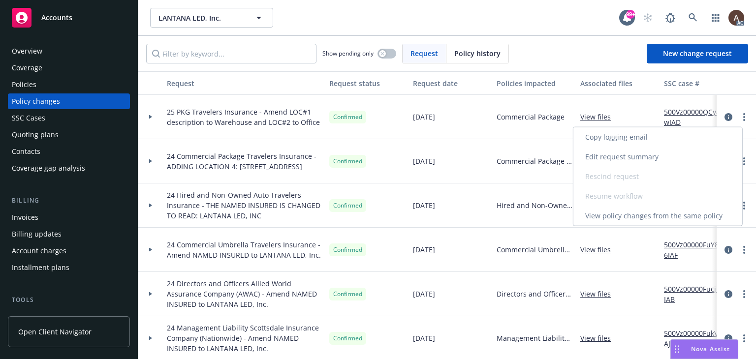
click at [616, 156] on link "Edit request summary" at bounding box center [657, 157] width 169 height 20
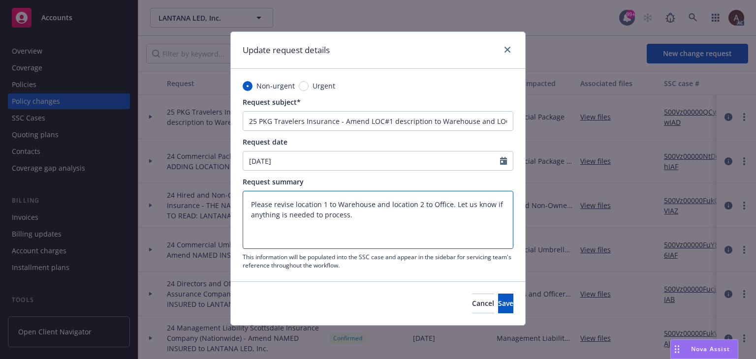
click at [367, 219] on textarea "Please revise location 1 to Warehouse and location 2 to Office. Let us know if …" at bounding box center [378, 220] width 271 height 58
type textarea "x"
type textarea "Please revise location 1 to Warehouse and location 2 to Office. Let us know if …"
type textarea "x"
type textarea "Please revise location 1 to Warehouse and location 2 to Office. Let us know if …"
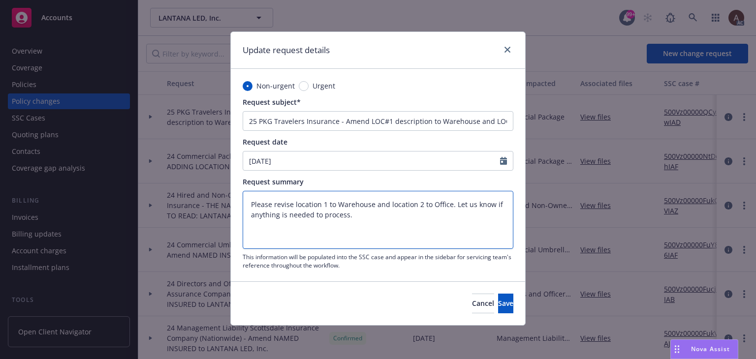
click at [248, 228] on textarea "Please revise location 1 to Warehouse and location 2 to Office. Let us know if …" at bounding box center [378, 220] width 271 height 58
type textarea "x"
type textarea "Please revise location 1 to Warehouse and location 2 to Office. Let us know if …"
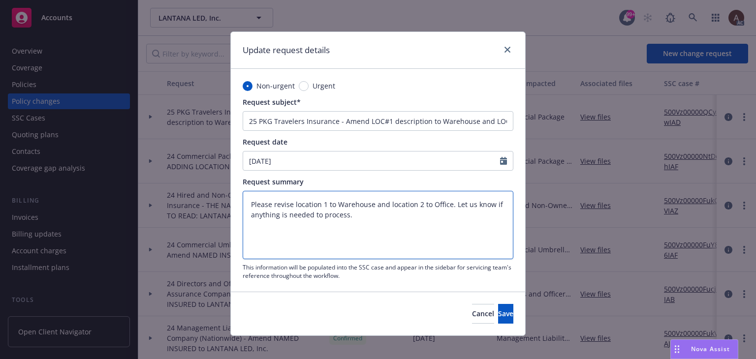
paste textarea "THE COMMON POLICY DECLARATIONS IS AMENDED AS FOLLOWS: AMENDING IL T0 03 04 96 -…"
type textarea "x"
type textarea "Please revise location 1 to Warehouse and location 2 to Office. Let us know if …"
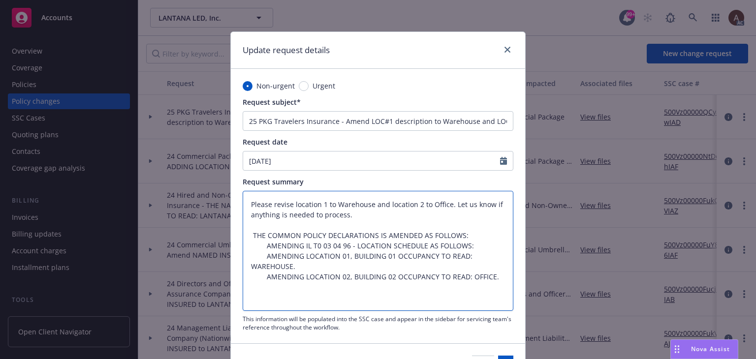
drag, startPoint x: 262, startPoint y: 247, endPoint x: 246, endPoint y: 247, distance: 16.2
click at [246, 247] on textarea "Please revise location 1 to Warehouse and location 2 to Office. Let us know if …" at bounding box center [378, 251] width 271 height 120
type textarea "x"
type textarea "Please revise location 1 to Warehouse and location 2 to Office. Let us know if …"
drag, startPoint x: 261, startPoint y: 258, endPoint x: 246, endPoint y: 258, distance: 15.7
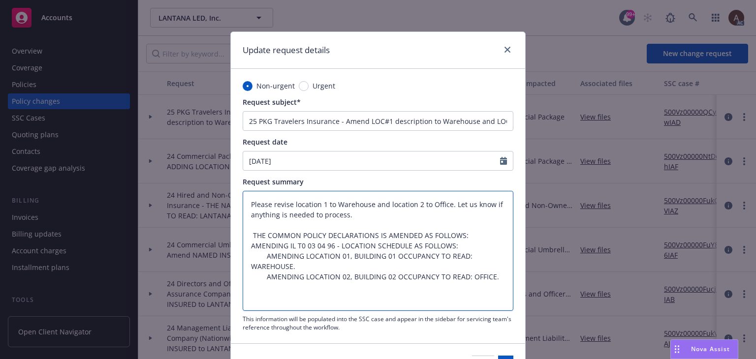
click at [246, 258] on textarea "Please revise location 1 to Warehouse and location 2 to Office. Let us know if …" at bounding box center [378, 251] width 271 height 120
type textarea "x"
type textarea "Please revise location 1 to Warehouse and location 2 to Office. Let us know if …"
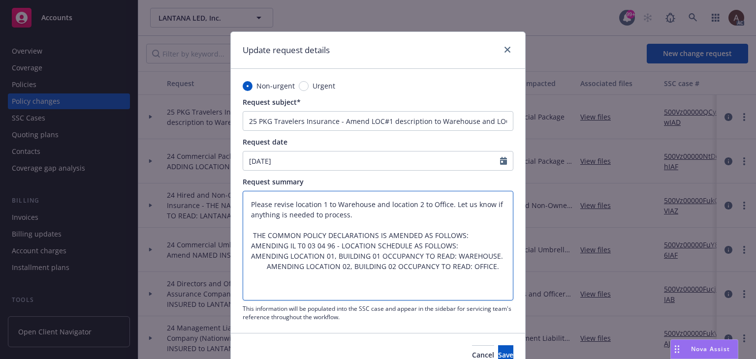
drag, startPoint x: 262, startPoint y: 268, endPoint x: 245, endPoint y: 268, distance: 17.2
click at [245, 268] on textarea "Please revise location 1 to Warehouse and location 2 to Office. Let us know if …" at bounding box center [378, 246] width 271 height 110
type textarea "x"
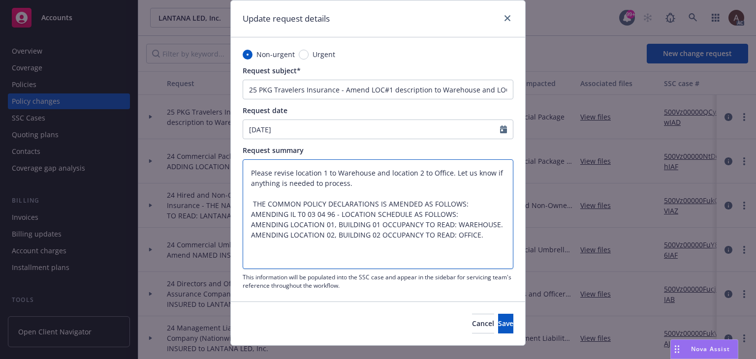
scroll to position [49, 0]
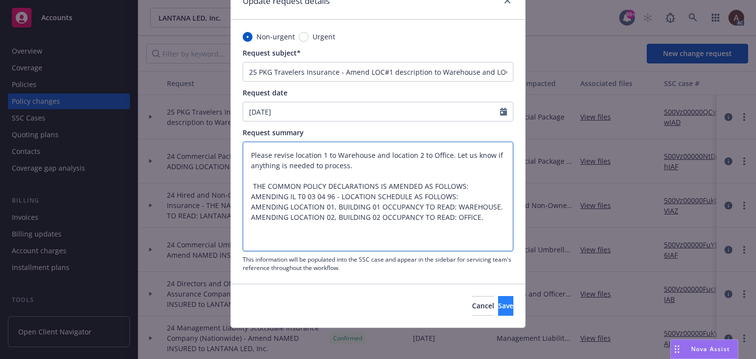
type textarea "Please revise location 1 to Warehouse and location 2 to Office. Let us know if …"
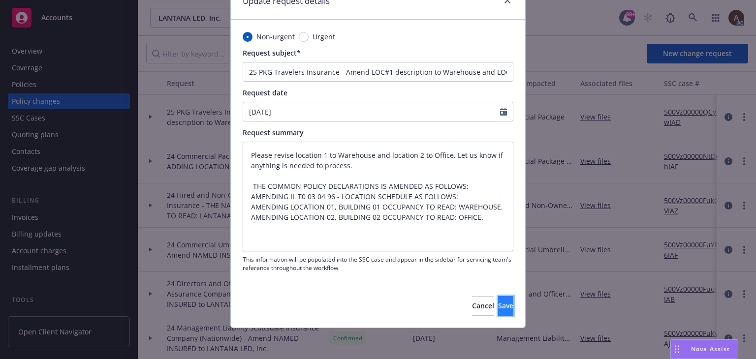
click at [498, 300] on button "Save" at bounding box center [505, 306] width 15 height 20
type textarea "x"
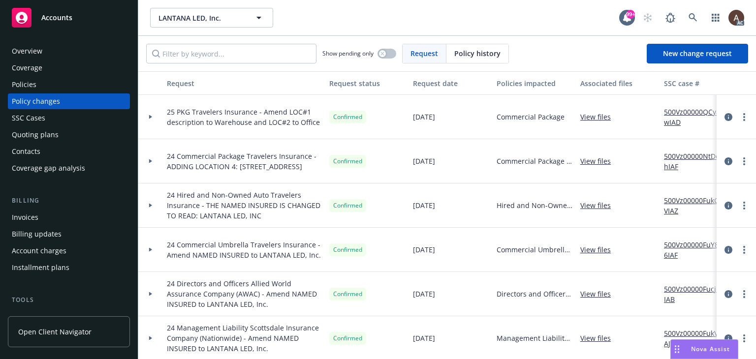
click at [688, 109] on link "500Vz00000QCyawIAD" at bounding box center [697, 117] width 66 height 21
drag, startPoint x: 150, startPoint y: 115, endPoint x: 138, endPoint y: 115, distance: 11.8
click at [150, 115] on icon at bounding box center [150, 117] width 3 height 4
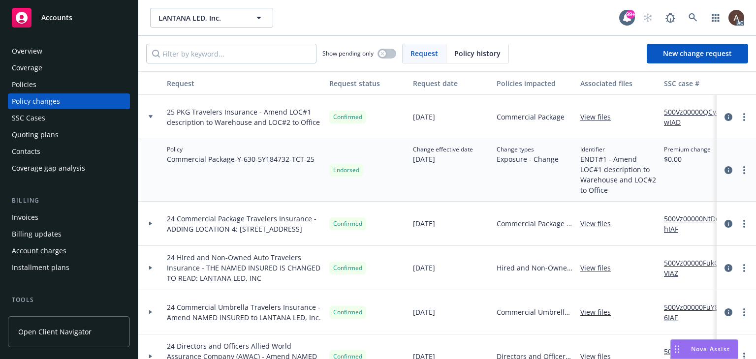
click at [50, 84] on div "Policies" at bounding box center [69, 85] width 114 height 16
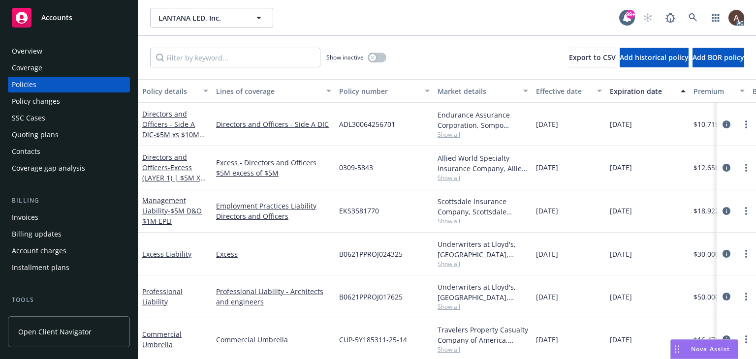
click at [73, 99] on div "Policy changes" at bounding box center [69, 102] width 114 height 16
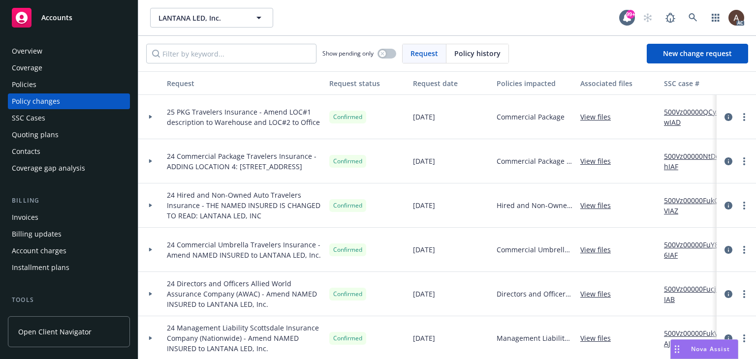
click at [66, 85] on div "Policies" at bounding box center [69, 85] width 114 height 16
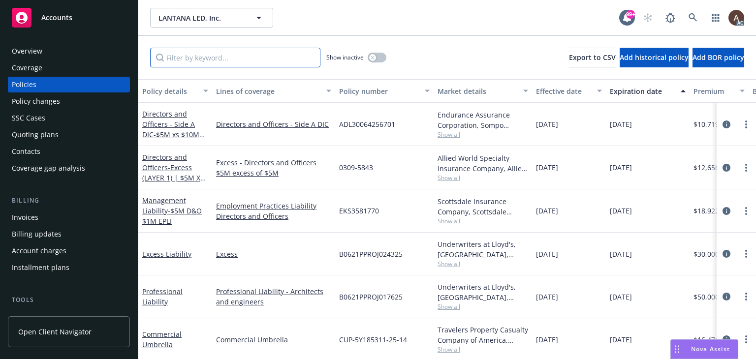
click at [222, 60] on input "Filter by keyword..." at bounding box center [235, 58] width 170 height 20
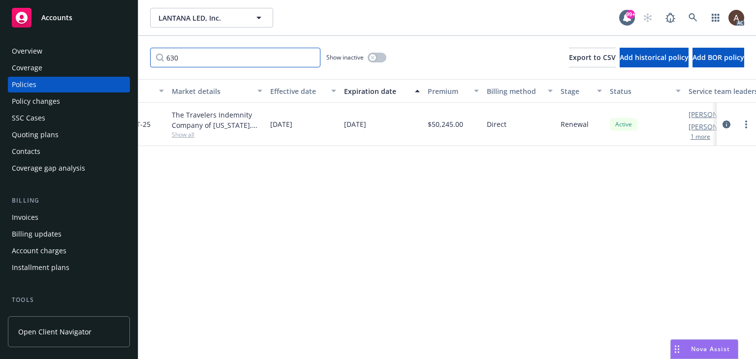
scroll to position [0, 332]
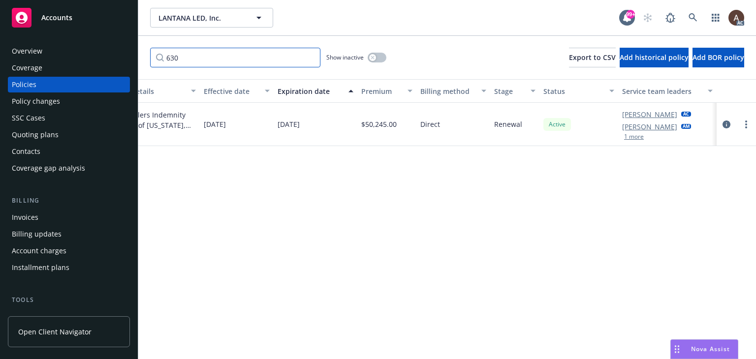
type input "630"
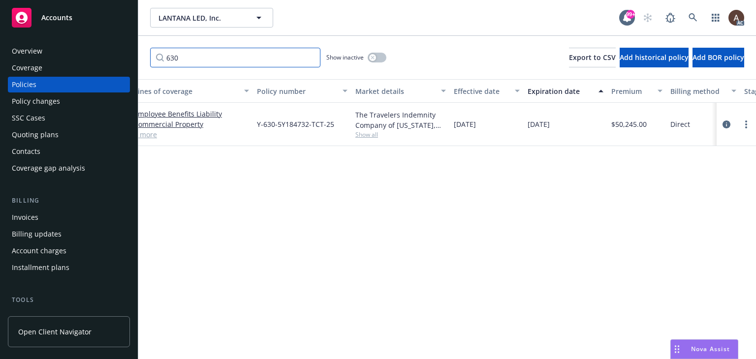
scroll to position [0, 0]
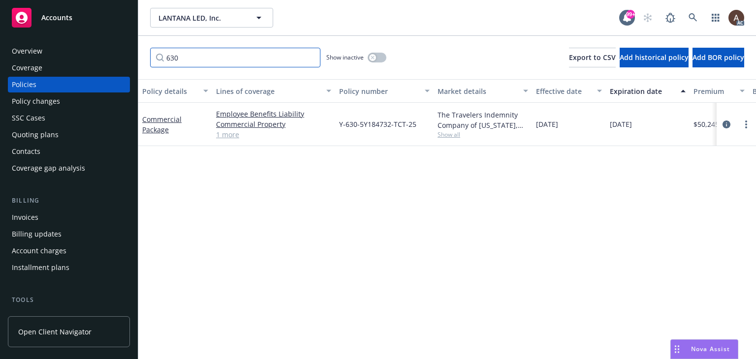
drag, startPoint x: 189, startPoint y: 56, endPoint x: 98, endPoint y: 50, distance: 90.8
click at [98, 50] on div "Accounts Overview Coverage Policies Policy changes SSC Cases Quoting plans Cont…" at bounding box center [378, 179] width 756 height 359
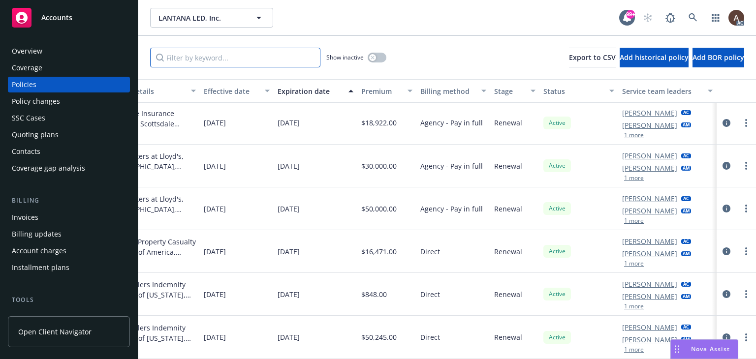
scroll to position [91, 340]
drag, startPoint x: 611, startPoint y: 335, endPoint x: 657, endPoint y: 337, distance: 46.3
click at [657, 337] on div "Denisse Gonzales AC Marlowe Milo AM 1 more" at bounding box center [667, 337] width 98 height 43
copy link "Marlowe Milo"
drag, startPoint x: 76, startPoint y: 99, endPoint x: 138, endPoint y: 111, distance: 63.7
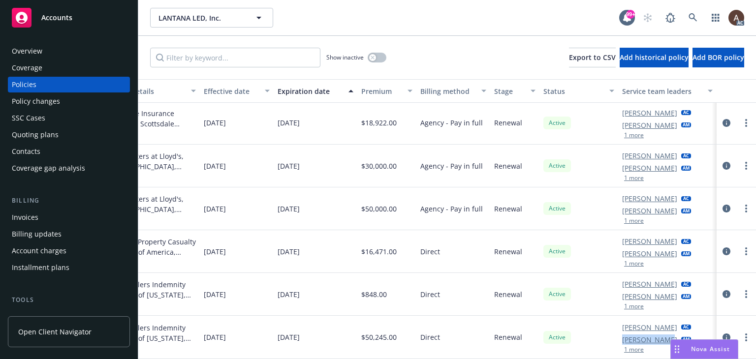
click at [75, 99] on div "Policy changes" at bounding box center [69, 102] width 114 height 16
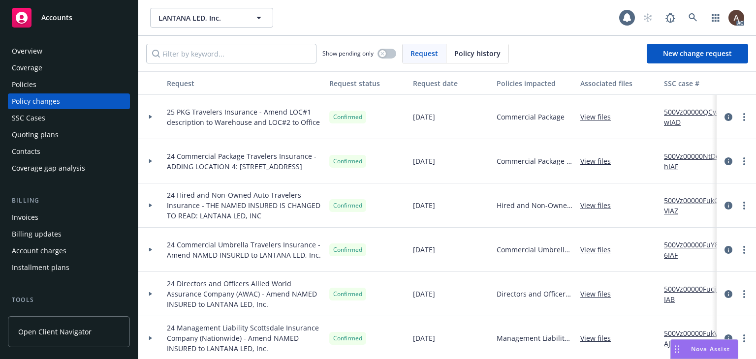
click at [150, 117] on icon at bounding box center [150, 117] width 3 height 4
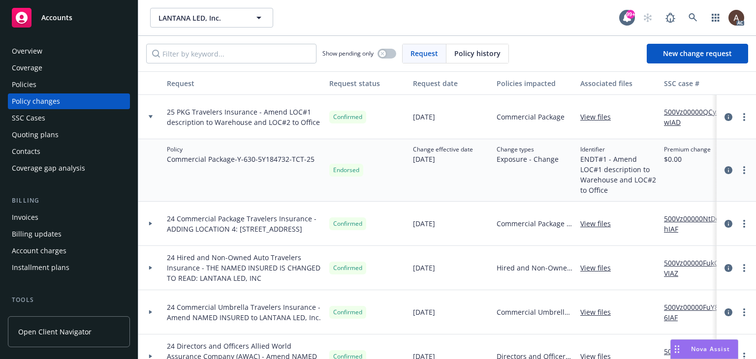
click at [150, 117] on icon at bounding box center [151, 116] width 4 height 3
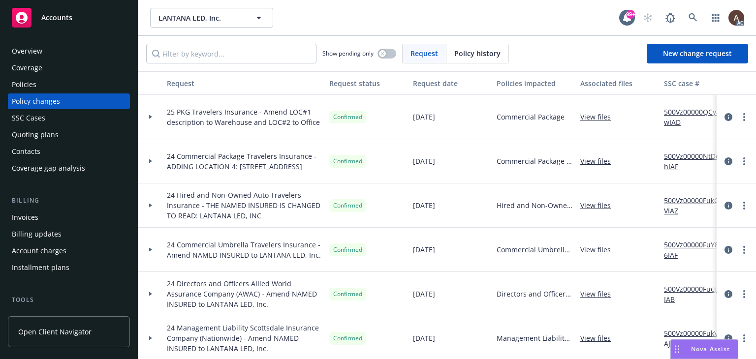
click at [152, 115] on div at bounding box center [150, 117] width 25 height 44
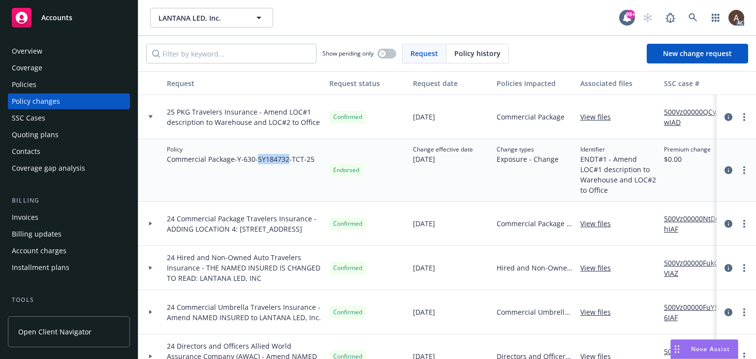
drag, startPoint x: 260, startPoint y: 160, endPoint x: 291, endPoint y: 162, distance: 31.0
click at [291, 162] on span "Commercial Package - Y-630-5Y184732-TCT-25" at bounding box center [241, 159] width 148 height 10
copy span "5Y184732"
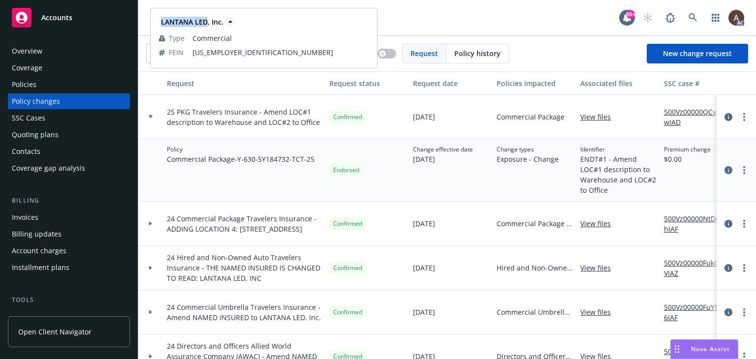
drag, startPoint x: 160, startPoint y: 23, endPoint x: 208, endPoint y: 25, distance: 47.3
click at [208, 25] on strong "LANTANA LED, Inc." at bounding box center [192, 21] width 63 height 9
copy strong "LANTANA LED"
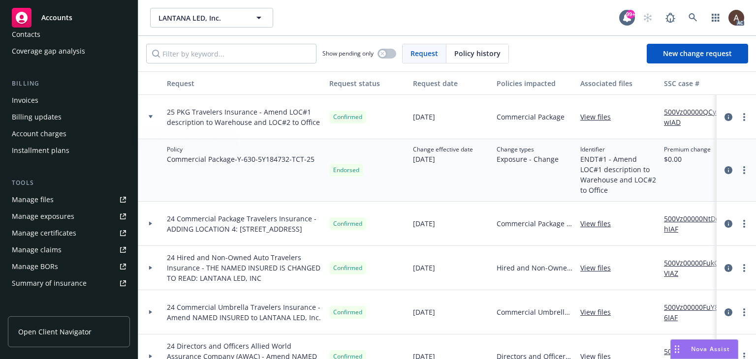
scroll to position [197, 0]
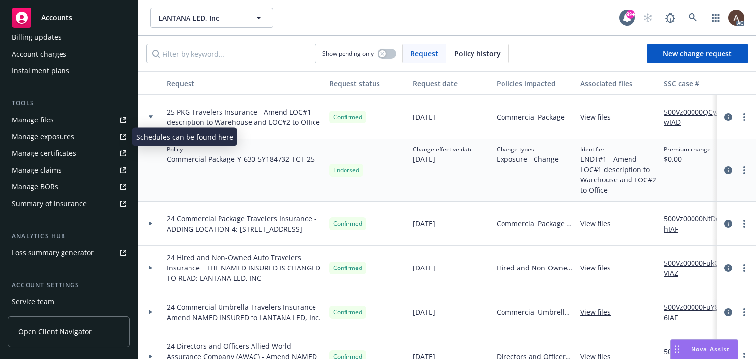
click at [64, 138] on div "Manage exposures" at bounding box center [43, 137] width 63 height 16
click at [677, 114] on link "500Vz00000QCyawIAD" at bounding box center [697, 117] width 66 height 21
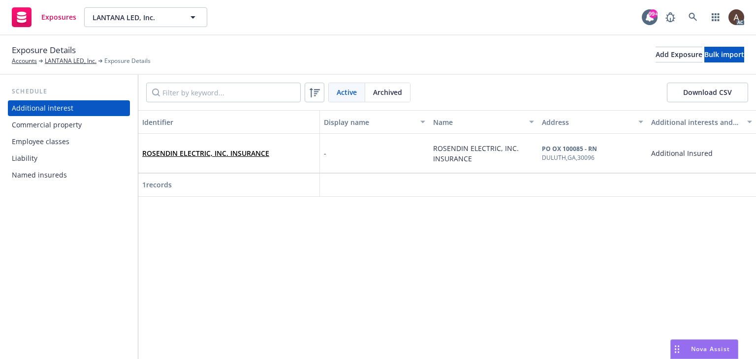
click at [56, 129] on div "Commercial property" at bounding box center [47, 125] width 70 height 16
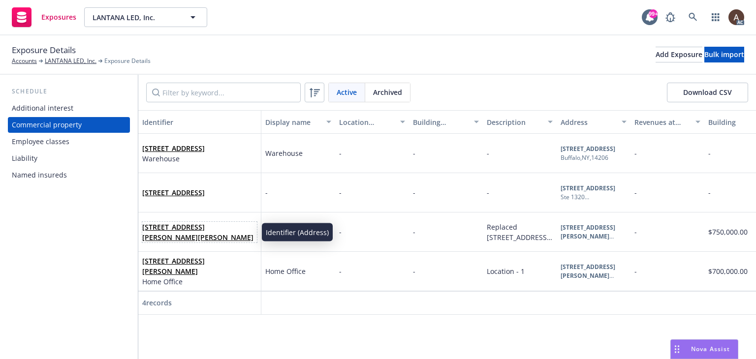
click at [229, 239] on span "[STREET_ADDRESS][PERSON_NAME][PERSON_NAME]" at bounding box center [199, 232] width 115 height 21
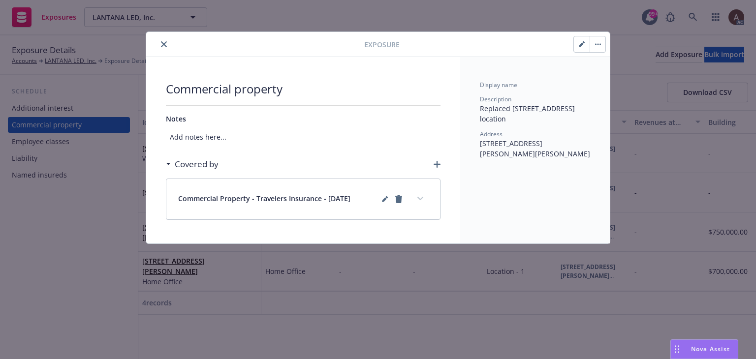
click at [579, 44] on button "button" at bounding box center [582, 44] width 16 height 16
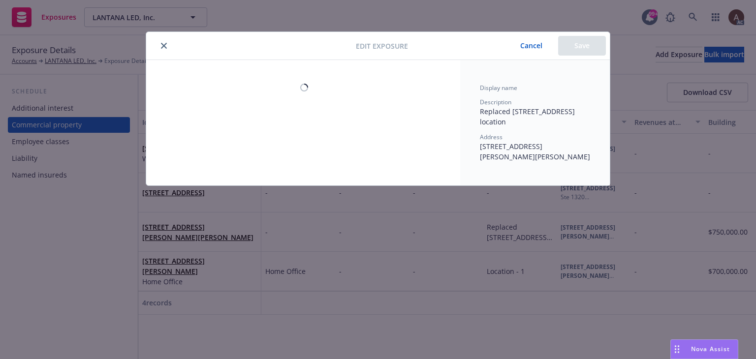
select select "FULLY"
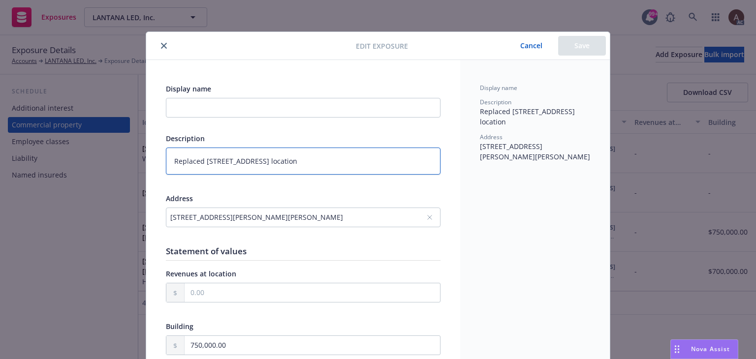
click at [169, 161] on textarea "Replaced [STREET_ADDRESS] location" at bounding box center [303, 161] width 275 height 27
paste textarea "Warehouse"
type textarea "x"
type textarea "WarehouseReplaced [STREET_ADDRESS] location"
type textarea "x"
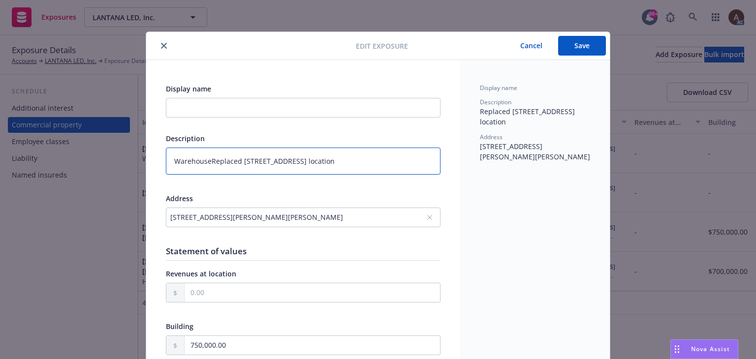
type textarea "Warehouse Replaced [STREET_ADDRESS] location"
type textarea "x"
type textarea "Warehouse -Replaced [STREET_ADDRESS] location"
type textarea "x"
type textarea "Warehouse - Replaced [STREET_ADDRESS] location"
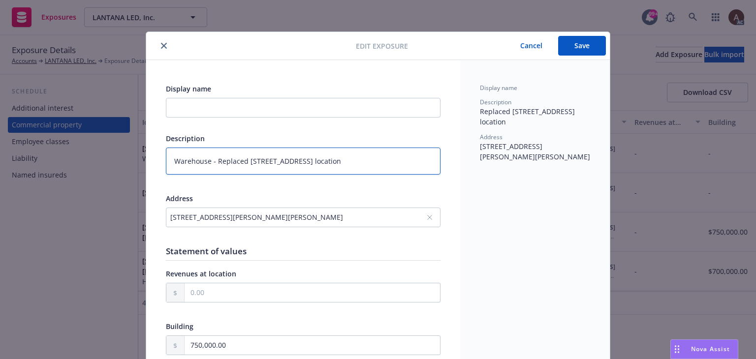
type textarea "x"
type textarea "Warehouse - Replaced [STREET_ADDRESS] location"
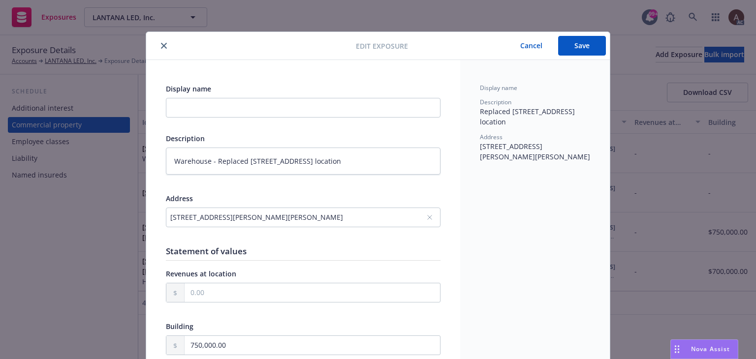
click at [586, 48] on button "Save" at bounding box center [582, 46] width 48 height 20
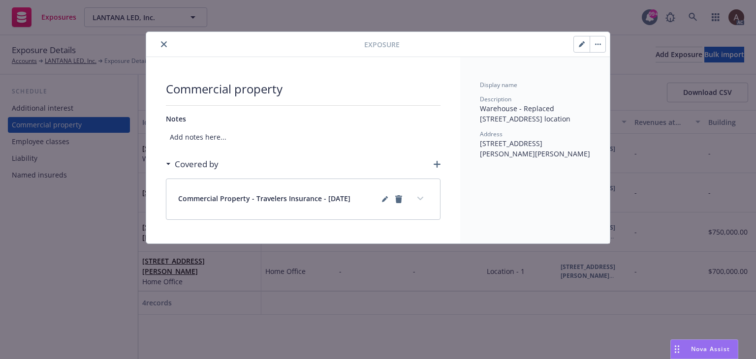
click at [162, 42] on icon "close" at bounding box center [164, 44] width 6 height 6
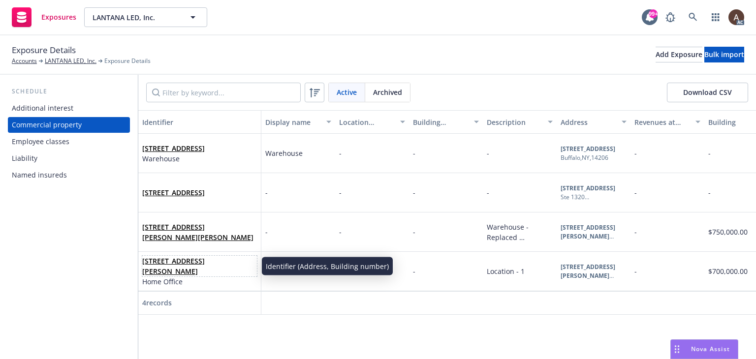
click at [254, 273] on span "[STREET_ADDRESS][PERSON_NAME]" at bounding box center [199, 266] width 115 height 21
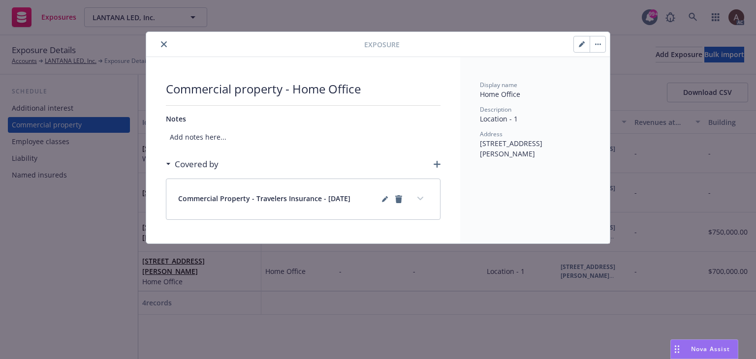
click at [577, 50] on button "button" at bounding box center [582, 44] width 16 height 16
type textarea "x"
select select "OTHER"
select select "FULLY"
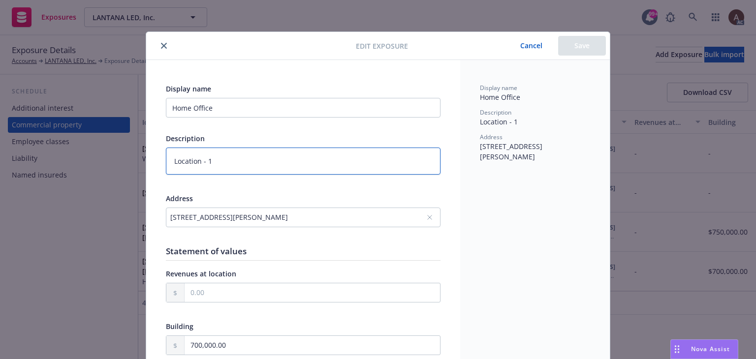
click at [229, 161] on textarea "Location - 1" at bounding box center [303, 161] width 275 height 27
type textarea "x"
type textarea "Location - 1"
paste textarea "OFFICE."
type textarea "x"
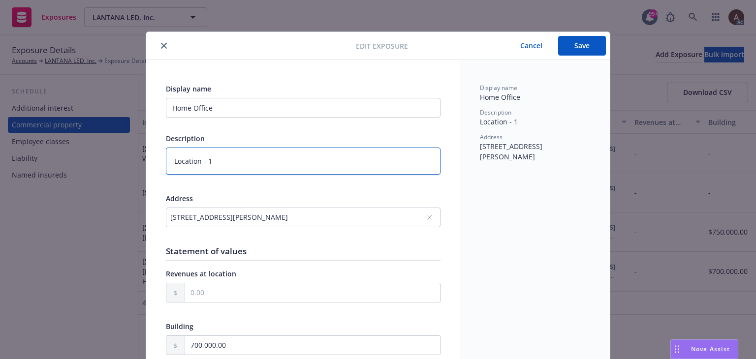
type textarea "Location - 1 OFFICE."
type textarea "x"
type textarea "Location - 1 OFFICE."
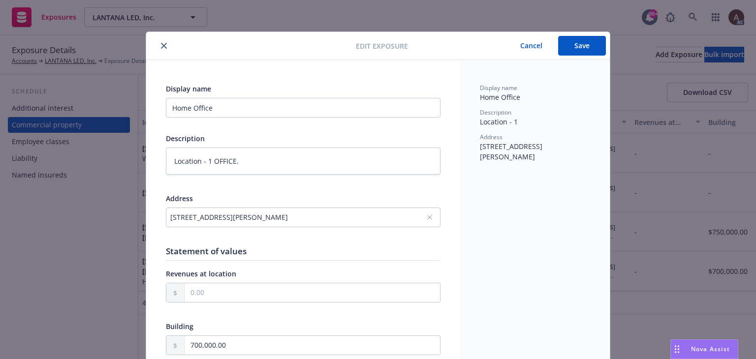
click at [585, 44] on button "Save" at bounding box center [582, 46] width 48 height 20
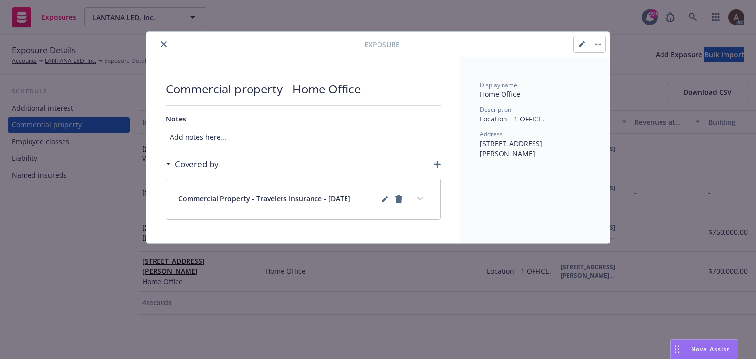
click at [83, 269] on div "Exposure Commercial property - Home Office Notes Add notes here... Covered by C…" at bounding box center [378, 179] width 756 height 359
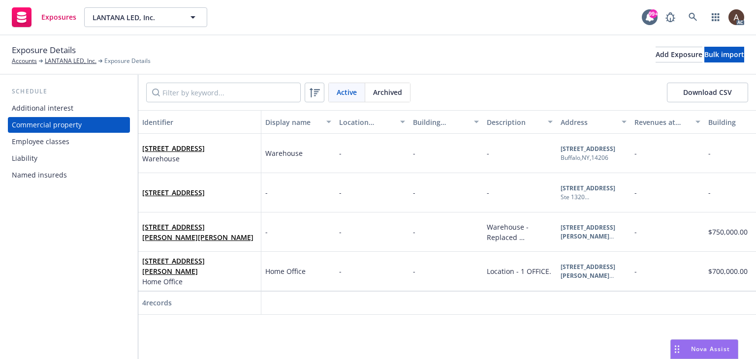
click at [240, 243] on div "[STREET_ADDRESS][PERSON_NAME][PERSON_NAME]" at bounding box center [199, 232] width 115 height 27
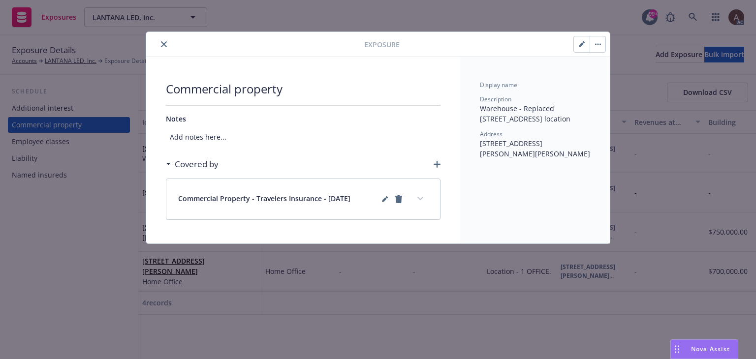
click at [582, 49] on button "button" at bounding box center [582, 44] width 16 height 16
type textarea "x"
select select "FULLY"
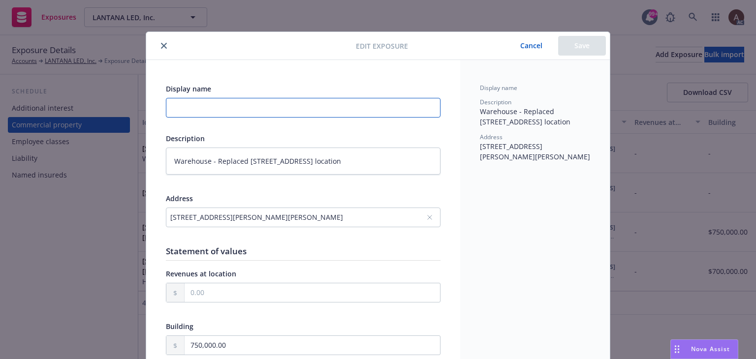
click at [196, 107] on input "Display name" at bounding box center [303, 108] width 275 height 20
paste input "OFFICE."
type textarea "x"
type input "OFFICE."
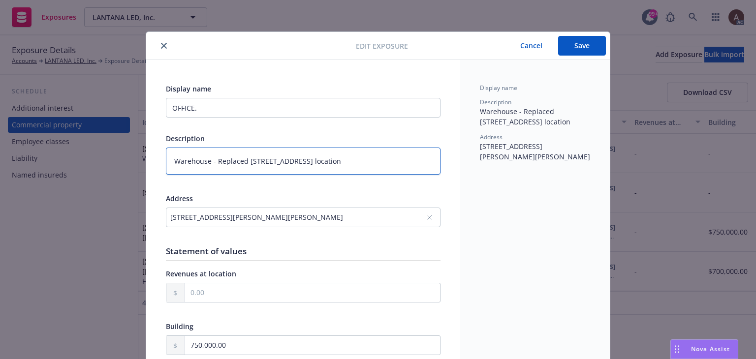
drag, startPoint x: 213, startPoint y: 161, endPoint x: 112, endPoint y: 159, distance: 100.9
click at [112, 159] on div "Edit exposure Cancel Save Display name OFFICE. Description Warehouse - Replaced…" at bounding box center [378, 179] width 756 height 359
type textarea "x"
type textarea "Replaced [STREET_ADDRESS] location"
type textarea "x"
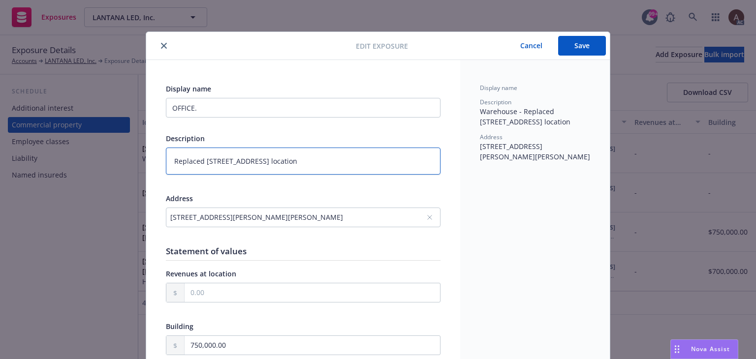
type textarea "Replaced [STREET_ADDRESS] location"
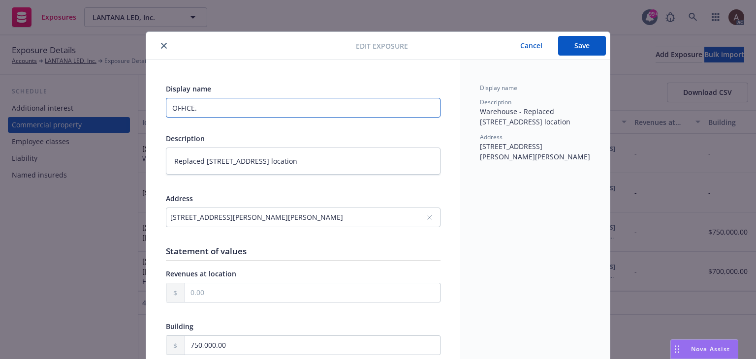
drag, startPoint x: 214, startPoint y: 107, endPoint x: 107, endPoint y: 105, distance: 106.8
click at [107, 105] on div "Edit exposure Cancel Save Display name OFFICE. Description Replaced [STREET_ADD…" at bounding box center [378, 179] width 756 height 359
paste input "Warehouse -"
type textarea "x"
type input "Warehouse -"
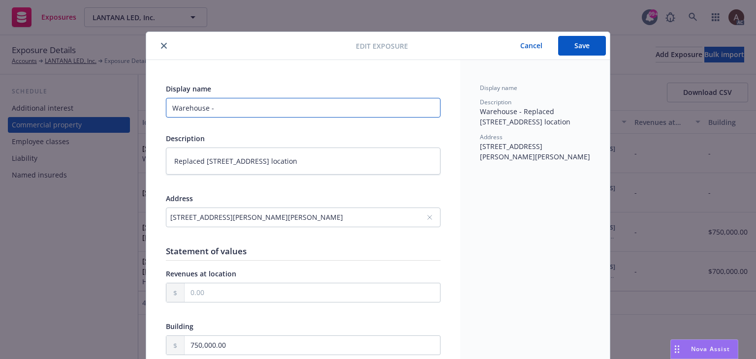
type textarea "x"
type input "Warehouse -"
type textarea "x"
type input "Warehouse"
type textarea "x"
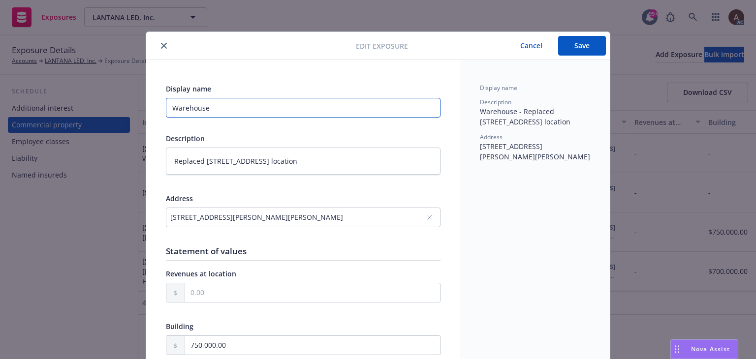
type input "Warehouse"
click at [575, 46] on button "Save" at bounding box center [582, 46] width 48 height 20
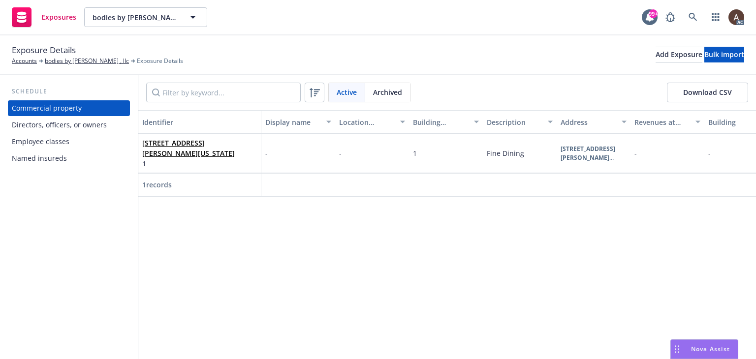
click at [64, 144] on div "Employee classes" at bounding box center [41, 142] width 58 height 16
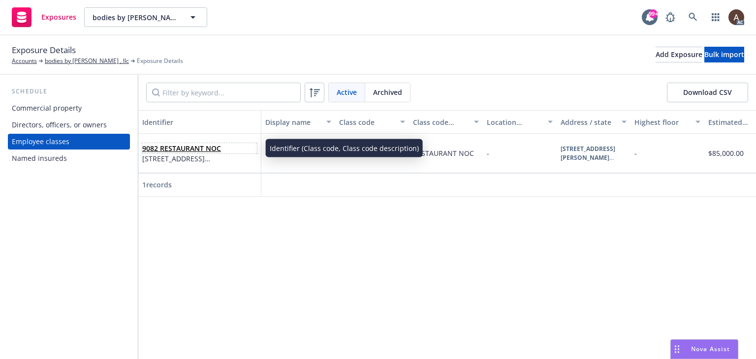
click at [248, 145] on span "9082 RESTAURANT NOC" at bounding box center [199, 148] width 115 height 10
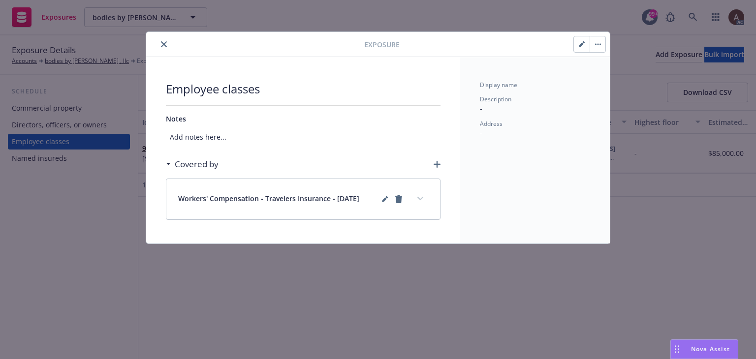
click at [581, 46] on icon "button" at bounding box center [581, 44] width 5 height 5
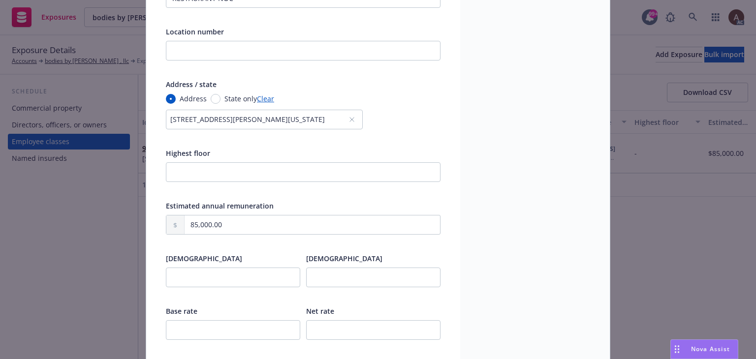
scroll to position [246, 0]
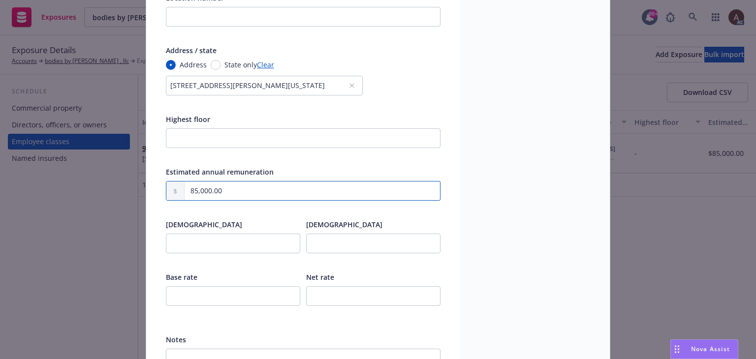
drag, startPoint x: 244, startPoint y: 193, endPoint x: 151, endPoint y: 192, distance: 93.0
click at [151, 192] on div "Display name Class code 9082 Class code description RESTAURANT NOC Location num…" at bounding box center [303, 107] width 314 height 586
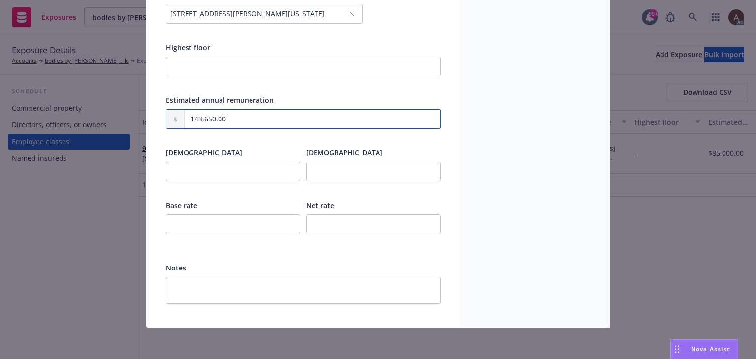
type input "143,650.00"
click at [215, 225] on input "number" at bounding box center [233, 225] width 134 height 20
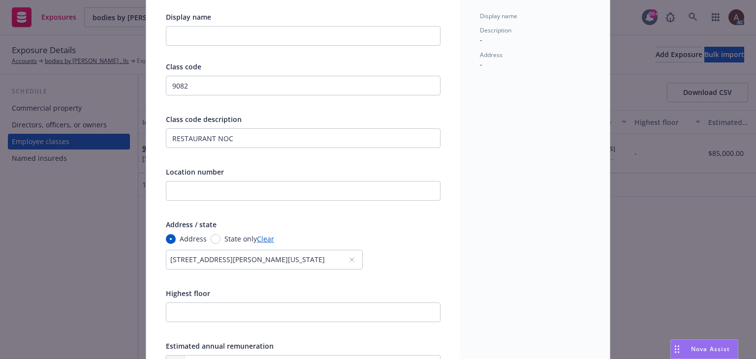
scroll to position [0, 0]
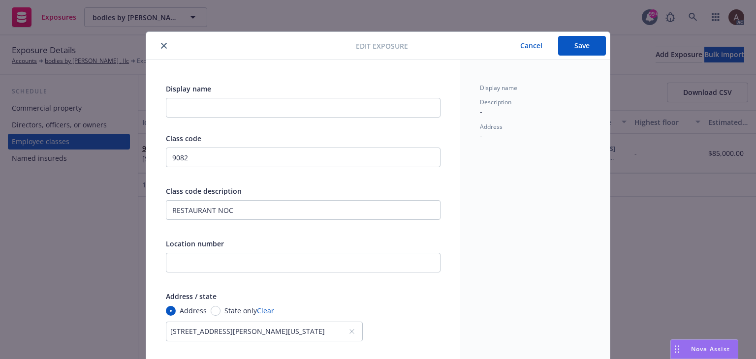
type input "0.74"
click at [576, 49] on button "Save" at bounding box center [582, 46] width 48 height 20
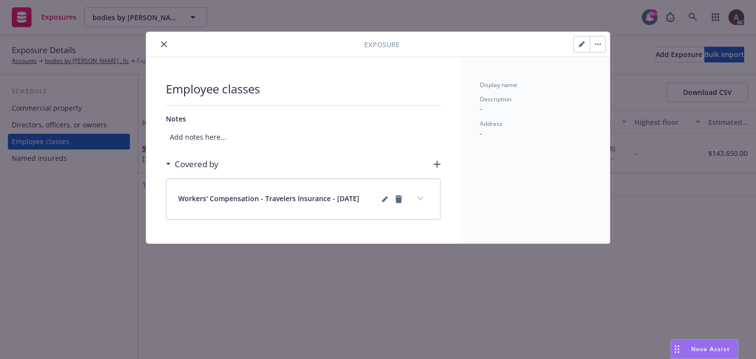
click at [424, 197] on button "expand content" at bounding box center [420, 199] width 16 height 16
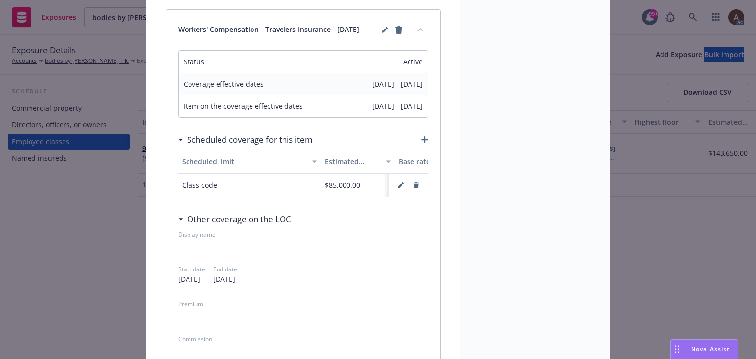
scroll to position [197, 0]
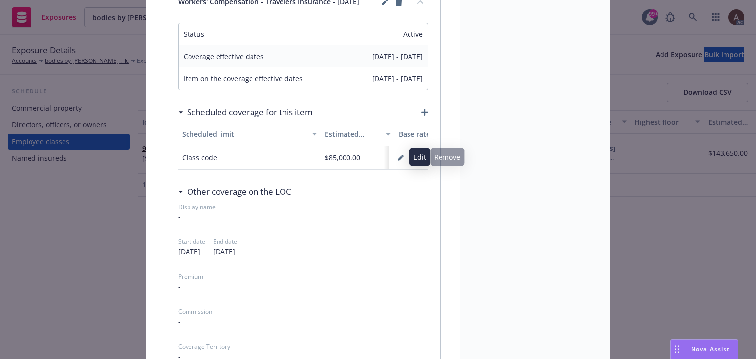
click at [398, 155] on icon "button" at bounding box center [401, 158] width 6 height 6
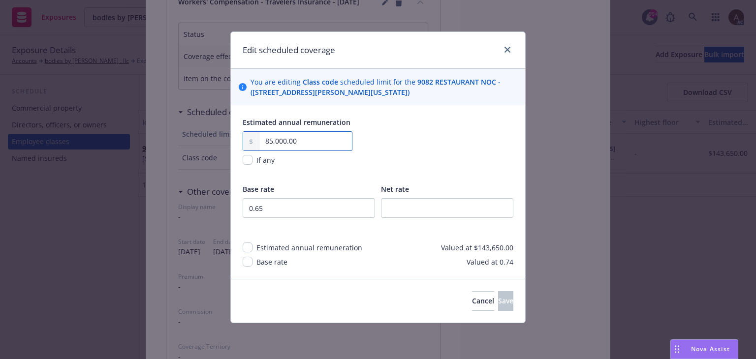
drag, startPoint x: 301, startPoint y: 140, endPoint x: 226, endPoint y: 136, distance: 74.4
click at [226, 136] on div "Edit scheduled coverage You are editing Class code scheduled limit for the 9082…" at bounding box center [378, 179] width 756 height 359
type input "143,650.00"
click at [284, 209] on input "0.65" at bounding box center [309, 208] width 132 height 20
drag, startPoint x: 292, startPoint y: 206, endPoint x: 219, endPoint y: 201, distance: 74.0
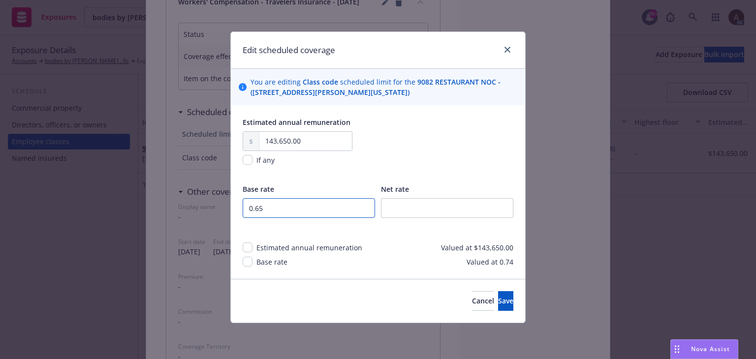
click at [219, 201] on div "Edit scheduled coverage You are editing Class code scheduled limit for the 9082…" at bounding box center [378, 179] width 756 height 359
type input "0.74"
click at [502, 298] on button "Save" at bounding box center [505, 301] width 15 height 20
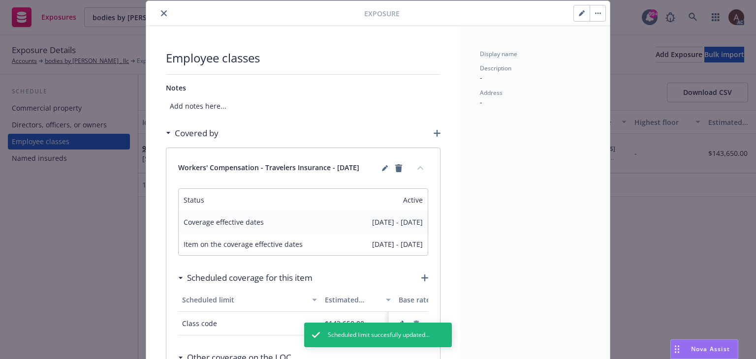
scroll to position [0, 0]
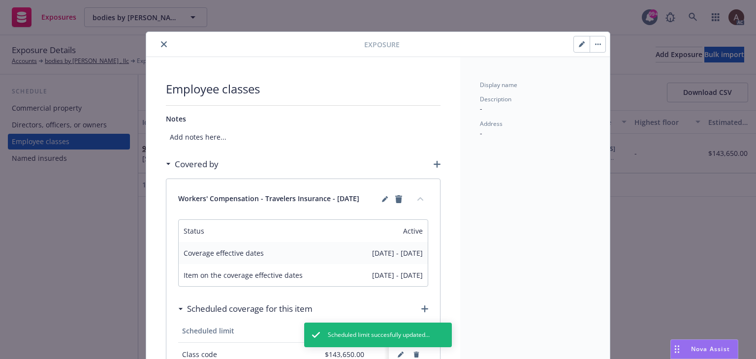
click at [162, 45] on icon "close" at bounding box center [164, 44] width 6 height 6
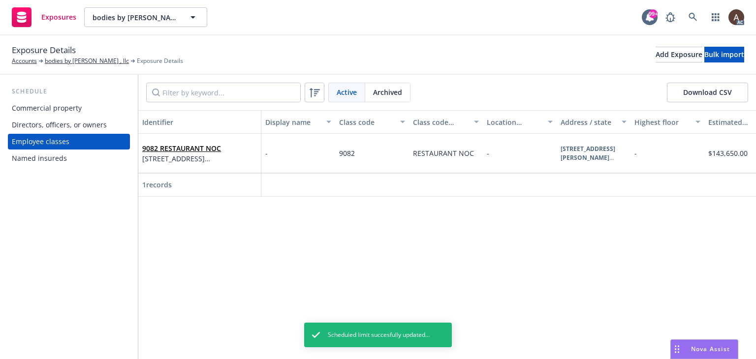
click at [78, 253] on div "Schedule Commercial property Directors, officers, or owners Employee classes Na…" at bounding box center [69, 217] width 138 height 284
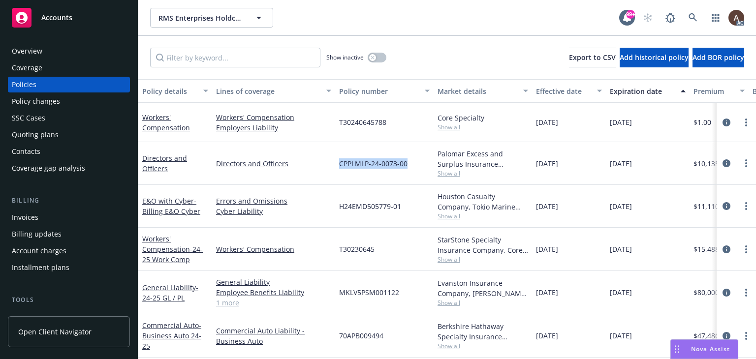
drag, startPoint x: 337, startPoint y: 164, endPoint x: 409, endPoint y: 167, distance: 72.4
click at [409, 167] on div "CPPLMLP-24-0073-00" at bounding box center [384, 163] width 98 height 43
copy span "CPPLMLP-24-0073-00"
click at [340, 166] on span "CPPLMLP-24-0073-00" at bounding box center [373, 163] width 68 height 10
drag, startPoint x: 340, startPoint y: 166, endPoint x: 412, endPoint y: 164, distance: 72.9
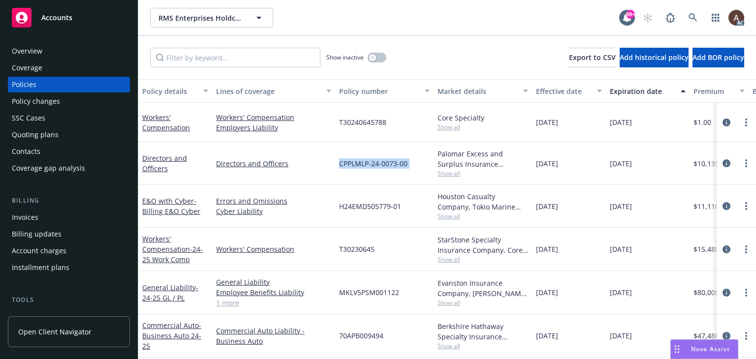
click at [412, 164] on div "CPPLMLP-24-0073-00" at bounding box center [384, 163] width 98 height 43
click at [358, 176] on div "CPPLMLP-24-0073-00" at bounding box center [384, 163] width 98 height 43
drag, startPoint x: 339, startPoint y: 166, endPoint x: 432, endPoint y: 169, distance: 93.6
click at [432, 169] on div "CPPLMLP-24-0073-00" at bounding box center [384, 163] width 98 height 43
copy span "CPPLMLP-24-0073-00"
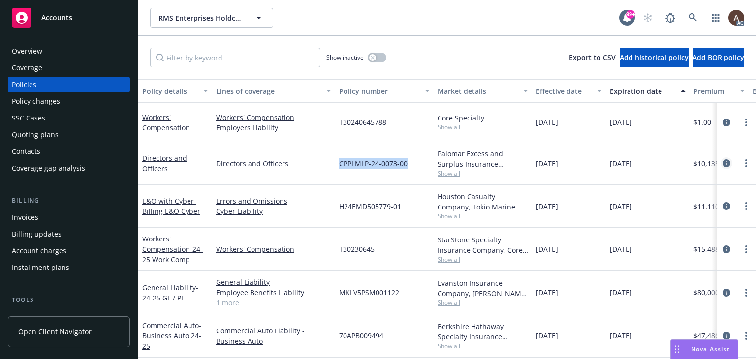
drag, startPoint x: 721, startPoint y: 163, endPoint x: 716, endPoint y: 163, distance: 5.4
click at [723, 163] on icon "circleInformation" at bounding box center [727, 163] width 8 height 8
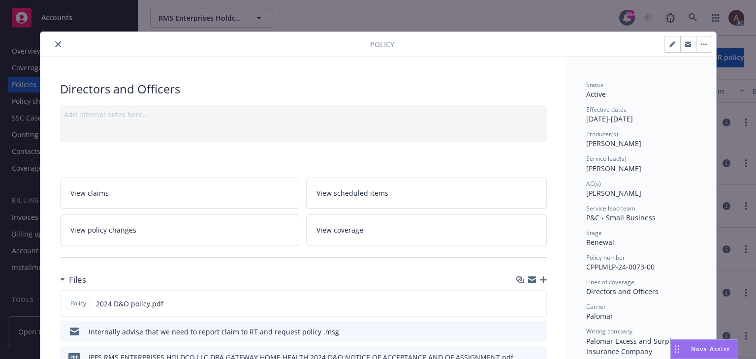
click at [55, 43] on icon "close" at bounding box center [58, 44] width 6 height 6
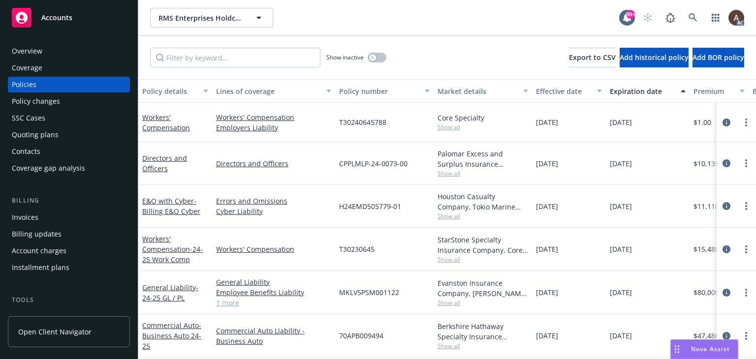
click at [723, 162] on icon "circleInformation" at bounding box center [727, 163] width 8 height 8
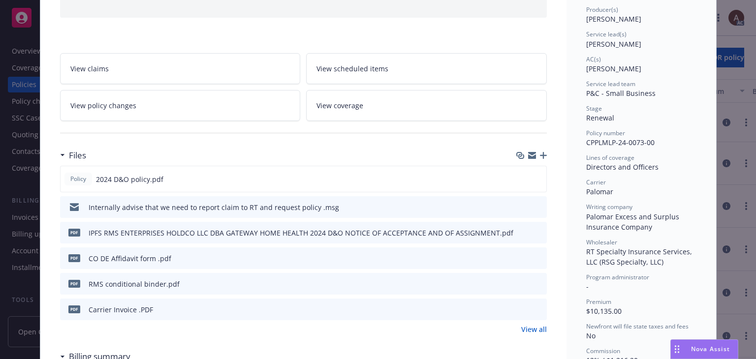
scroll to position [177, 0]
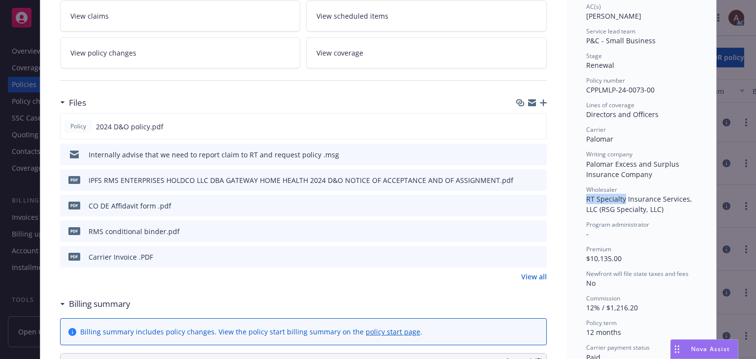
drag, startPoint x: 583, startPoint y: 199, endPoint x: 620, endPoint y: 201, distance: 37.5
click at [620, 201] on span "RT Specialty Insurance Services, LLC (RSG Specialty, LLC)" at bounding box center [640, 204] width 108 height 20
copy span "RT Specialty"
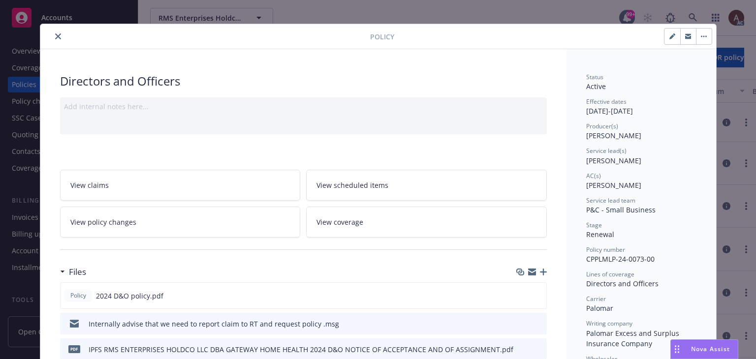
scroll to position [0, 0]
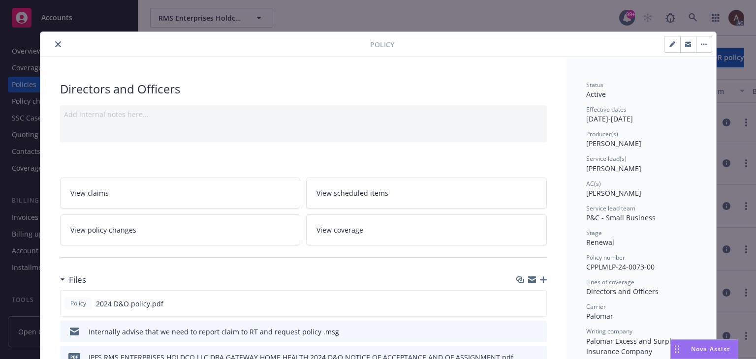
click at [55, 44] on icon "close" at bounding box center [58, 44] width 6 height 6
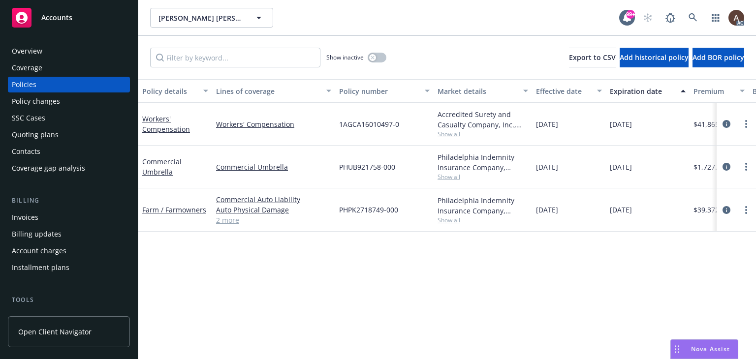
click at [57, 105] on div "Policy changes" at bounding box center [36, 102] width 48 height 16
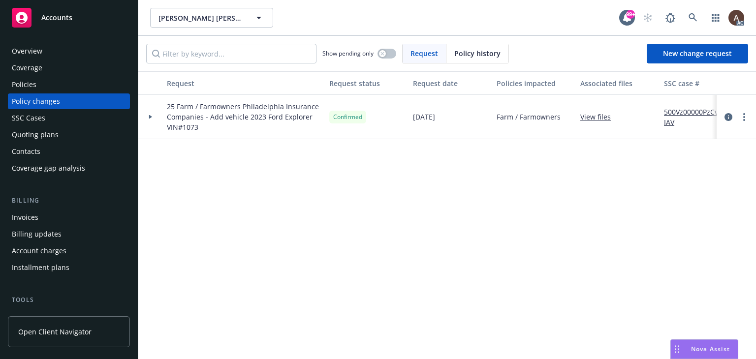
click at [149, 117] on icon at bounding box center [151, 116] width 4 height 3
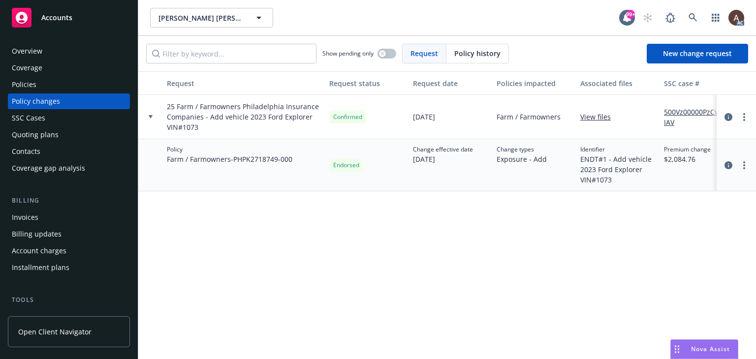
drag, startPoint x: 44, startPoint y: 87, endPoint x: 66, endPoint y: 97, distance: 24.9
click at [44, 87] on div "Policies" at bounding box center [69, 85] width 114 height 16
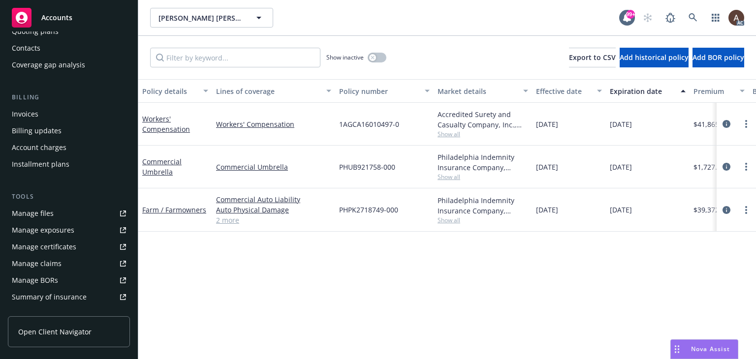
scroll to position [197, 0]
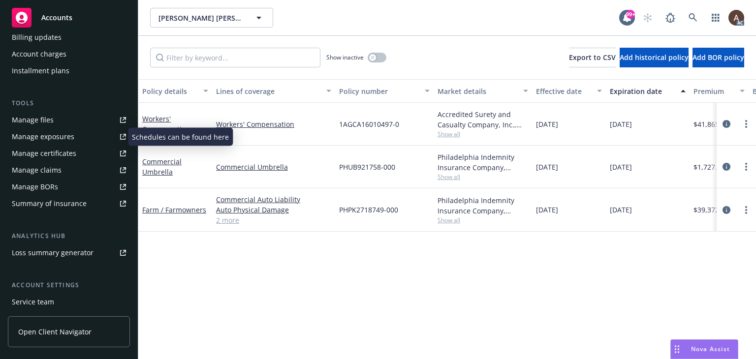
click at [76, 137] on link "Manage exposures" at bounding box center [69, 137] width 122 height 16
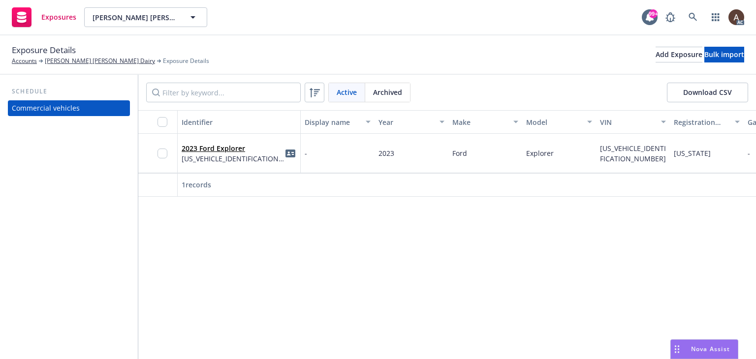
click at [263, 162] on div "2023 Ford Explorer [US_VEHICLE_IDENTIFICATION_NUMBER]" at bounding box center [239, 153] width 115 height 27
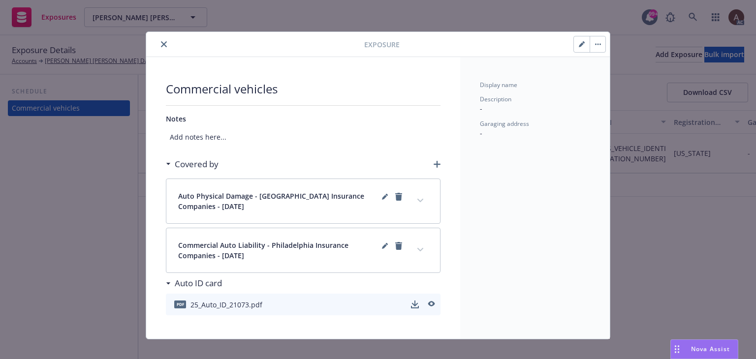
click at [417, 202] on icon "expand content" at bounding box center [420, 201] width 6 height 4
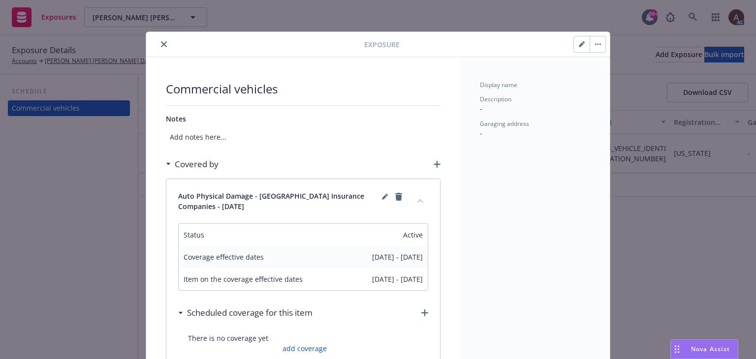
click at [417, 199] on icon "collapse content" at bounding box center [420, 201] width 6 height 4
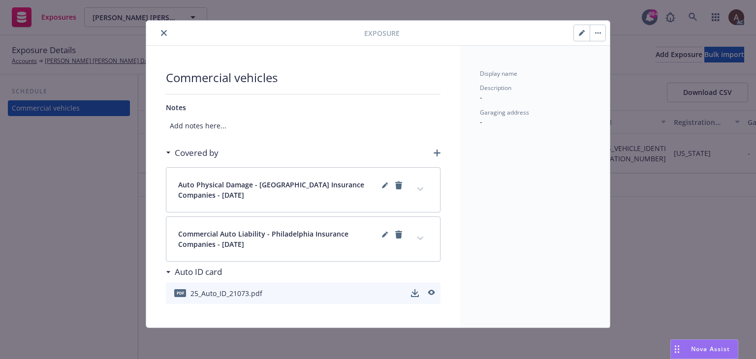
click at [413, 239] on button "expand content" at bounding box center [420, 239] width 16 height 16
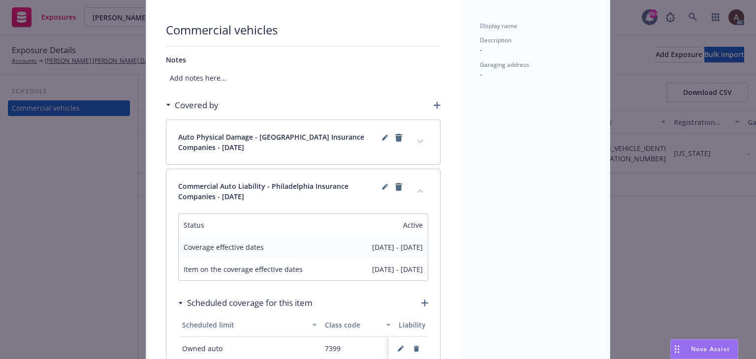
scroll to position [110, 0]
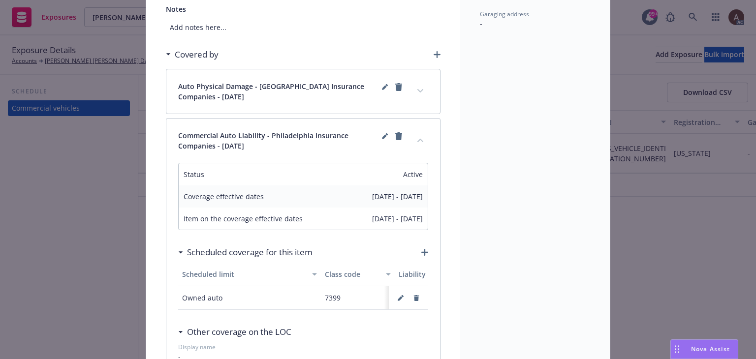
click at [415, 142] on button "collapse content" at bounding box center [420, 140] width 16 height 16
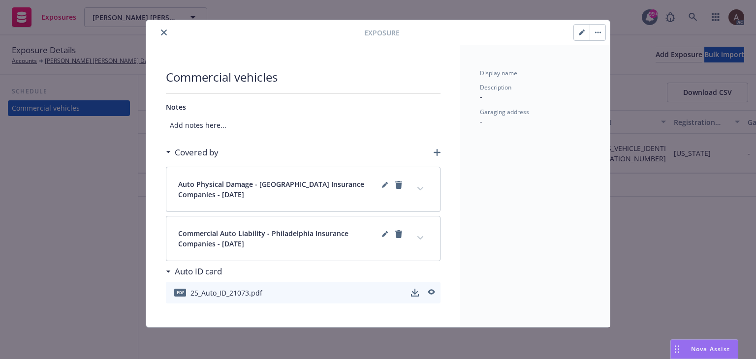
scroll to position [11, 0]
click at [579, 34] on icon "button" at bounding box center [582, 33] width 6 height 6
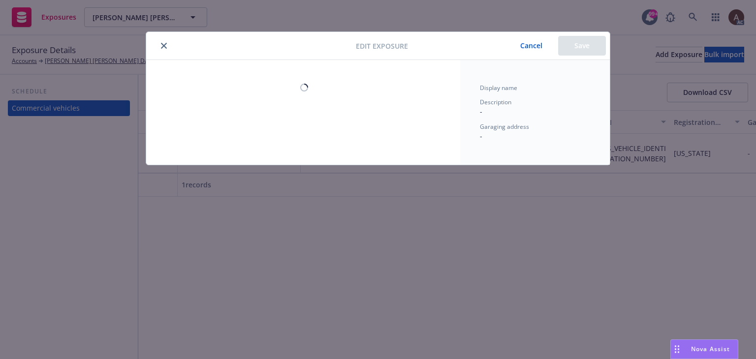
select select "CA"
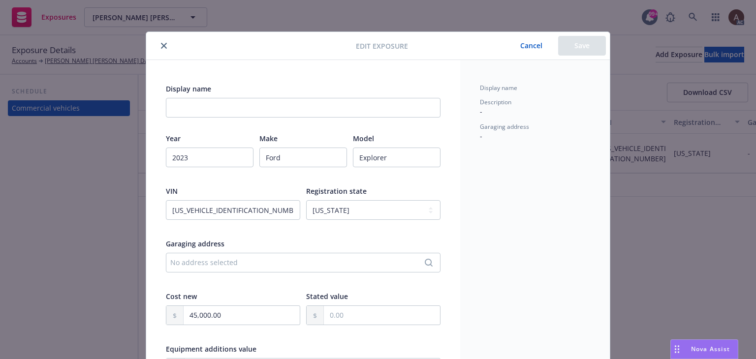
click at [530, 49] on button "Cancel" at bounding box center [531, 46] width 54 height 20
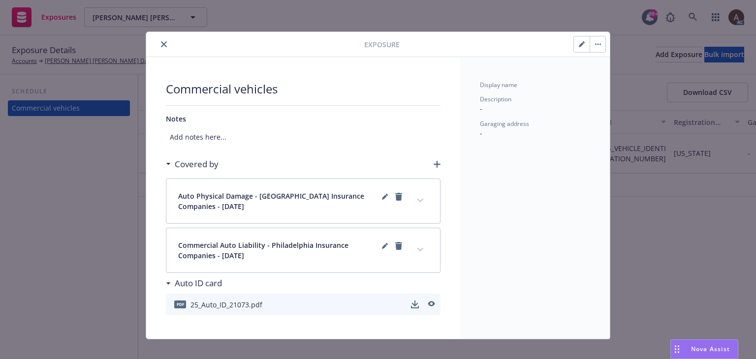
click at [414, 247] on button "expand content" at bounding box center [420, 250] width 16 height 16
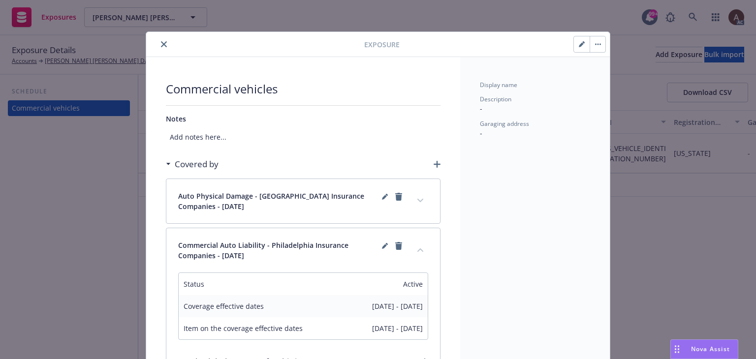
click at [161, 43] on icon "close" at bounding box center [164, 44] width 6 height 6
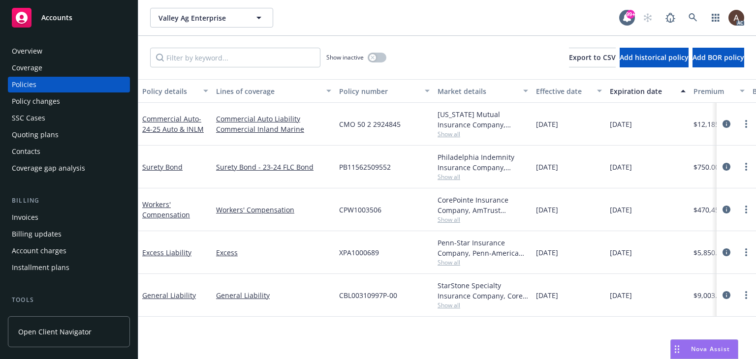
scroll to position [0, 332]
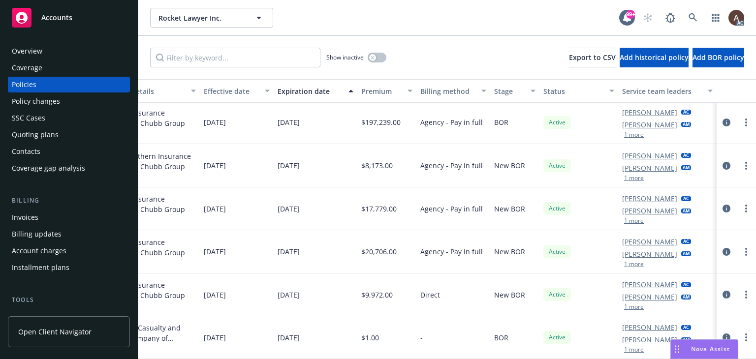
scroll to position [0, 340]
